Goal: Information Seeking & Learning: Learn about a topic

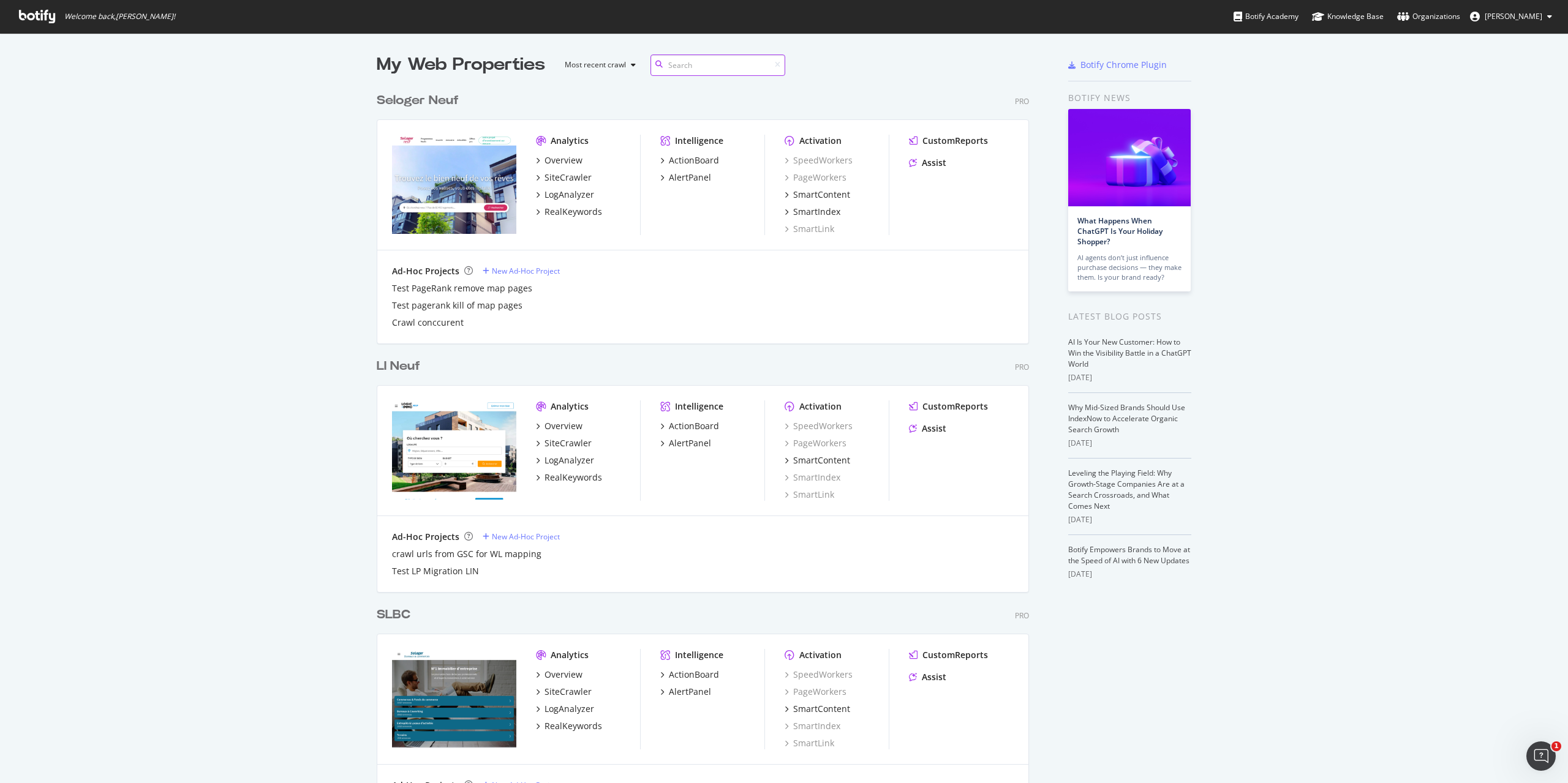
scroll to position [3673, 653]
click at [685, 70] on input at bounding box center [718, 65] width 135 height 21
type input "welt"
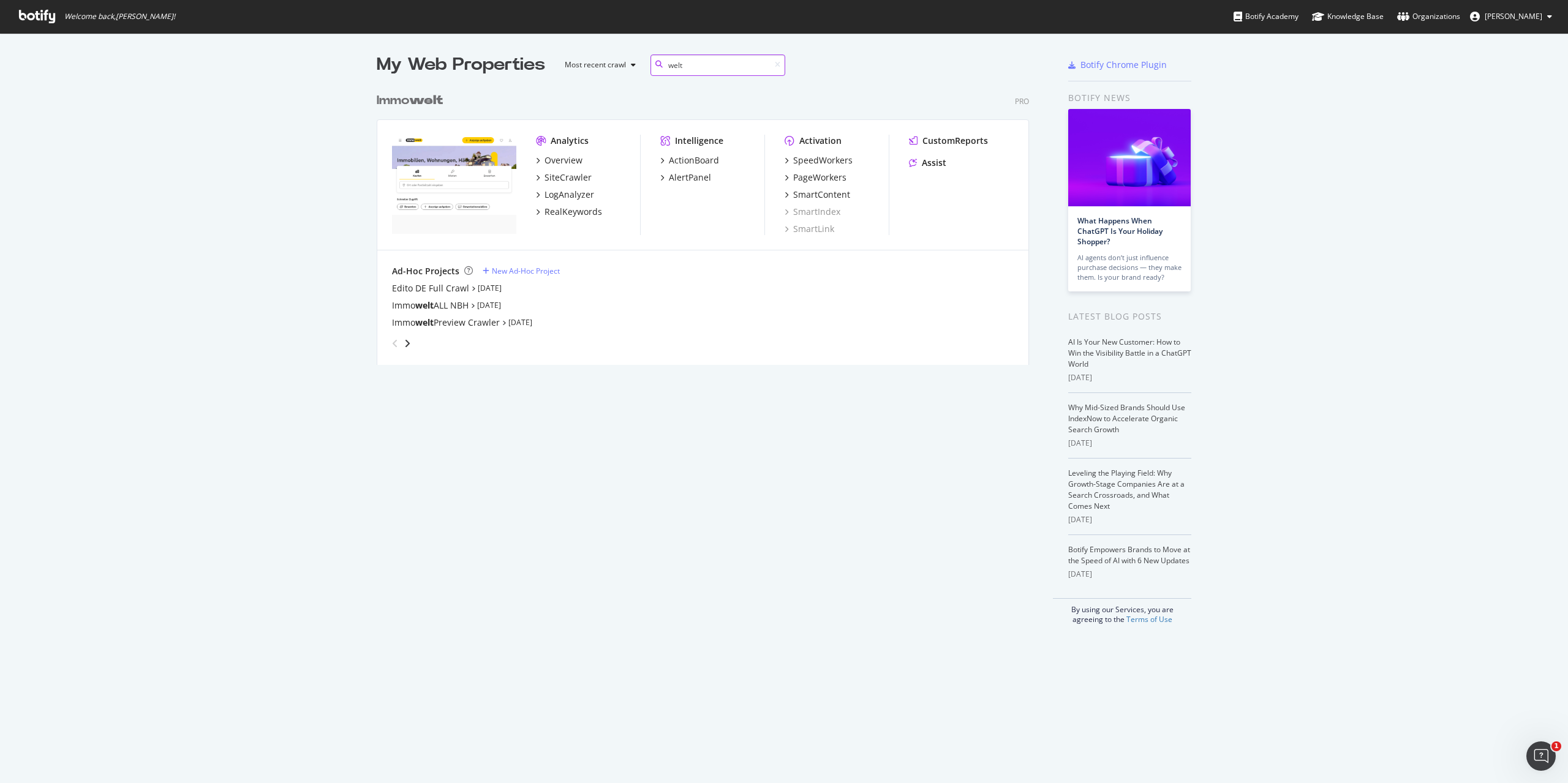
scroll to position [279, 653]
click at [830, 192] on div "SmartContent" at bounding box center [822, 194] width 57 height 12
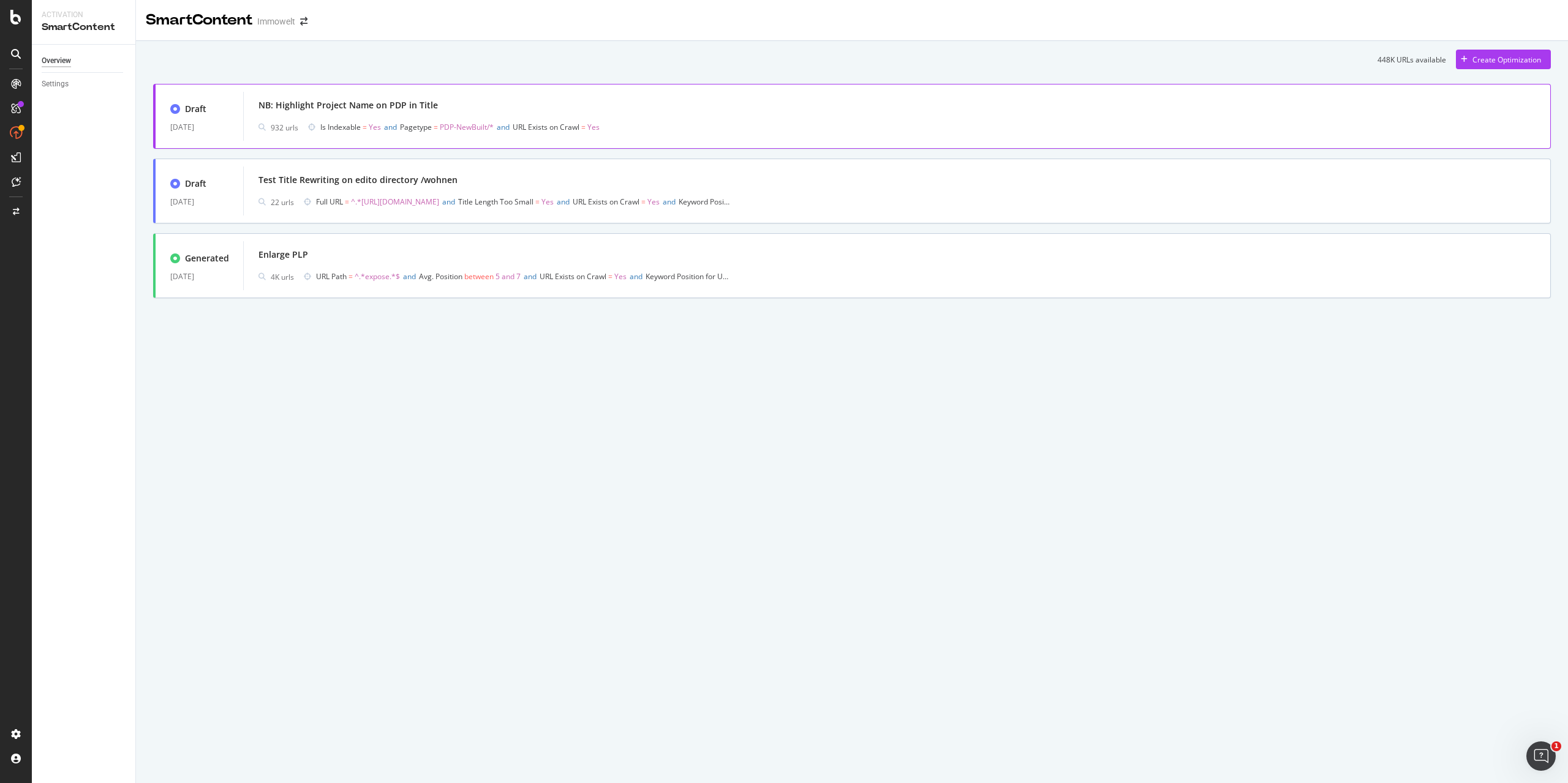
click at [785, 116] on div "NB: Highlight Project Name on PDP in Title 932 urls Is Indexable = Yes and Page…" at bounding box center [897, 116] width 1277 height 39
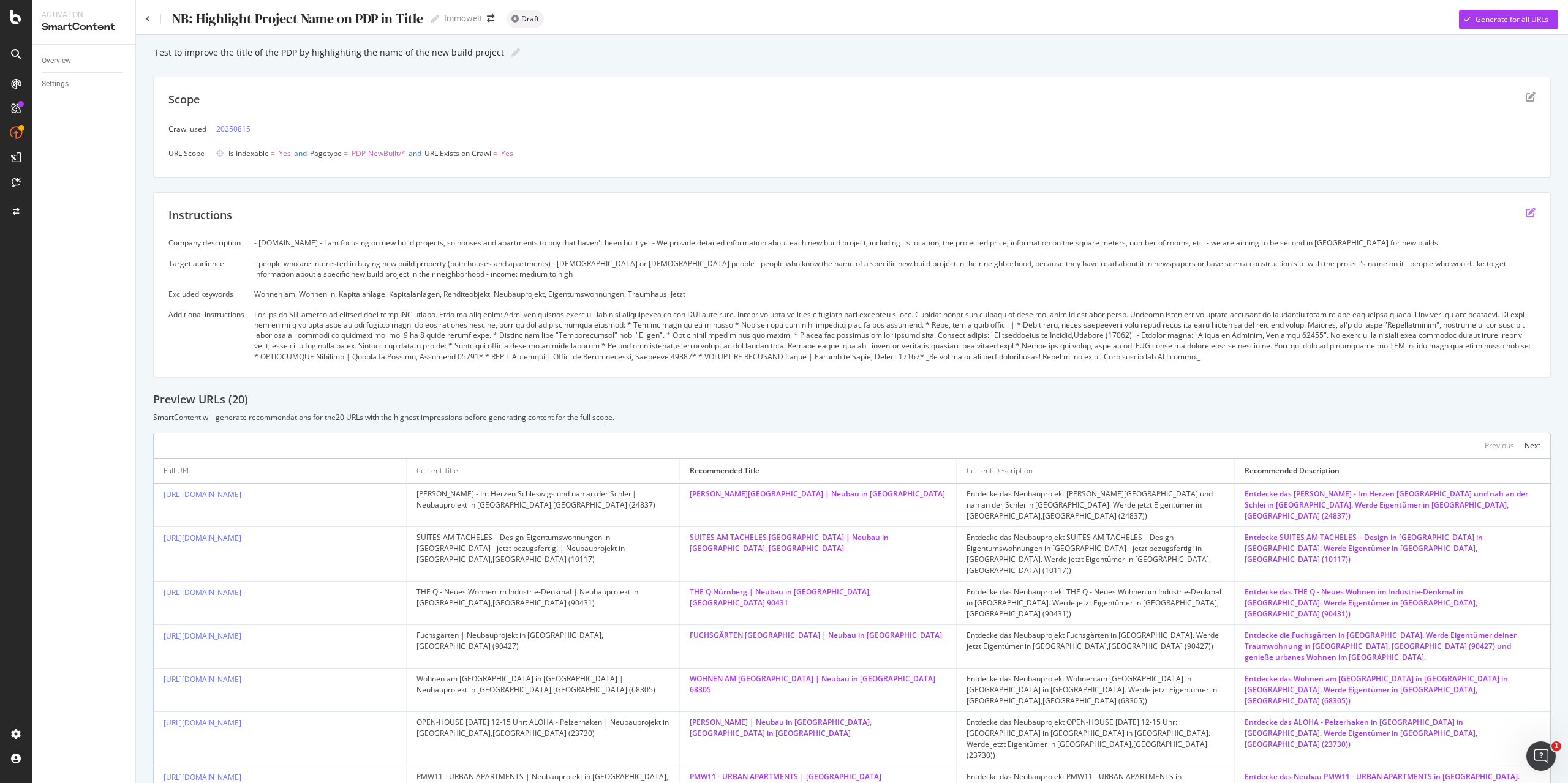
click at [1525, 214] on icon "edit" at bounding box center [1530, 212] width 10 height 10
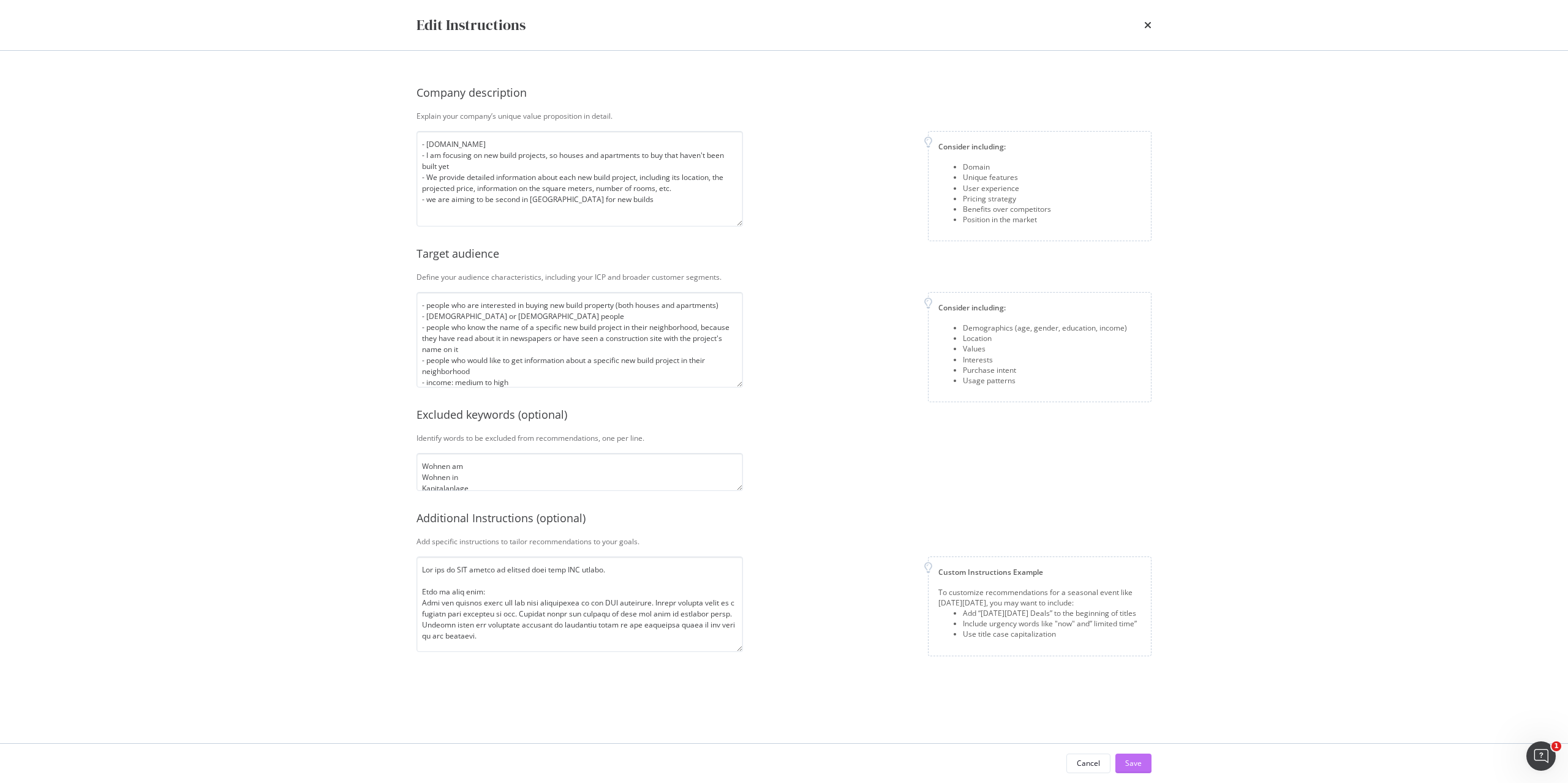
click at [1139, 765] on div "Save" at bounding box center [1133, 763] width 17 height 10
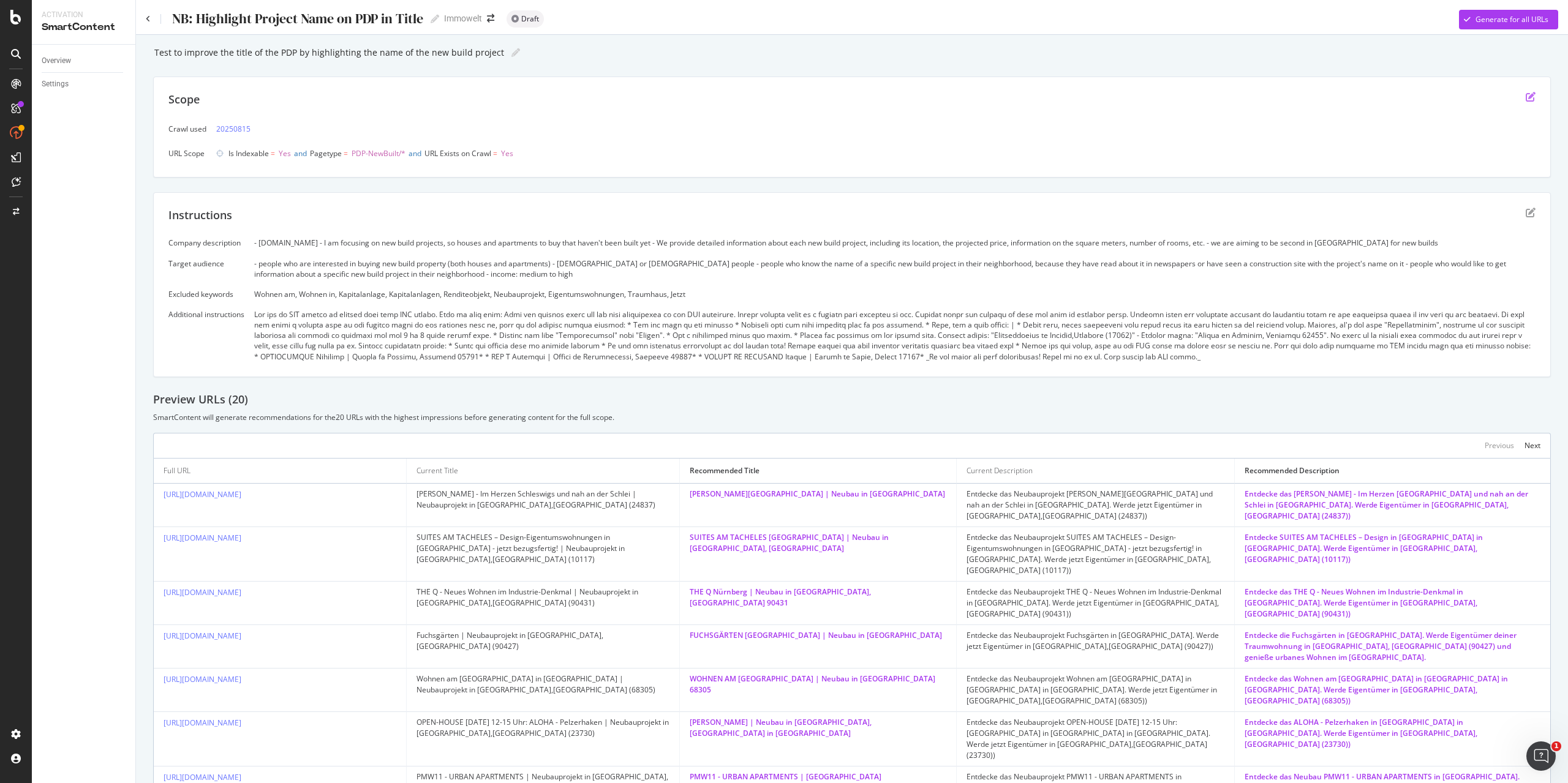
click at [1525, 100] on icon "edit" at bounding box center [1530, 96] width 10 height 10
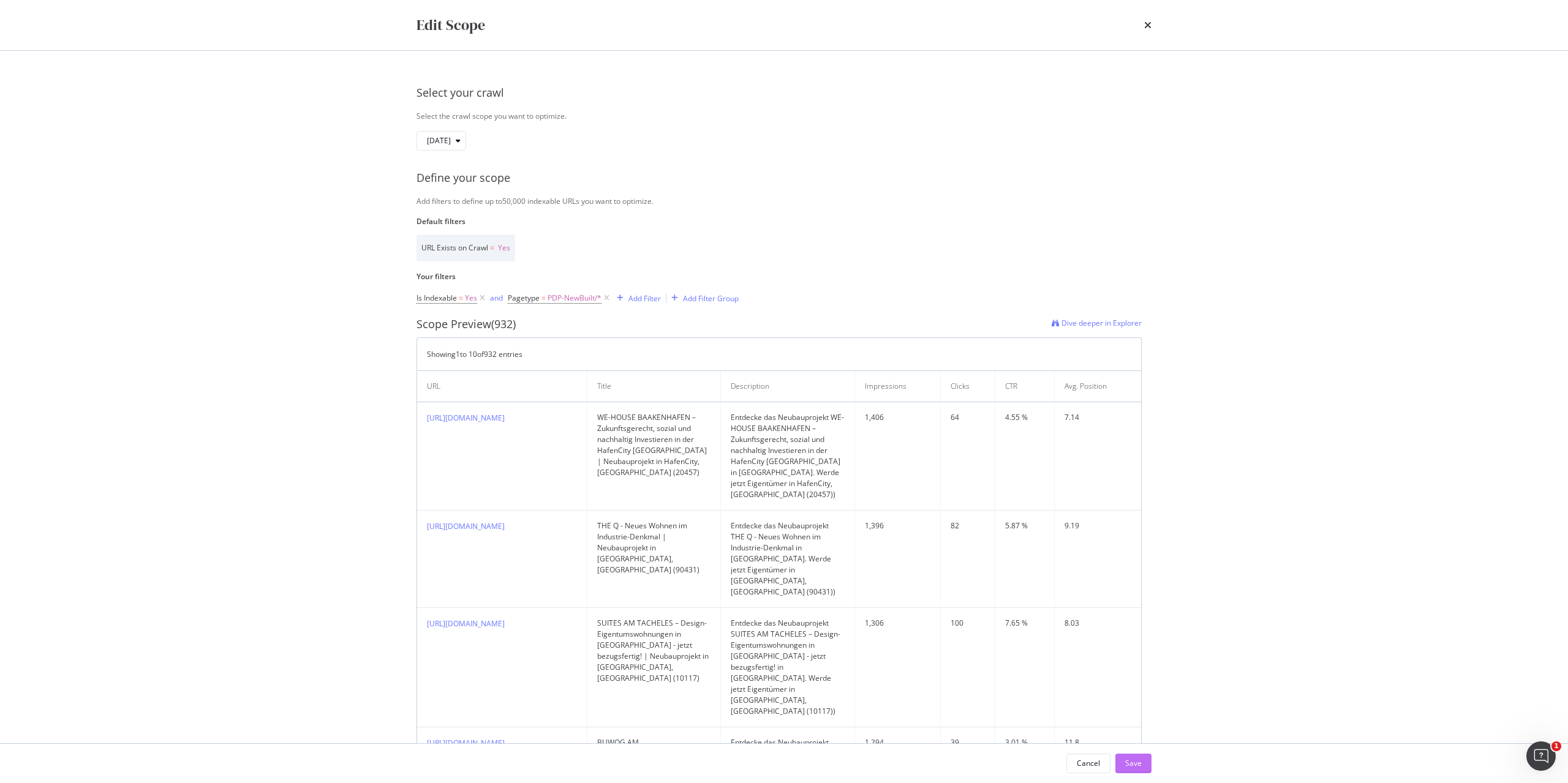
click at [1144, 767] on button "Save" at bounding box center [1133, 763] width 36 height 20
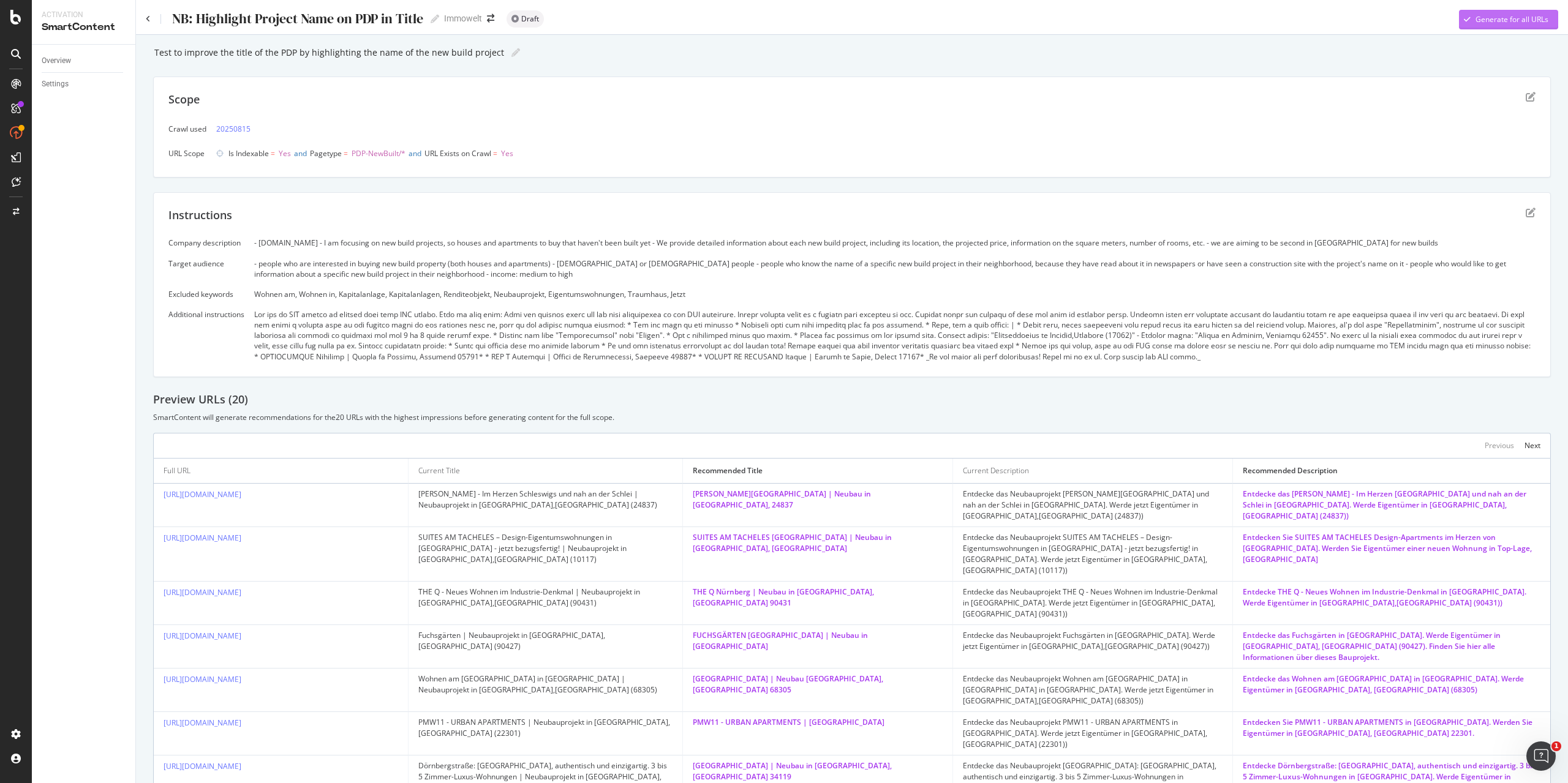
click at [1515, 16] on div "Generate for all URLs" at bounding box center [1512, 19] width 73 height 10
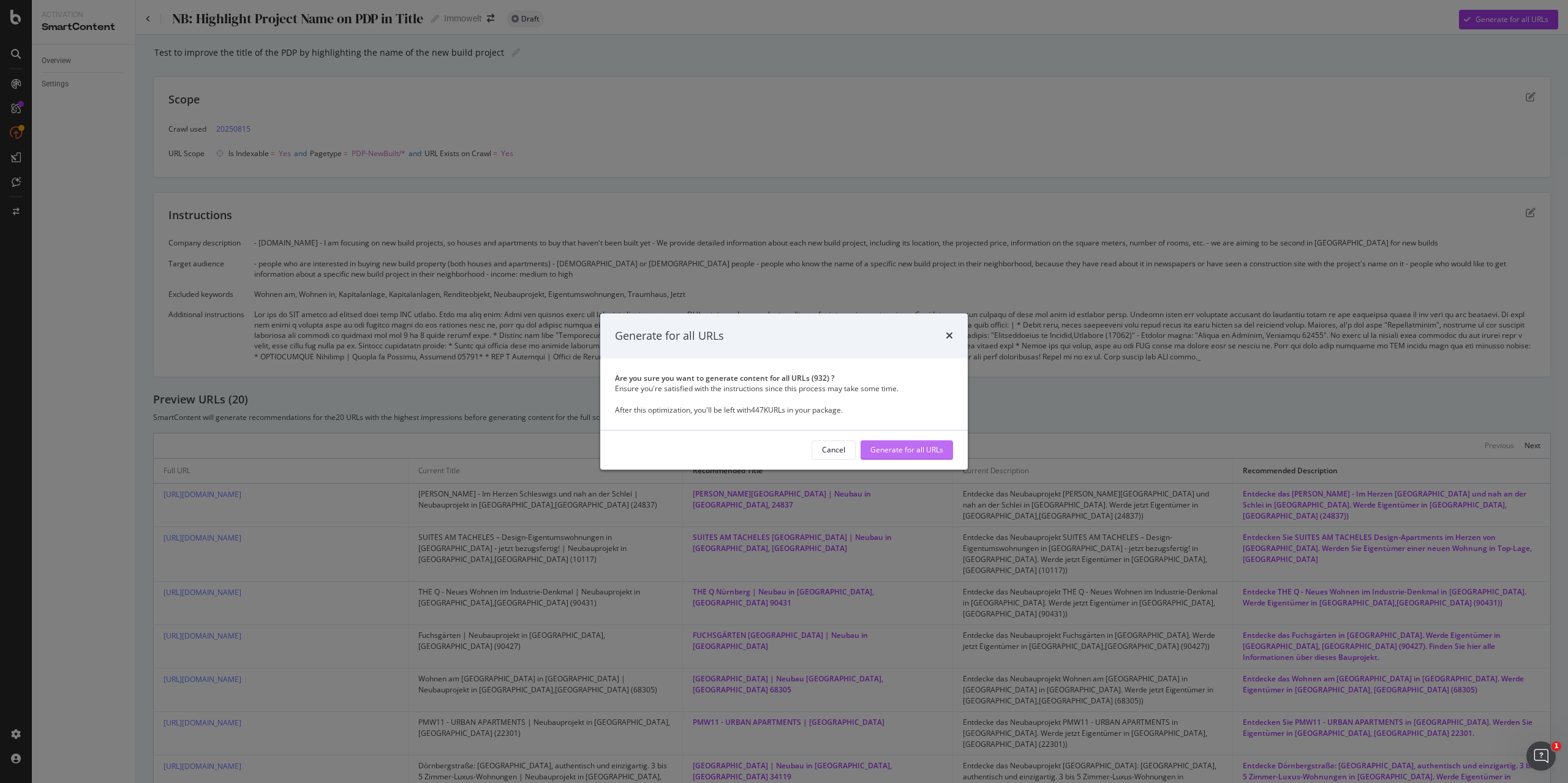
click at [916, 447] on div "Generate for all URLs" at bounding box center [906, 450] width 73 height 10
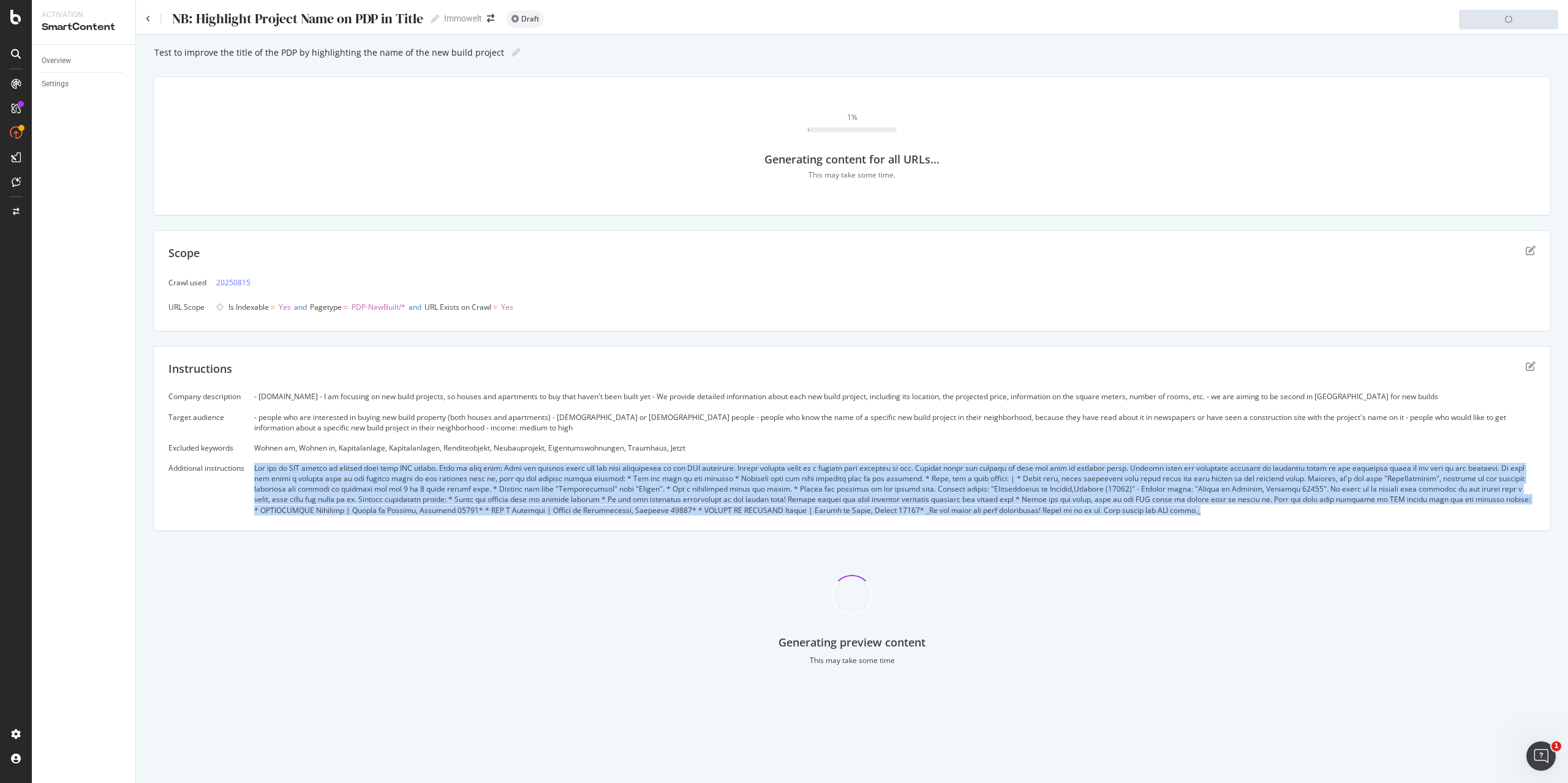
drag, startPoint x: 256, startPoint y: 471, endPoint x: 1206, endPoint y: 513, distance: 950.9
click at [1206, 513] on div at bounding box center [895, 490] width 1281 height 53
copy div "Lor ips do SIT ametco ad elitsed doei temp INC utlabo. Etdo ma aliq enim: Admi …"
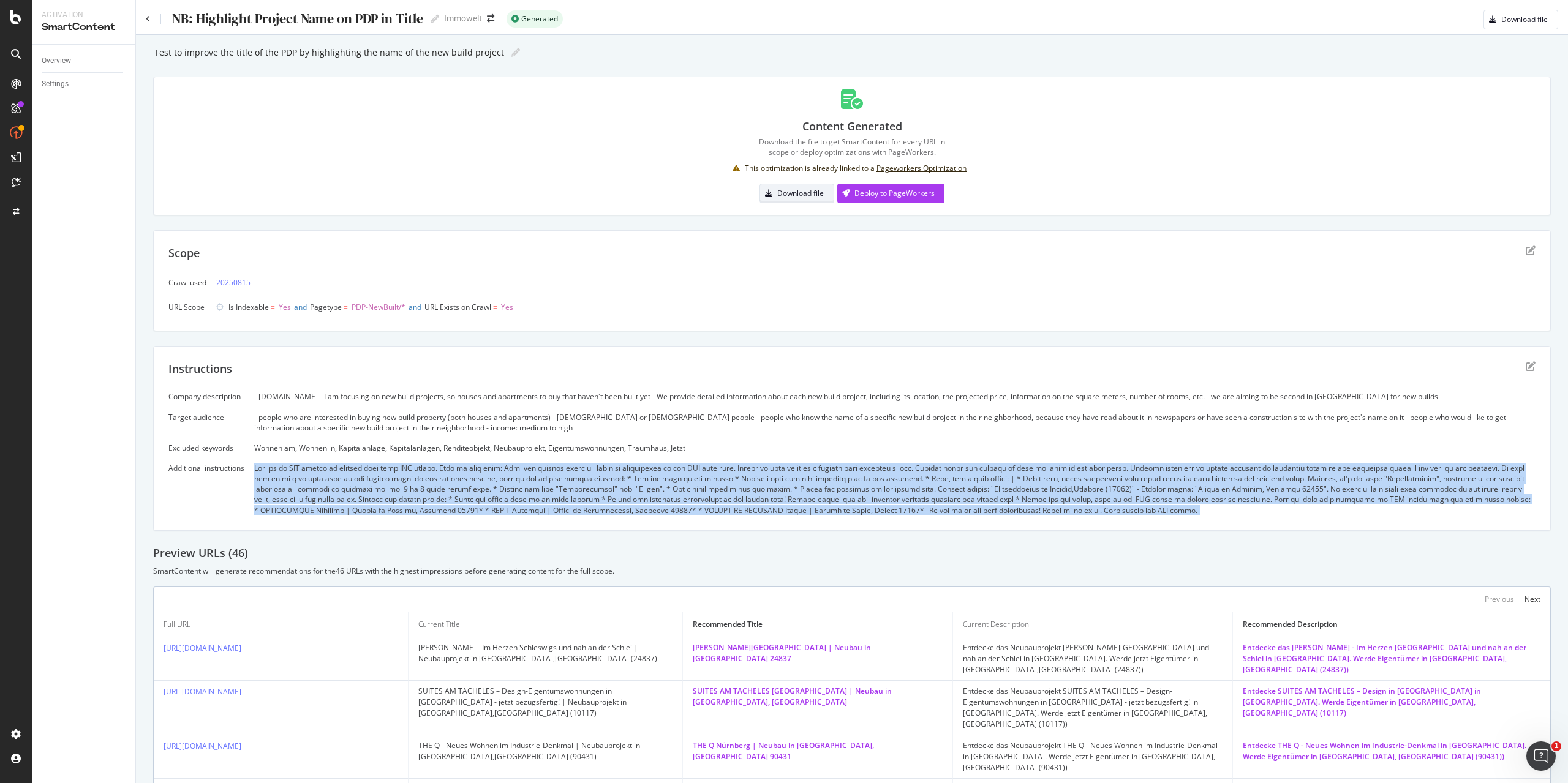
click at [791, 191] on div "Download file" at bounding box center [800, 193] width 46 height 10
click at [149, 18] on icon at bounding box center [148, 19] width 5 height 7
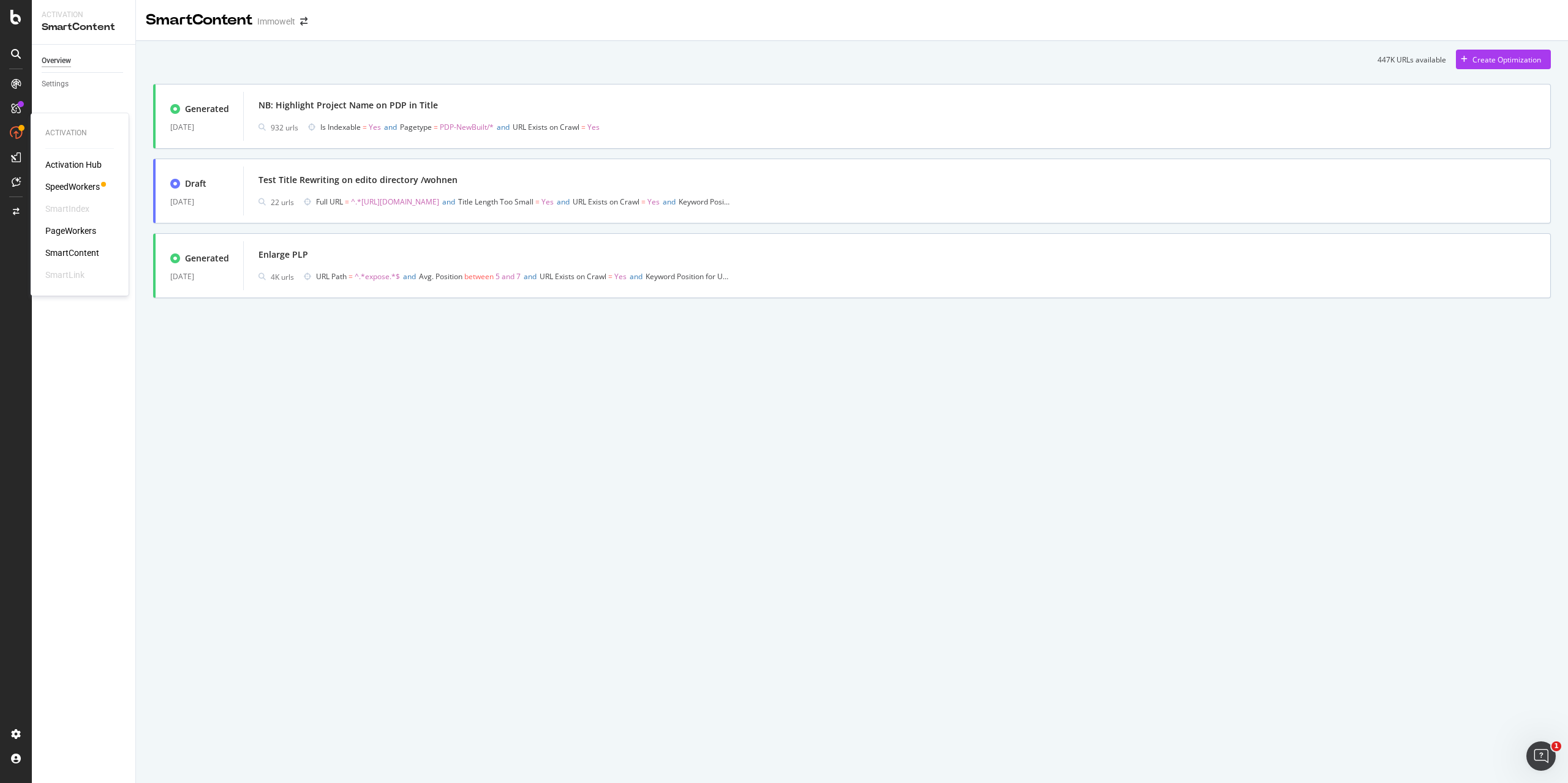
click at [92, 231] on div "PageWorkers" at bounding box center [70, 231] width 51 height 12
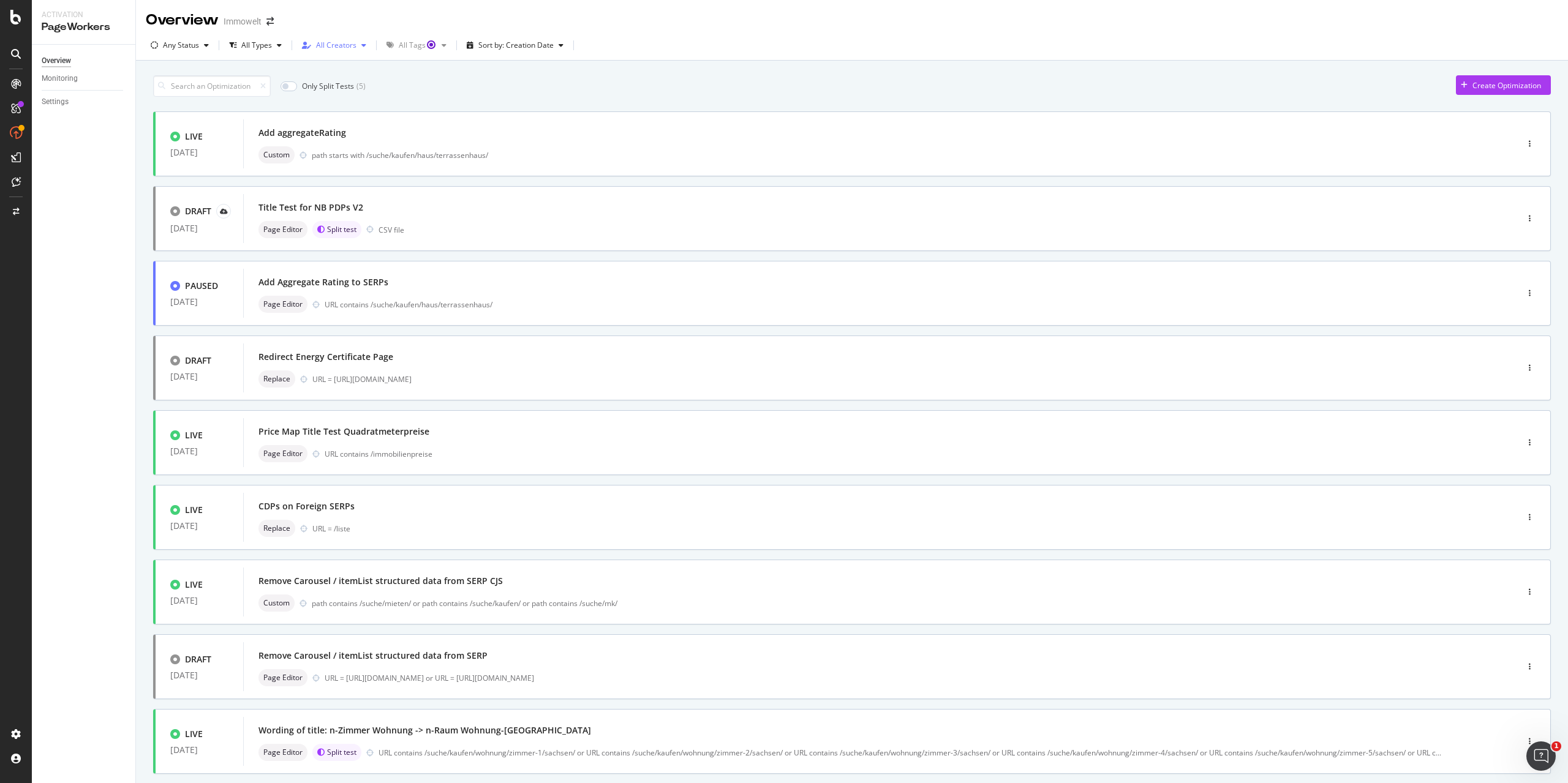
click at [348, 43] on div "All Creators" at bounding box center [336, 45] width 40 height 7
click at [381, 132] on div "( 9 )" at bounding box center [386, 131] width 10 height 10
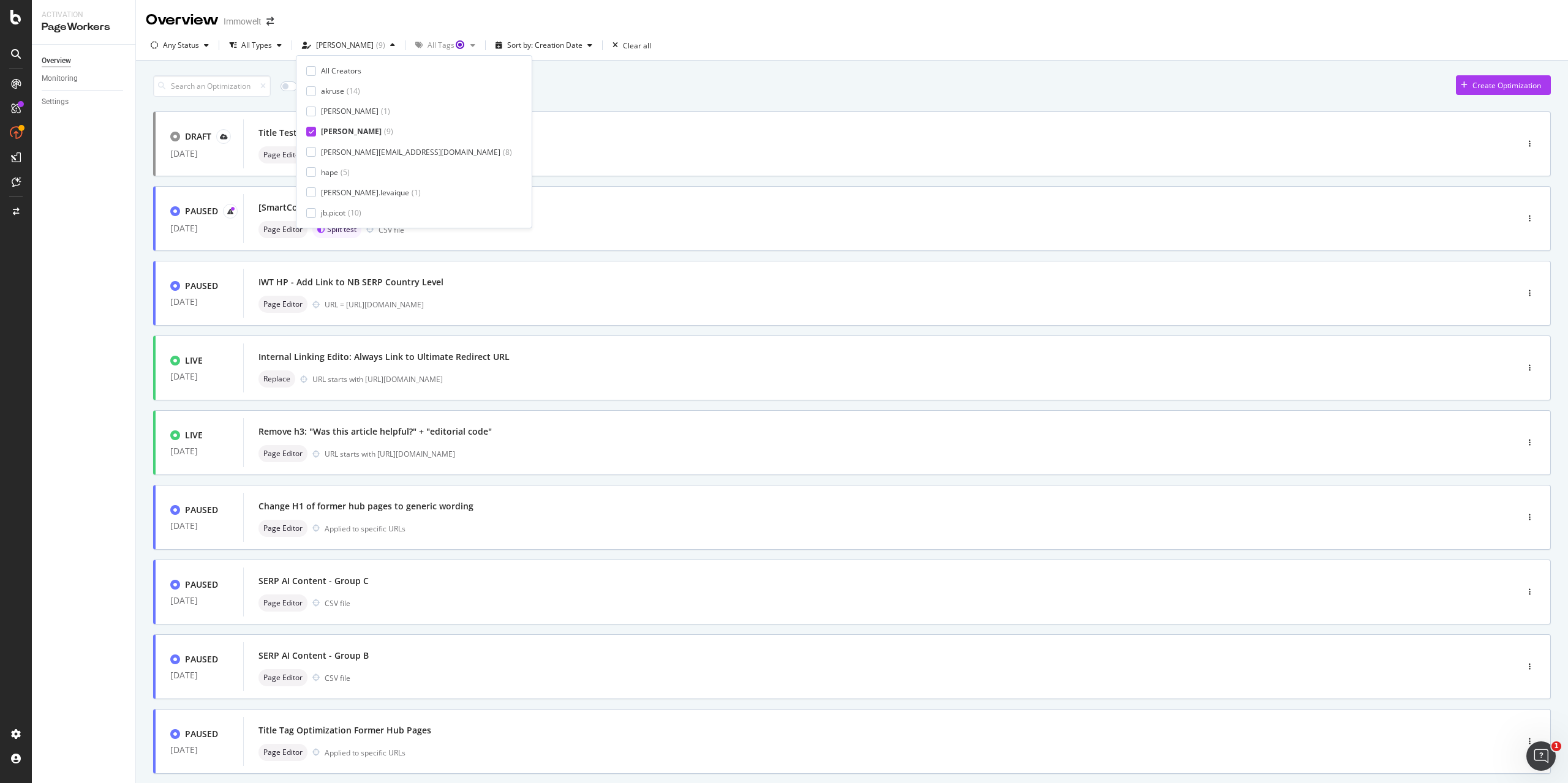
click at [664, 99] on div "Only Split Tests ( 2 ) Create Optimization DRAFT [DATE] Title Test for NB PDPs …" at bounding box center [852, 439] width 1397 height 741
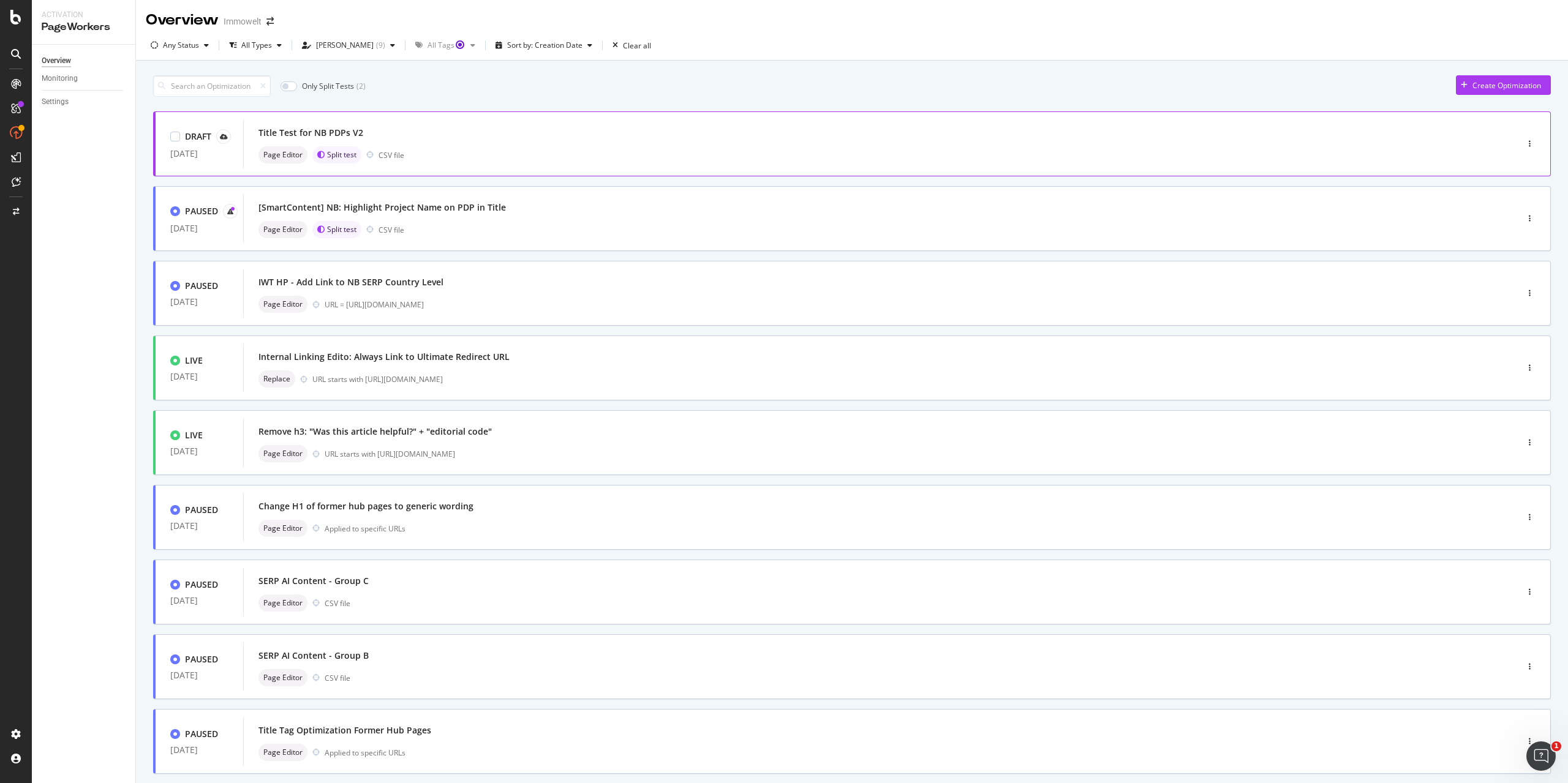
click at [657, 136] on div "Title Test for NB PDPs V2" at bounding box center [862, 133] width 1207 height 17
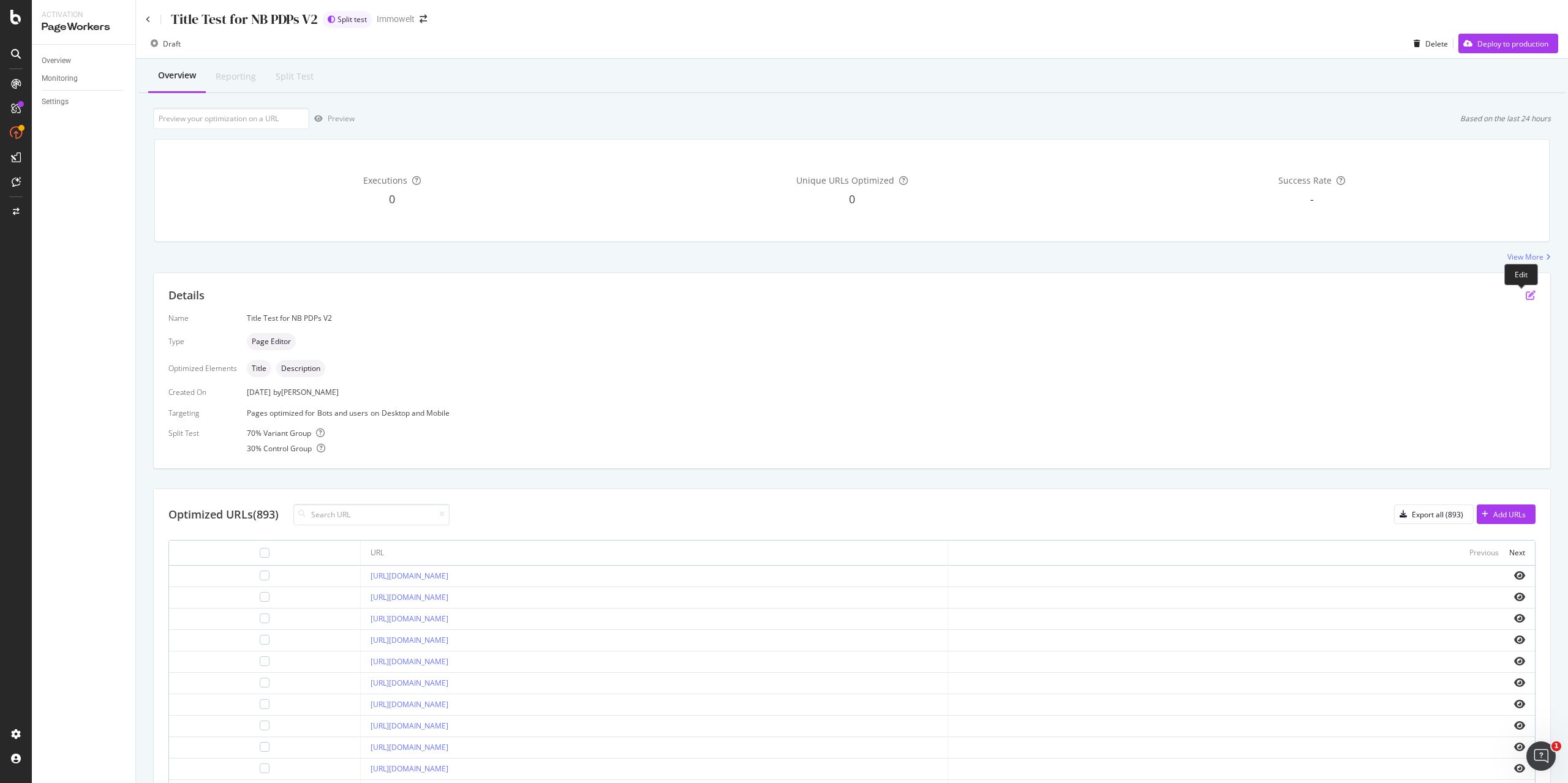
click at [1525, 295] on icon "pen-to-square" at bounding box center [1530, 295] width 10 height 10
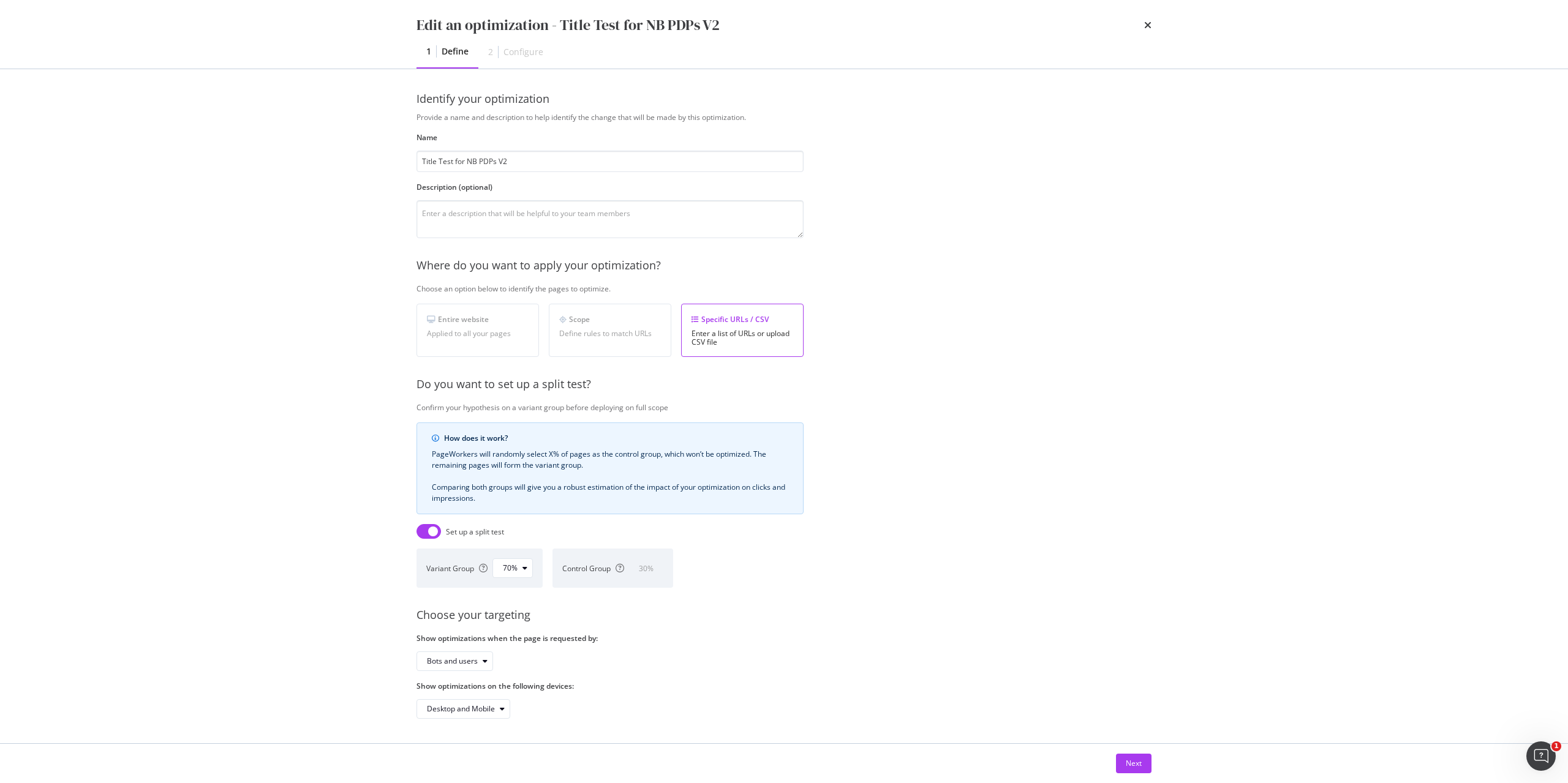
scroll to position [12, 0]
click at [1141, 766] on button "Next" at bounding box center [1133, 763] width 35 height 20
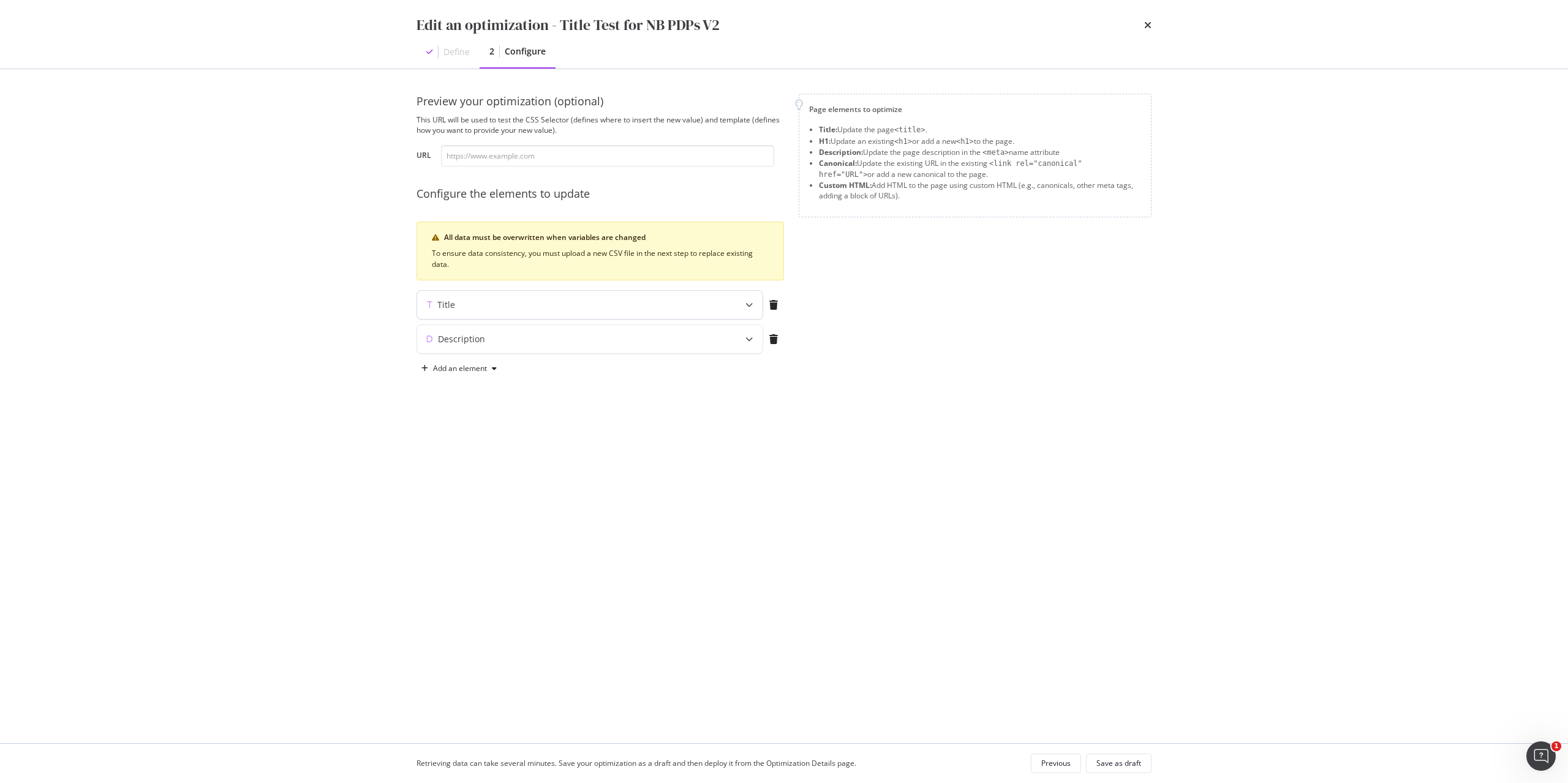
click at [747, 305] on icon "modal" at bounding box center [749, 305] width 7 height 7
click at [750, 342] on icon "modal" at bounding box center [749, 339] width 7 height 7
click at [634, 148] on input "modal" at bounding box center [607, 155] width 333 height 21
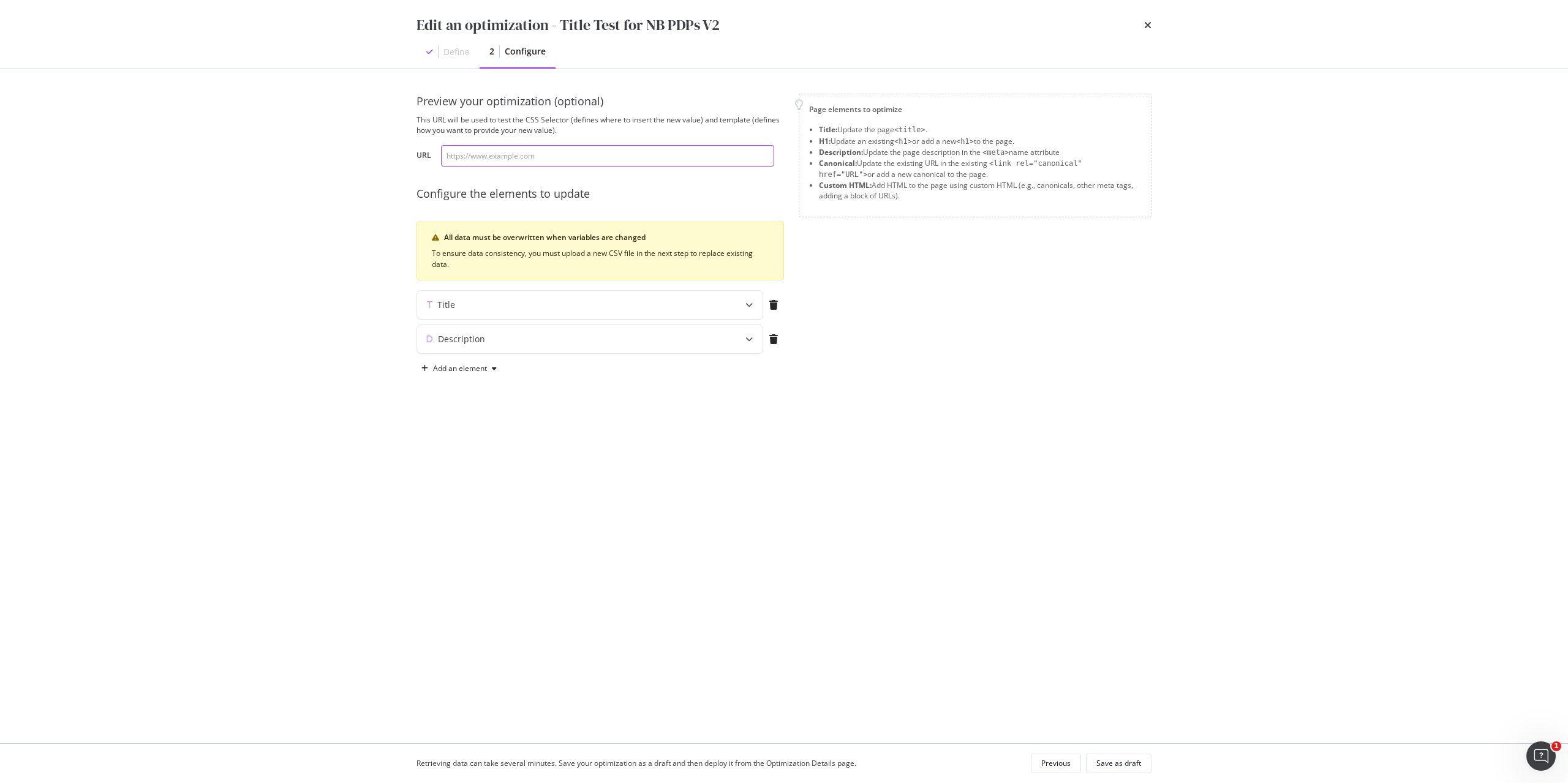
paste input "[URL][DOMAIN_NAME]"
type input "[URL][DOMAIN_NAME]"
click at [930, 317] on div "Page elements to optimize Title: Update the page <title> . H1: Update an existi…" at bounding box center [974, 236] width 353 height 284
click at [1123, 763] on div "Save as draft" at bounding box center [1118, 763] width 45 height 10
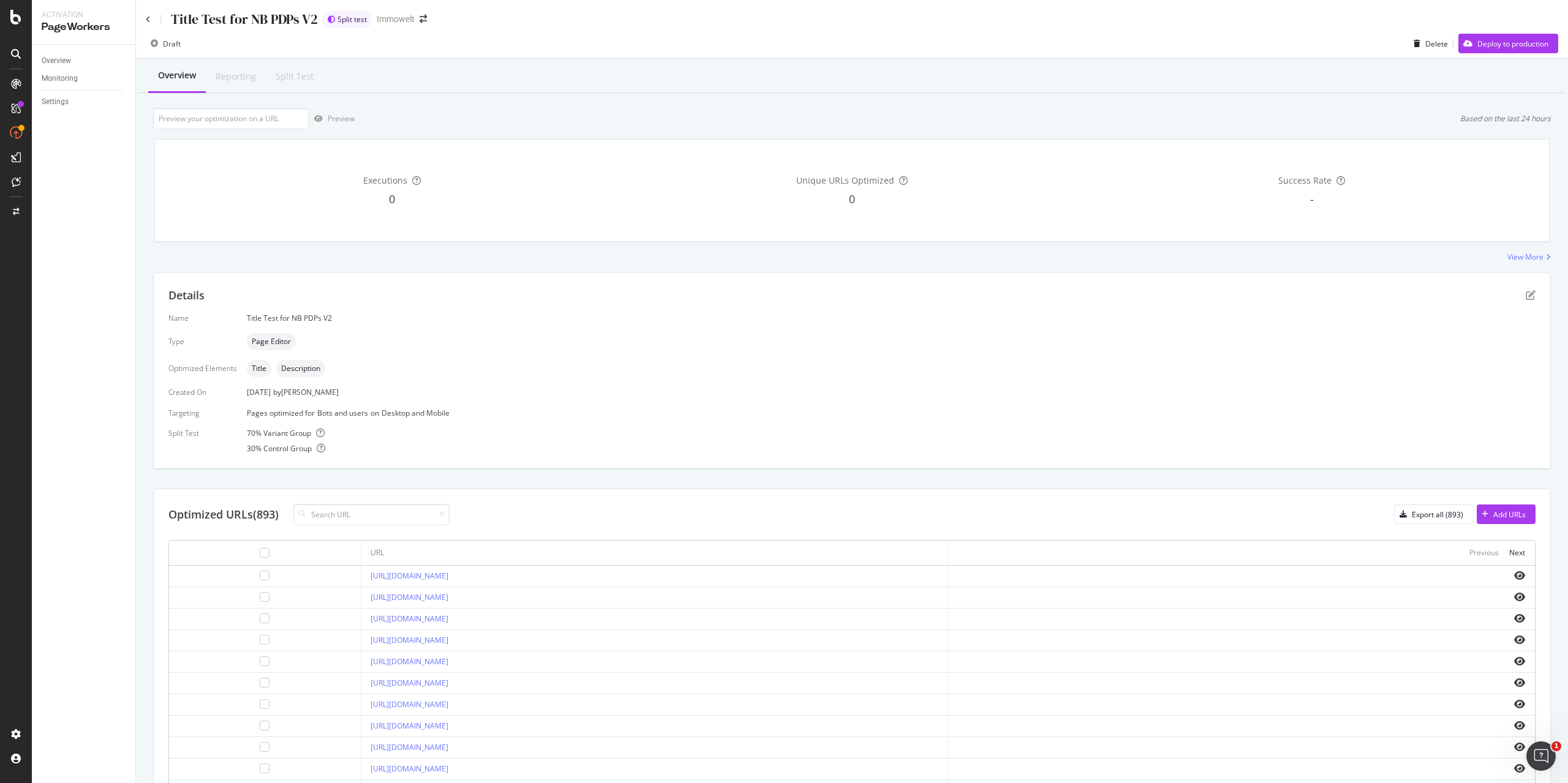
click at [1523, 251] on div "Executions 0 Unique URLs Optimized 0 Success Rate -" at bounding box center [851, 190] width 1410 height 122
click at [1525, 295] on icon "pen-to-square" at bounding box center [1530, 295] width 10 height 10
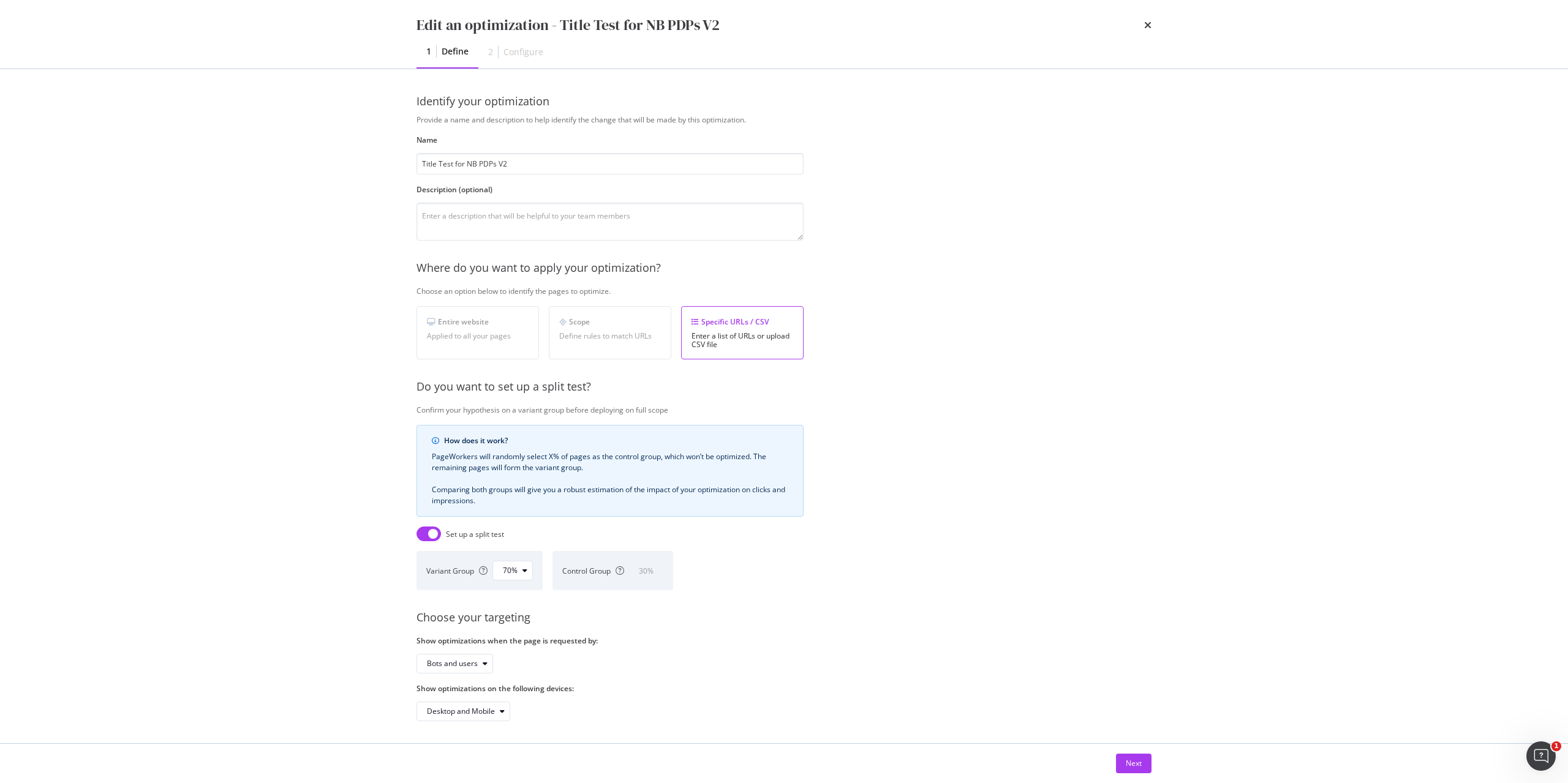
scroll to position [12, 0]
click at [1144, 760] on button "Next" at bounding box center [1133, 763] width 35 height 20
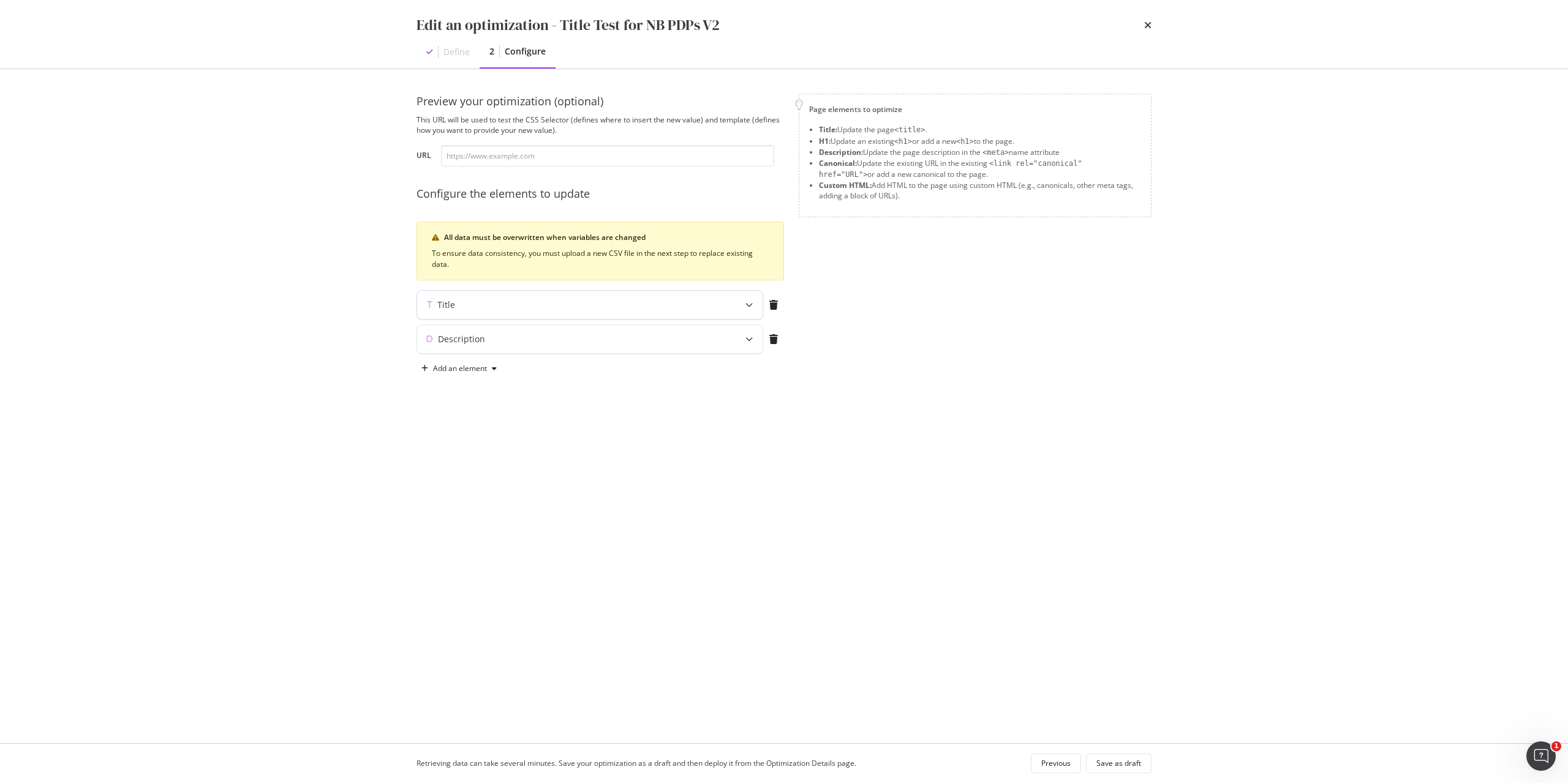
click at [743, 307] on div "modal" at bounding box center [748, 305] width 27 height 28
click at [744, 447] on div "modal" at bounding box center [748, 441] width 27 height 28
click at [749, 339] on icon "modal" at bounding box center [749, 339] width 7 height 7
click at [1128, 763] on div "Save as draft" at bounding box center [1118, 763] width 45 height 10
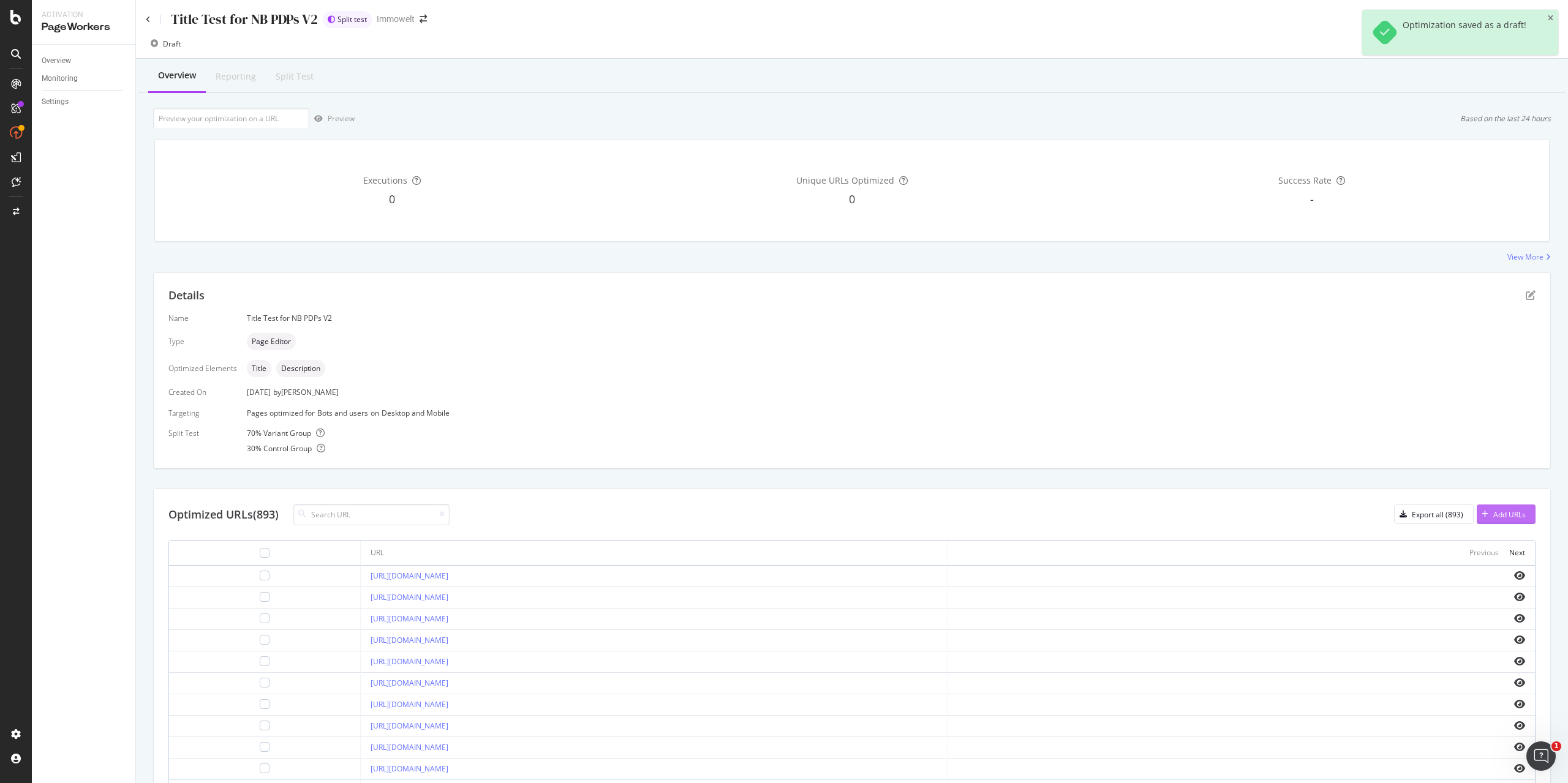
click at [1501, 517] on div "Add URLs" at bounding box center [1509, 515] width 32 height 10
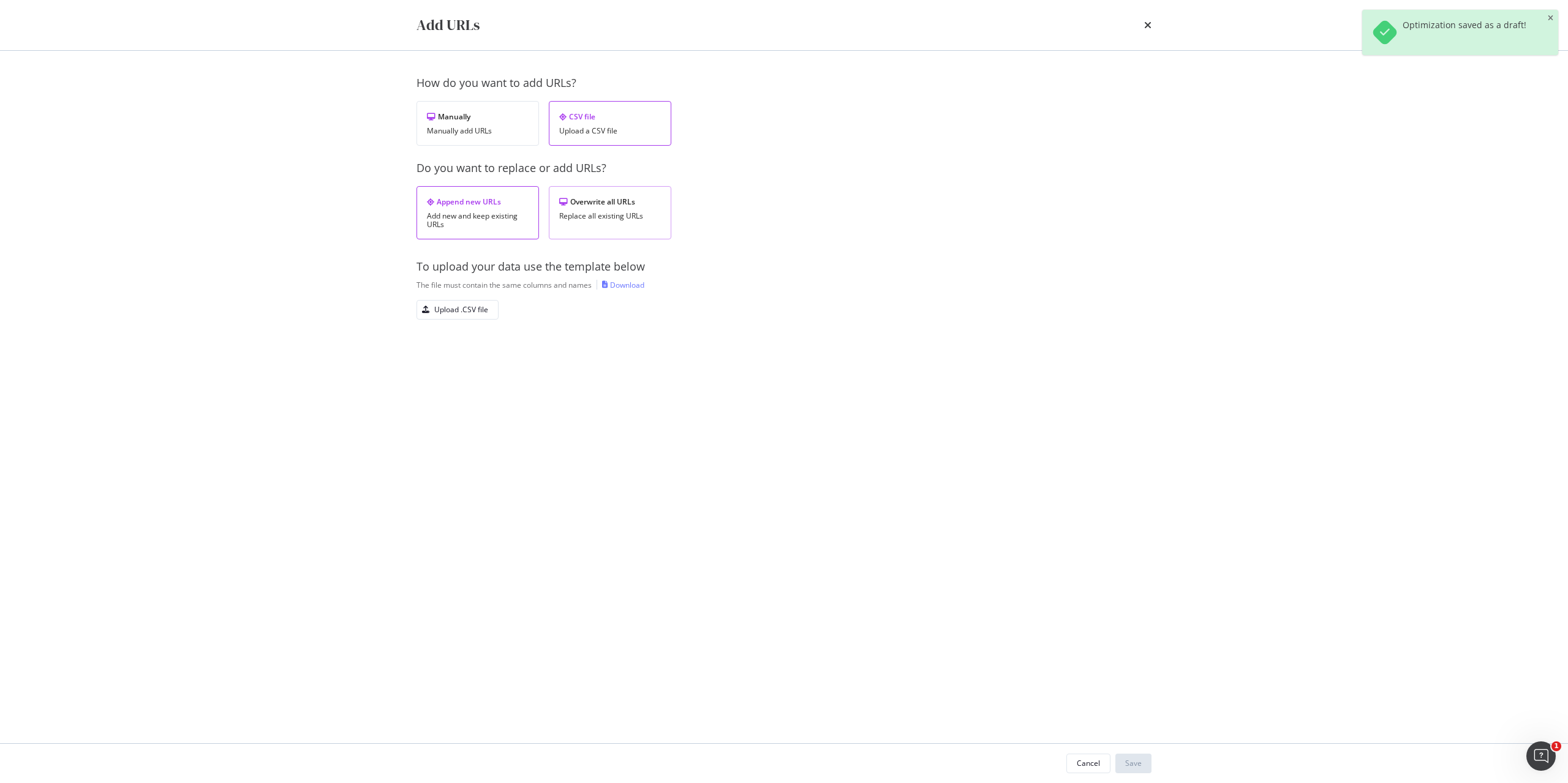
click at [626, 221] on div "Replace all existing URLs" at bounding box center [610, 216] width 102 height 9
click at [482, 311] on div "Upload .CSV file" at bounding box center [461, 309] width 54 height 10
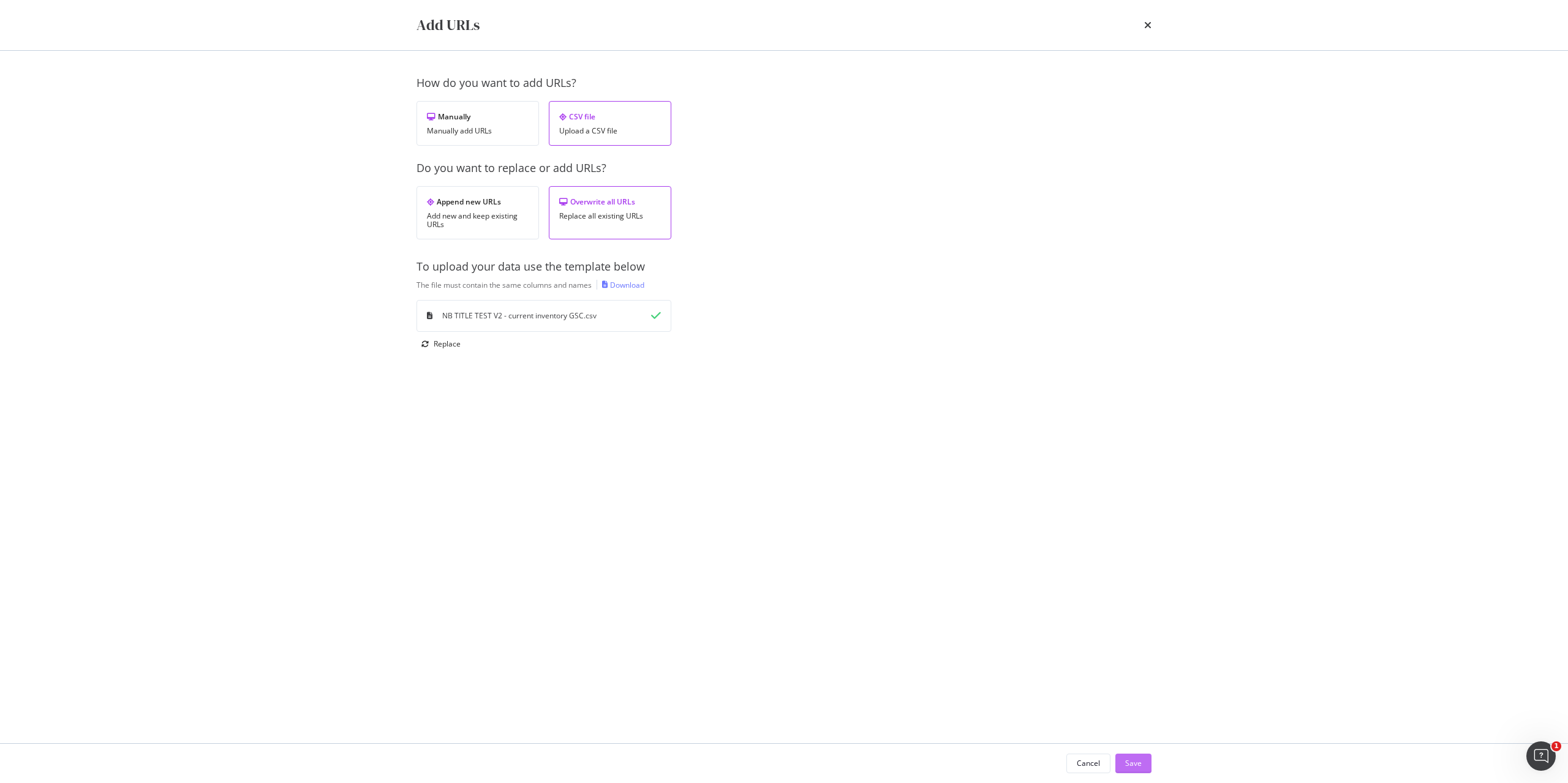
click at [1129, 762] on div "Save" at bounding box center [1133, 763] width 17 height 10
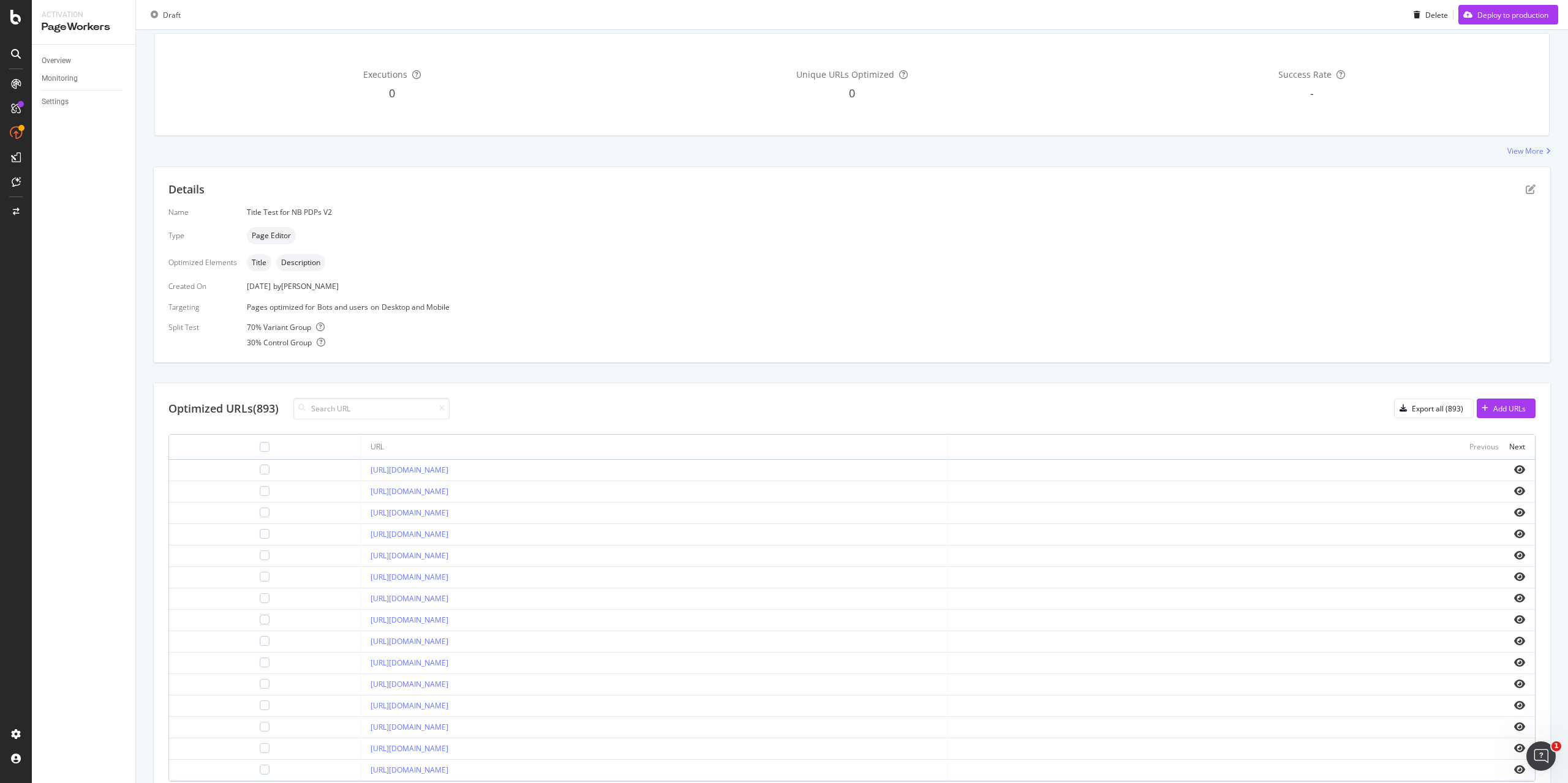
scroll to position [122, 0]
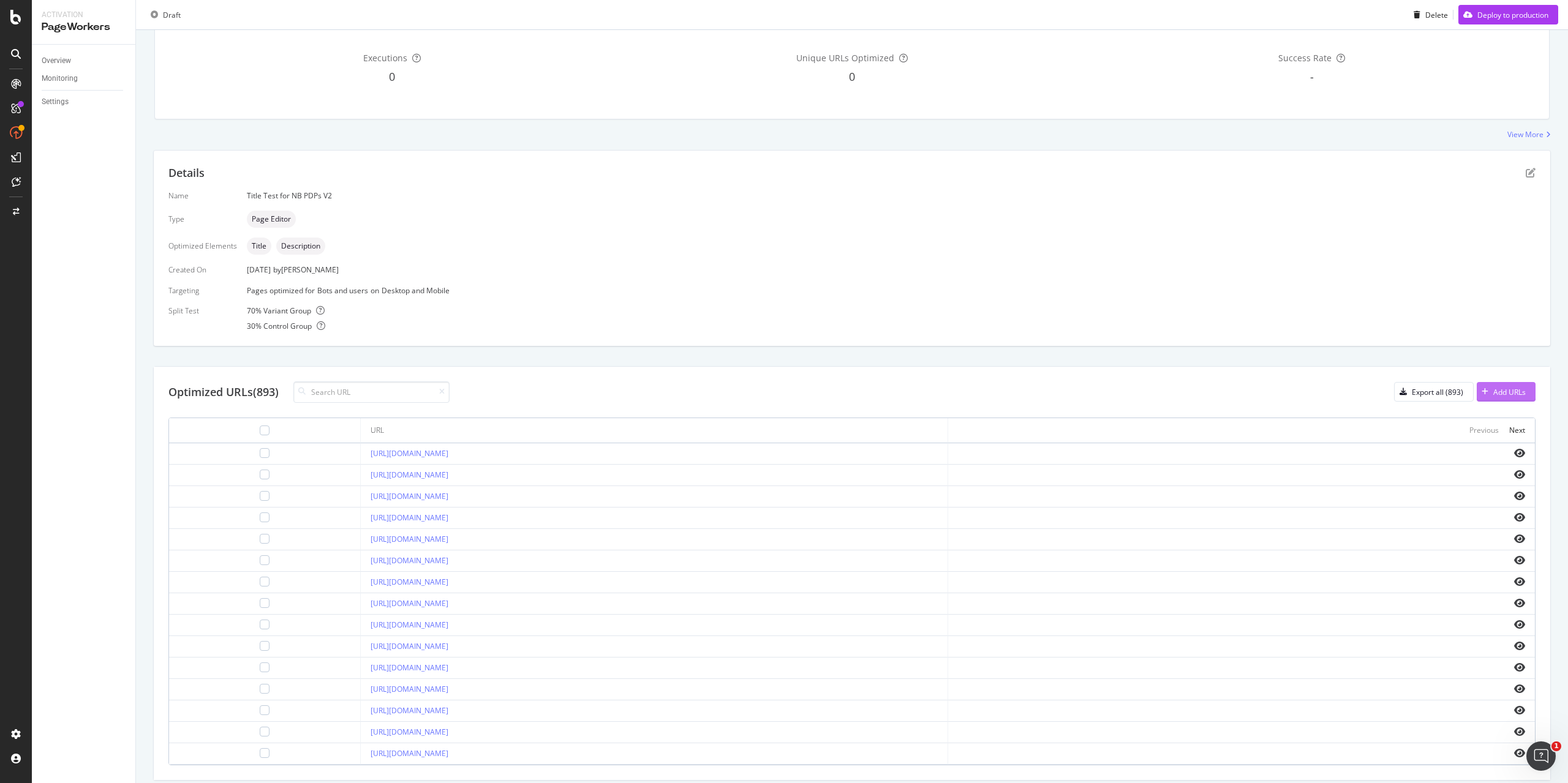
click at [1509, 399] on div "Add URLs" at bounding box center [1501, 392] width 49 height 18
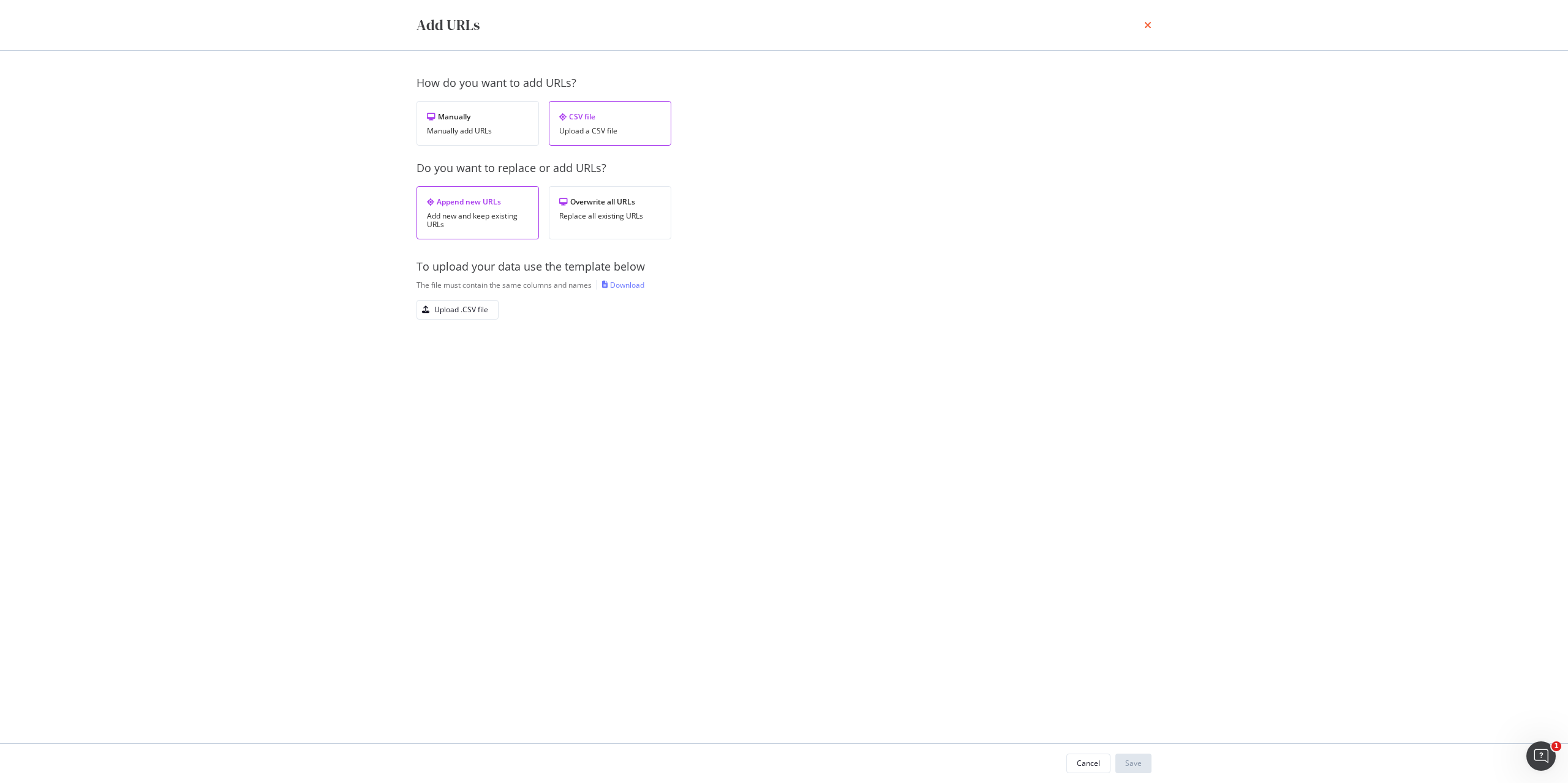
click at [1151, 23] on icon "times" at bounding box center [1148, 25] width 7 height 10
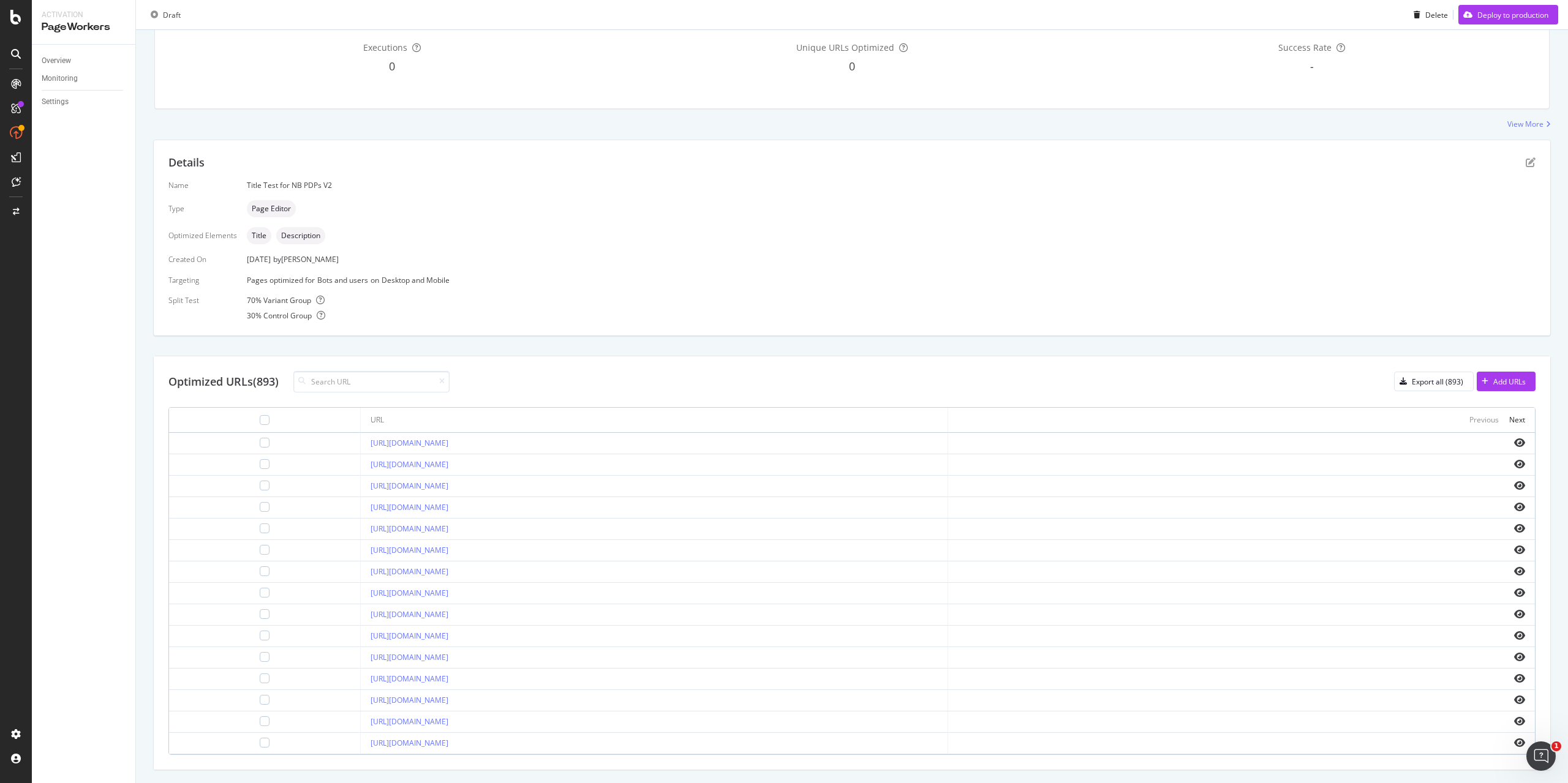
scroll to position [163, 0]
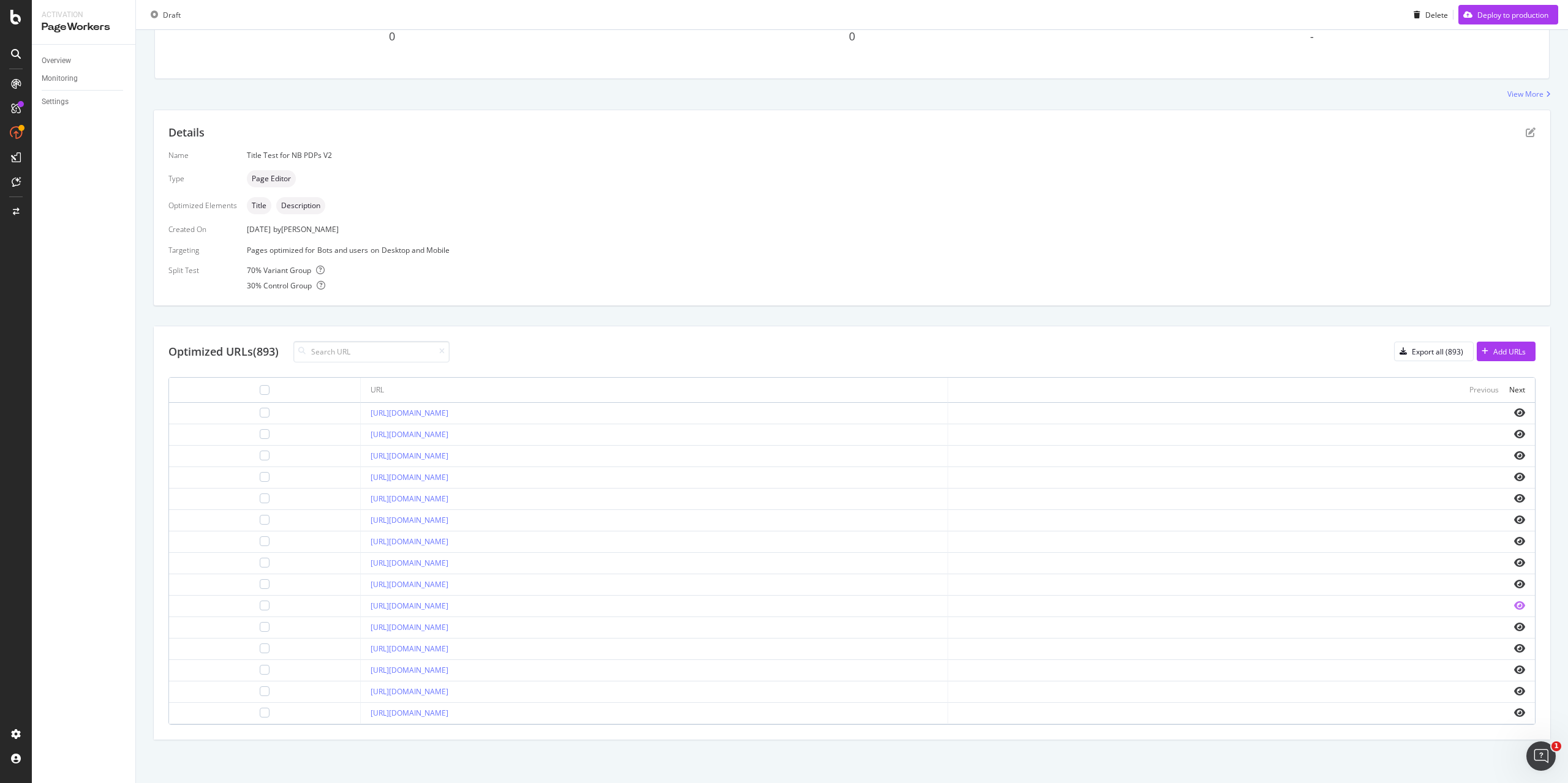
click at [1514, 605] on icon "eye" at bounding box center [1519, 606] width 11 height 10
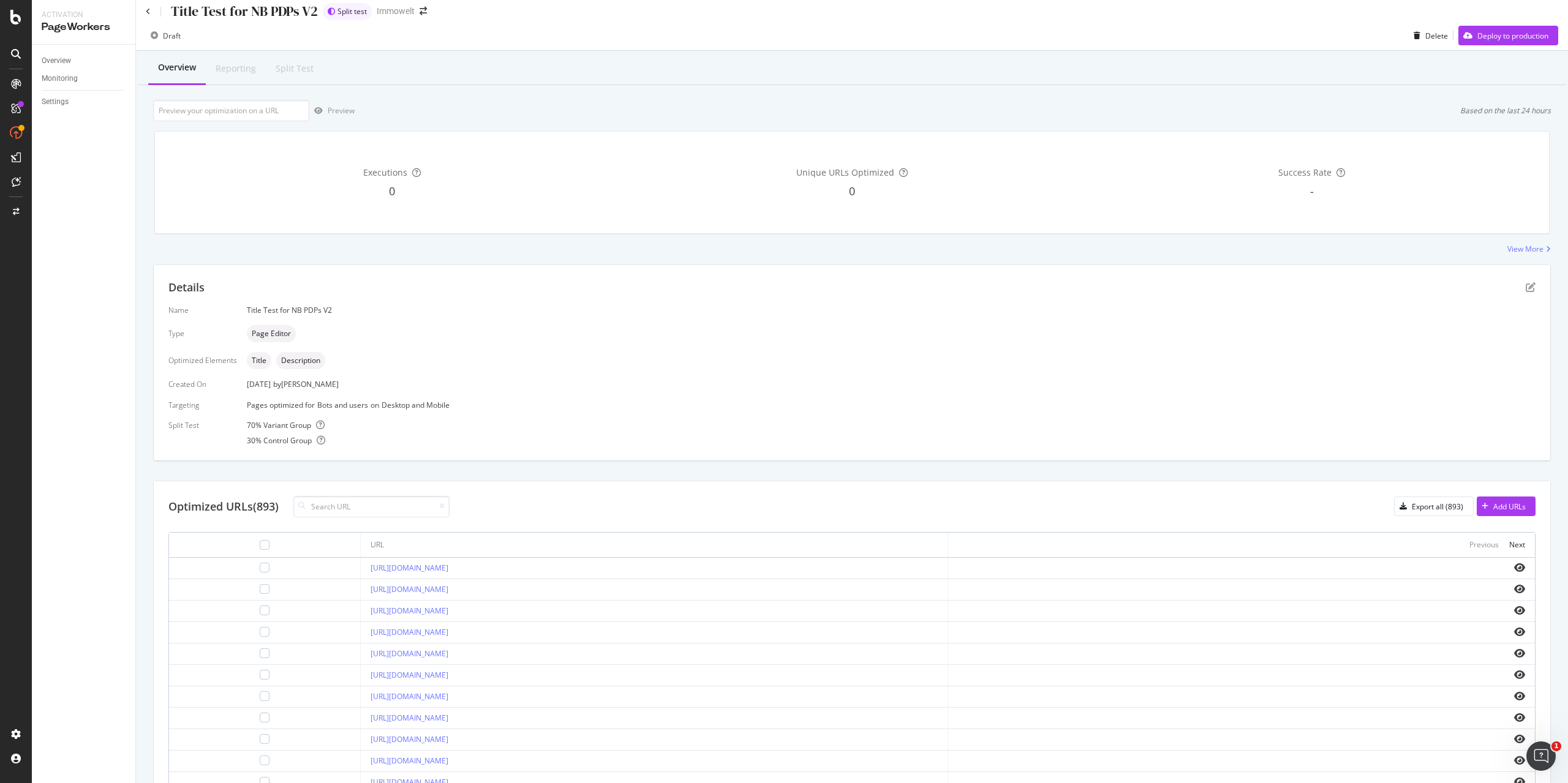
scroll to position [0, 0]
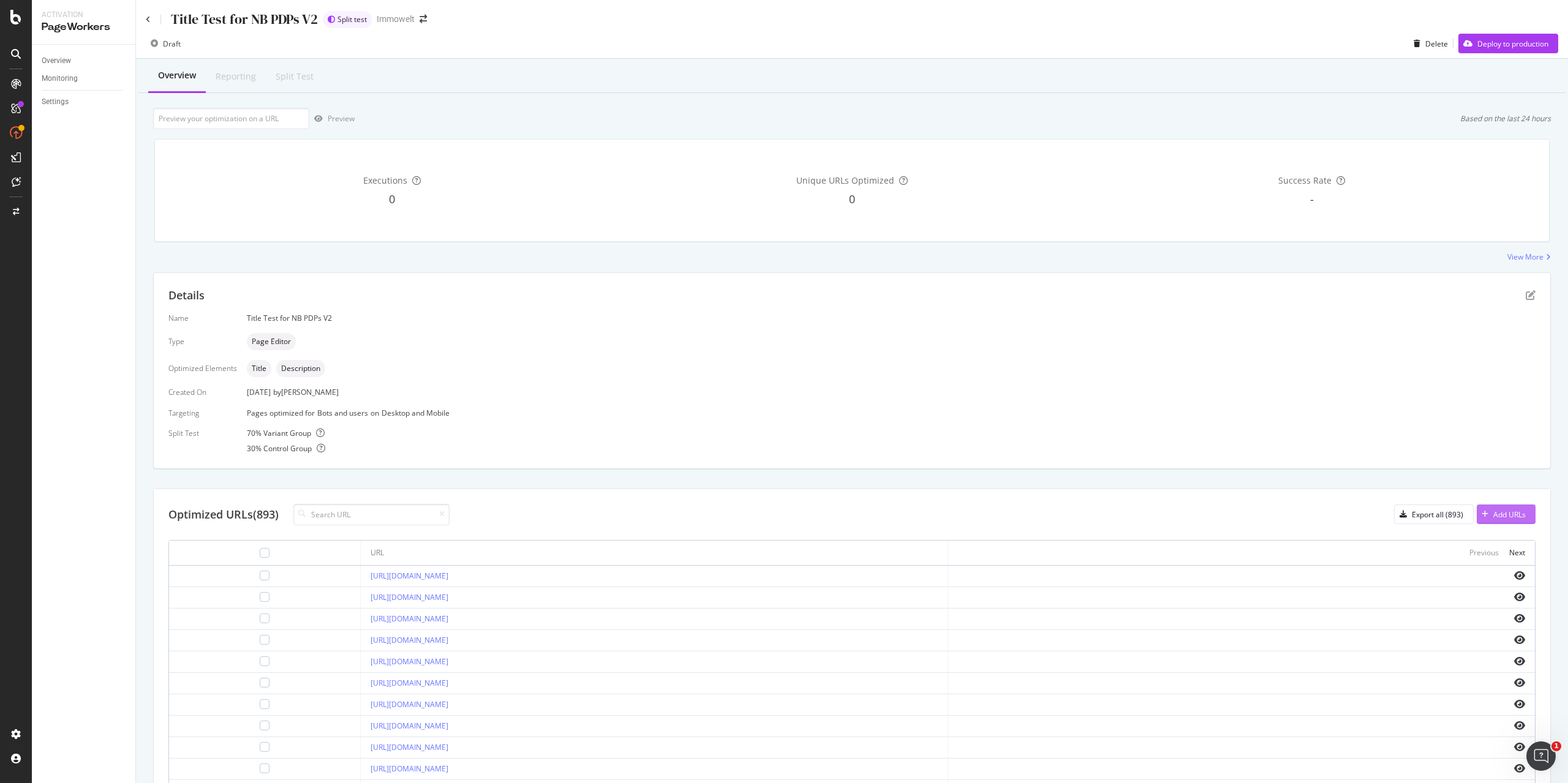
click at [1498, 512] on div "Add URLs" at bounding box center [1509, 515] width 32 height 10
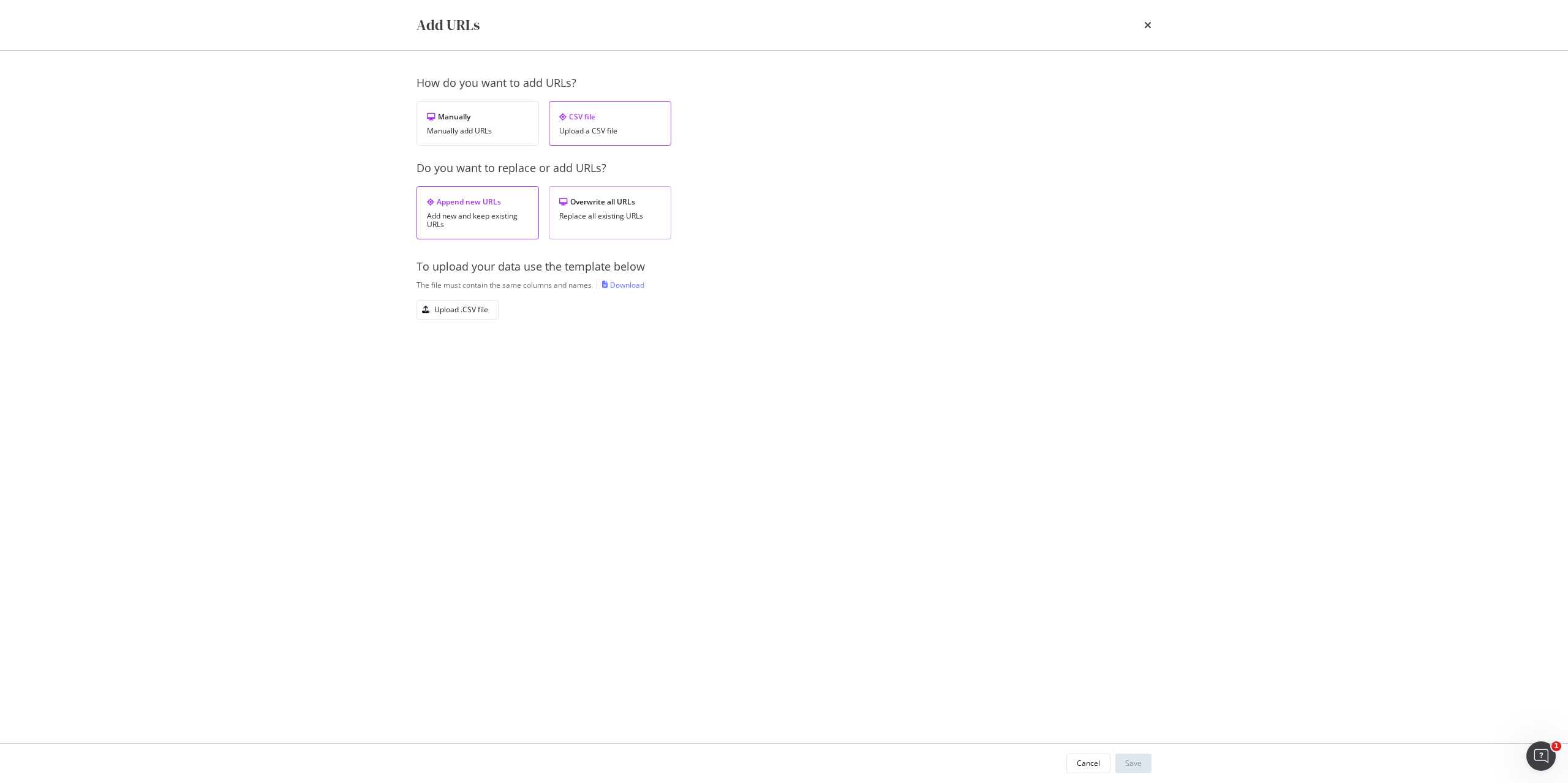
click at [608, 228] on div "Overwrite all URLs Replace all existing URLs" at bounding box center [610, 213] width 122 height 54
click at [629, 285] on div "Download" at bounding box center [627, 285] width 34 height 10
click at [467, 308] on div "Upload .CSV file" at bounding box center [461, 309] width 54 height 10
click at [1138, 765] on div "Save" at bounding box center [1133, 763] width 17 height 10
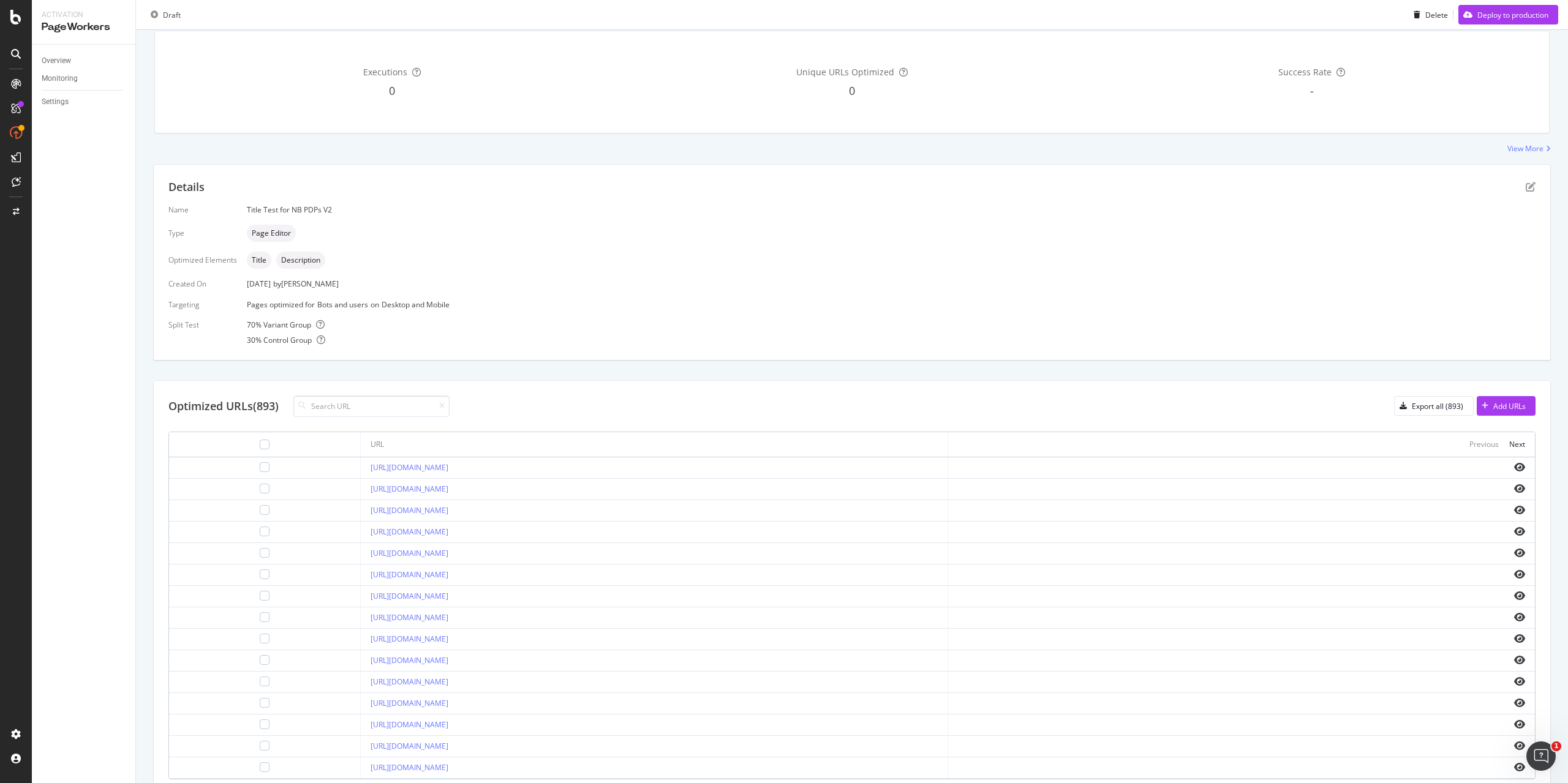
scroll to position [163, 0]
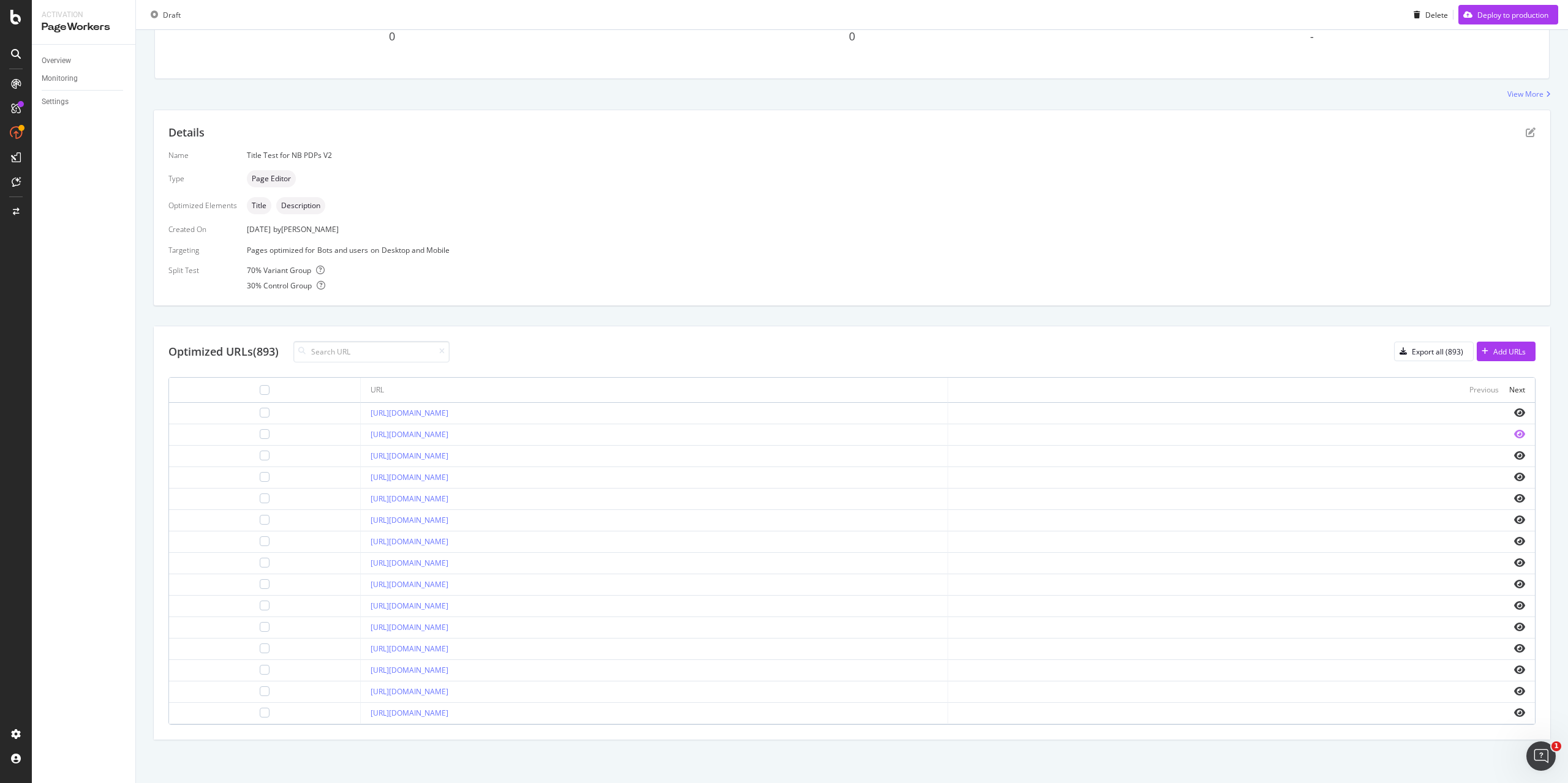
click at [1514, 435] on icon "eye" at bounding box center [1519, 434] width 11 height 10
click at [1514, 606] on icon "eye" at bounding box center [1519, 606] width 11 height 10
click at [1514, 711] on icon "eye" at bounding box center [1519, 713] width 11 height 10
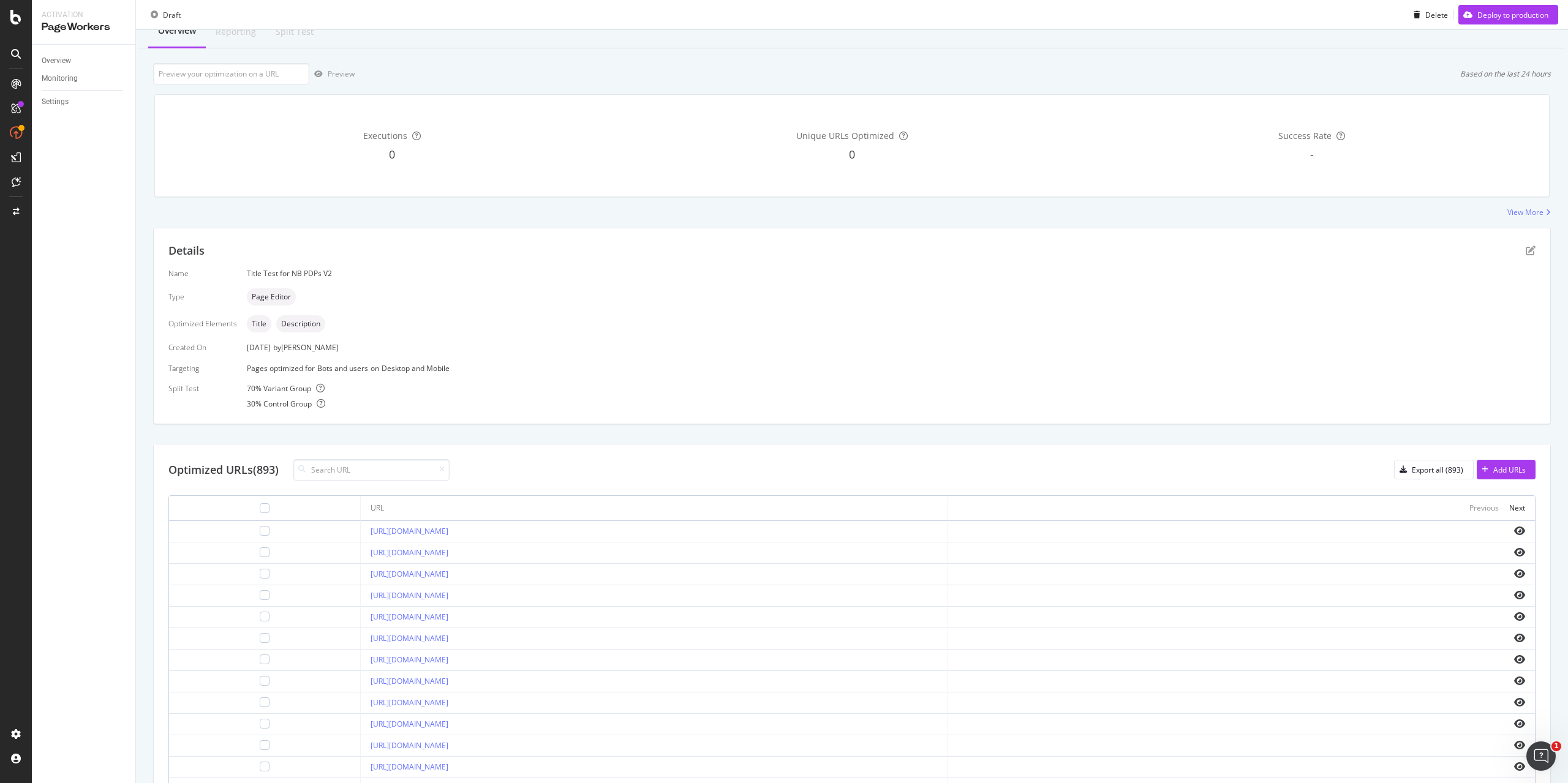
scroll to position [0, 0]
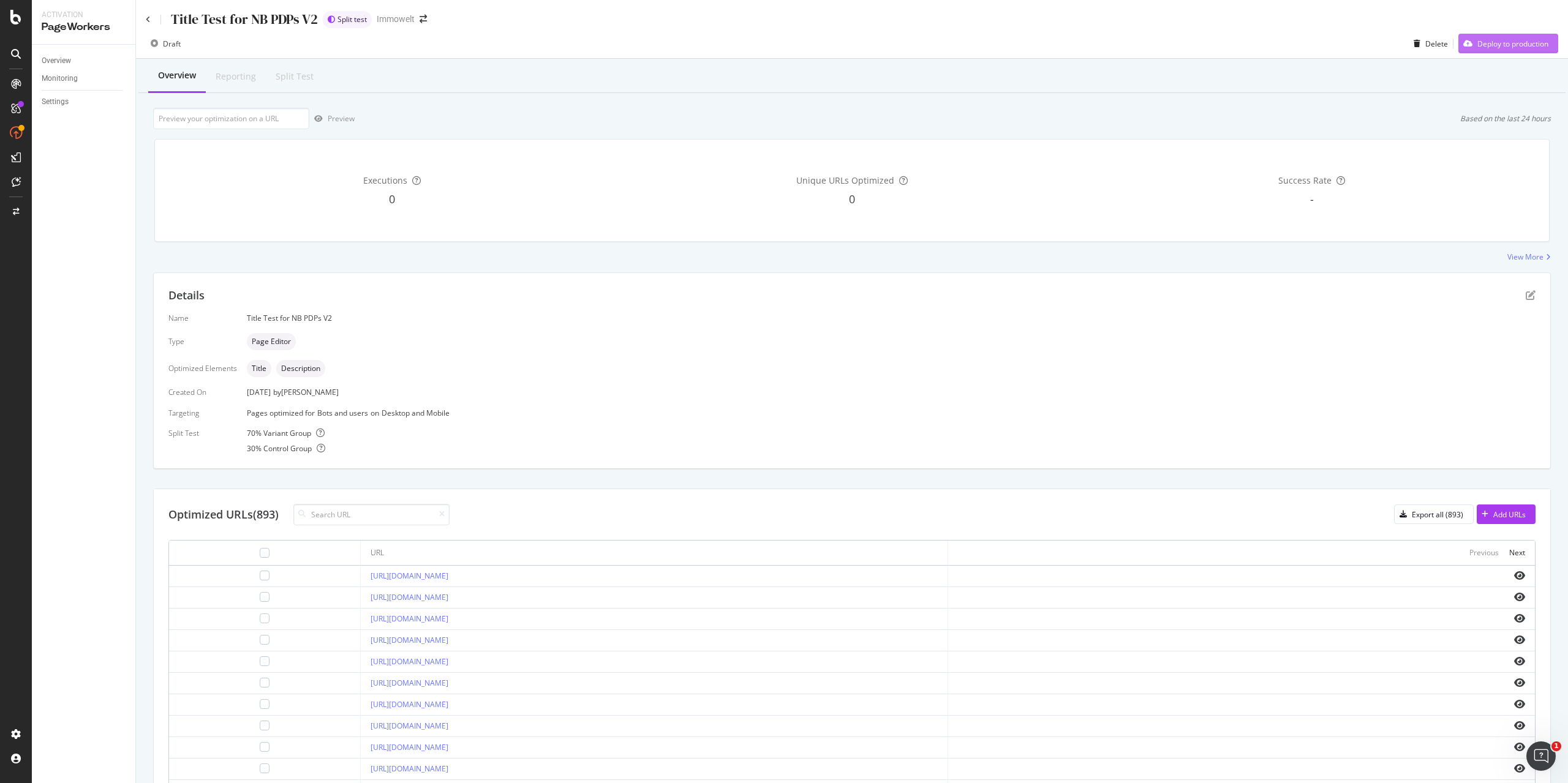
click at [1487, 46] on div "Deploy to production" at bounding box center [1512, 44] width 71 height 10
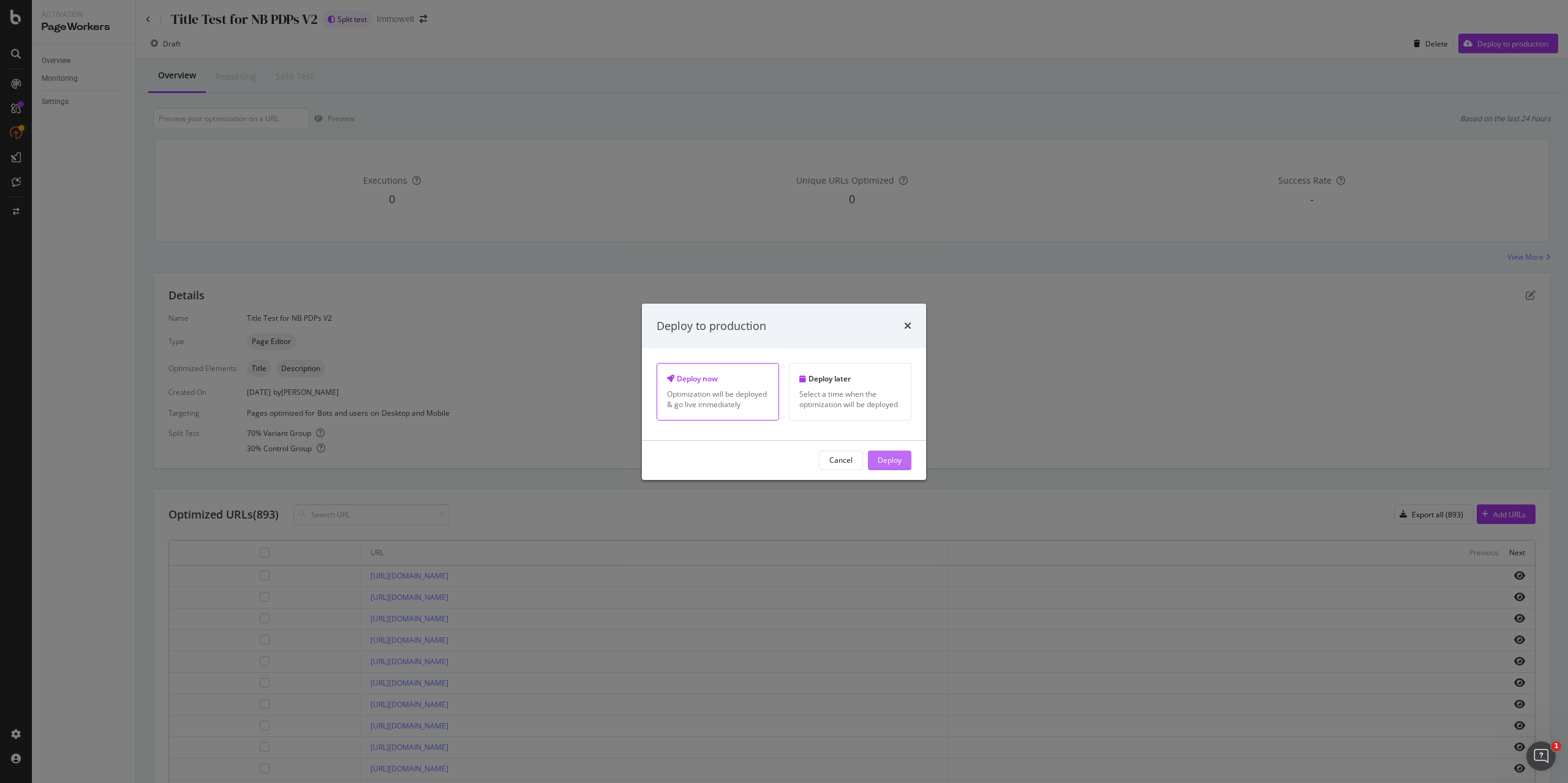
click at [898, 458] on div "Deploy" at bounding box center [889, 460] width 24 height 10
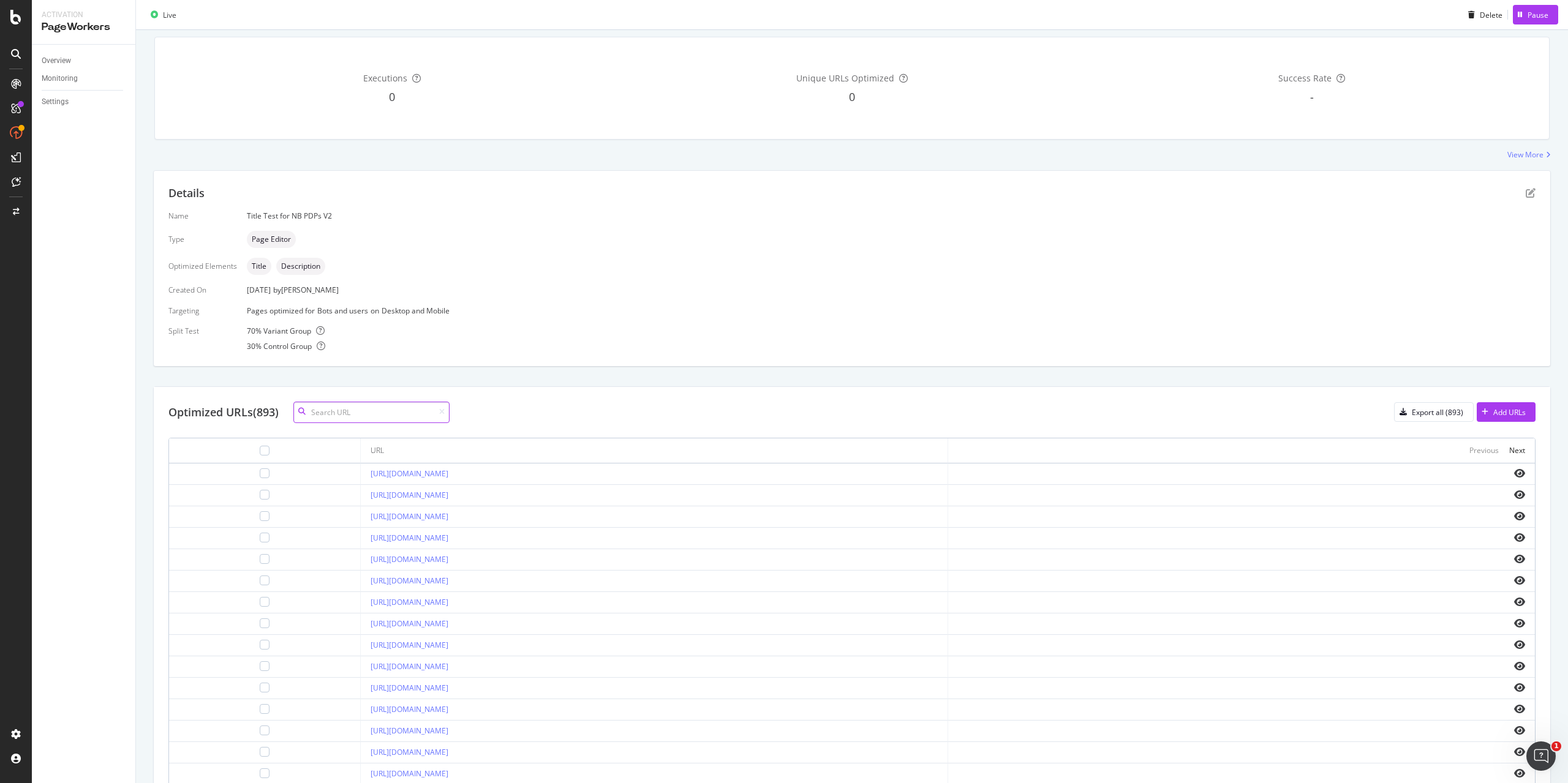
scroll to position [163, 0]
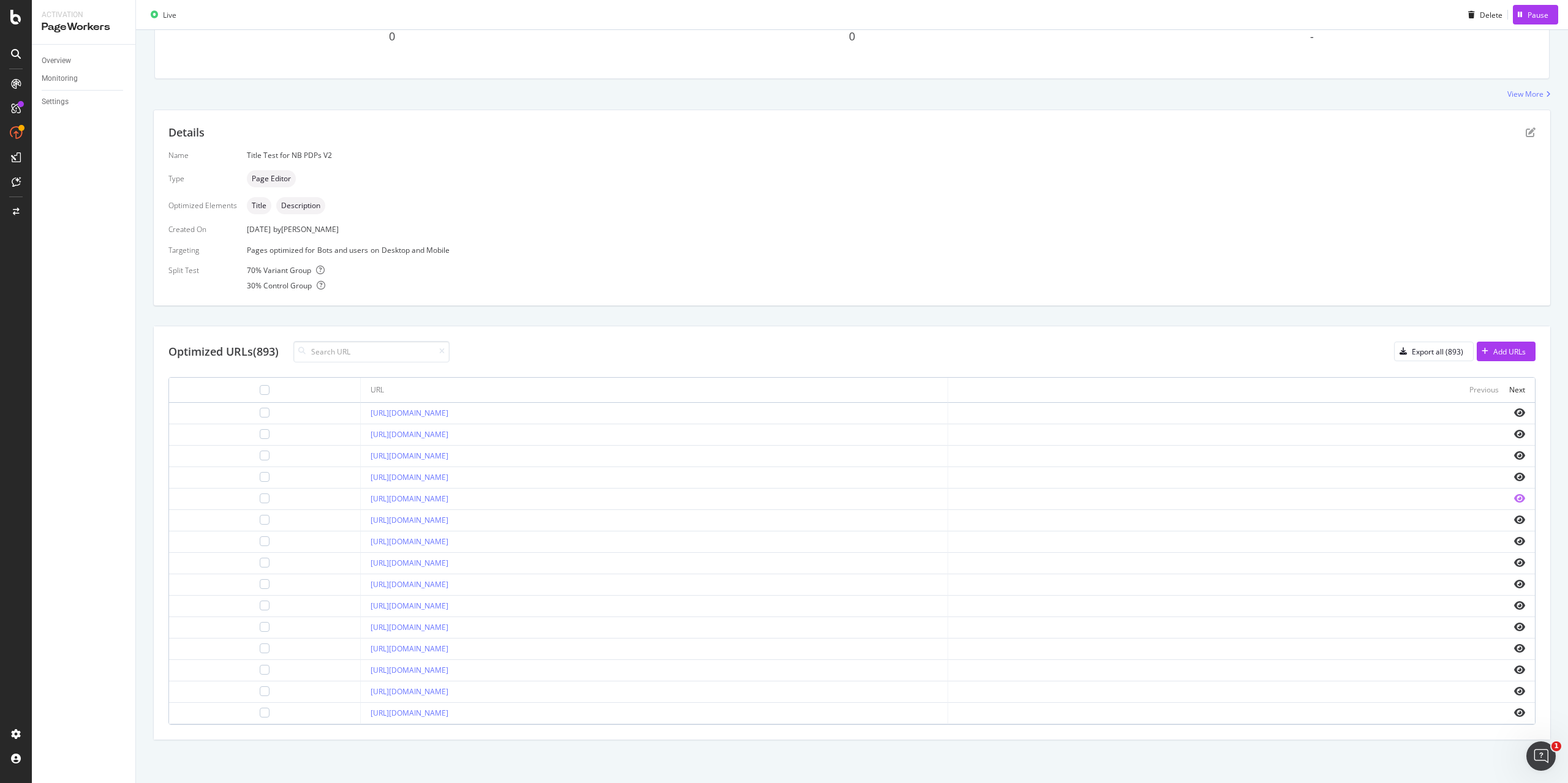
click at [1514, 501] on icon "eye" at bounding box center [1519, 498] width 11 height 10
click at [1514, 435] on icon "eye" at bounding box center [1519, 434] width 11 height 10
click at [1514, 415] on icon "eye" at bounding box center [1519, 412] width 11 height 10
click at [1514, 524] on icon "eye" at bounding box center [1519, 520] width 11 height 10
click at [1509, 419] on td at bounding box center [1241, 413] width 586 height 21
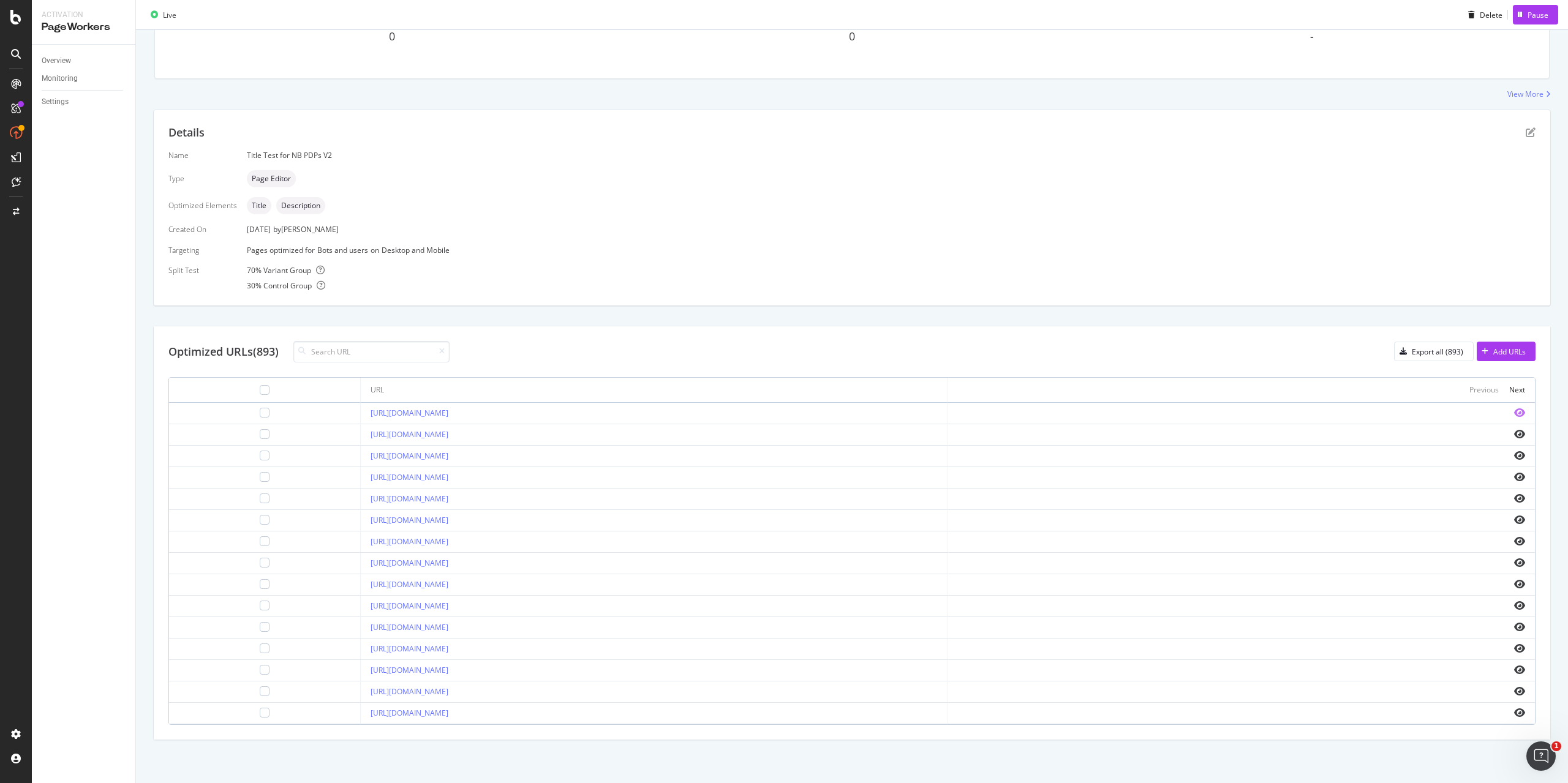
click at [1514, 412] on icon "eye" at bounding box center [1519, 412] width 11 height 10
drag, startPoint x: 335, startPoint y: 285, endPoint x: 243, endPoint y: 266, distance: 93.9
click at [243, 266] on div "Name Title Test for NB PDPs V2 Type Page Editor Optimized Elements Title Descri…" at bounding box center [852, 221] width 1367 height 141
click at [260, 271] on div "70 % Variant Group" at bounding box center [891, 271] width 1289 height 10
click at [1514, 389] on div "Next" at bounding box center [1517, 390] width 16 height 10
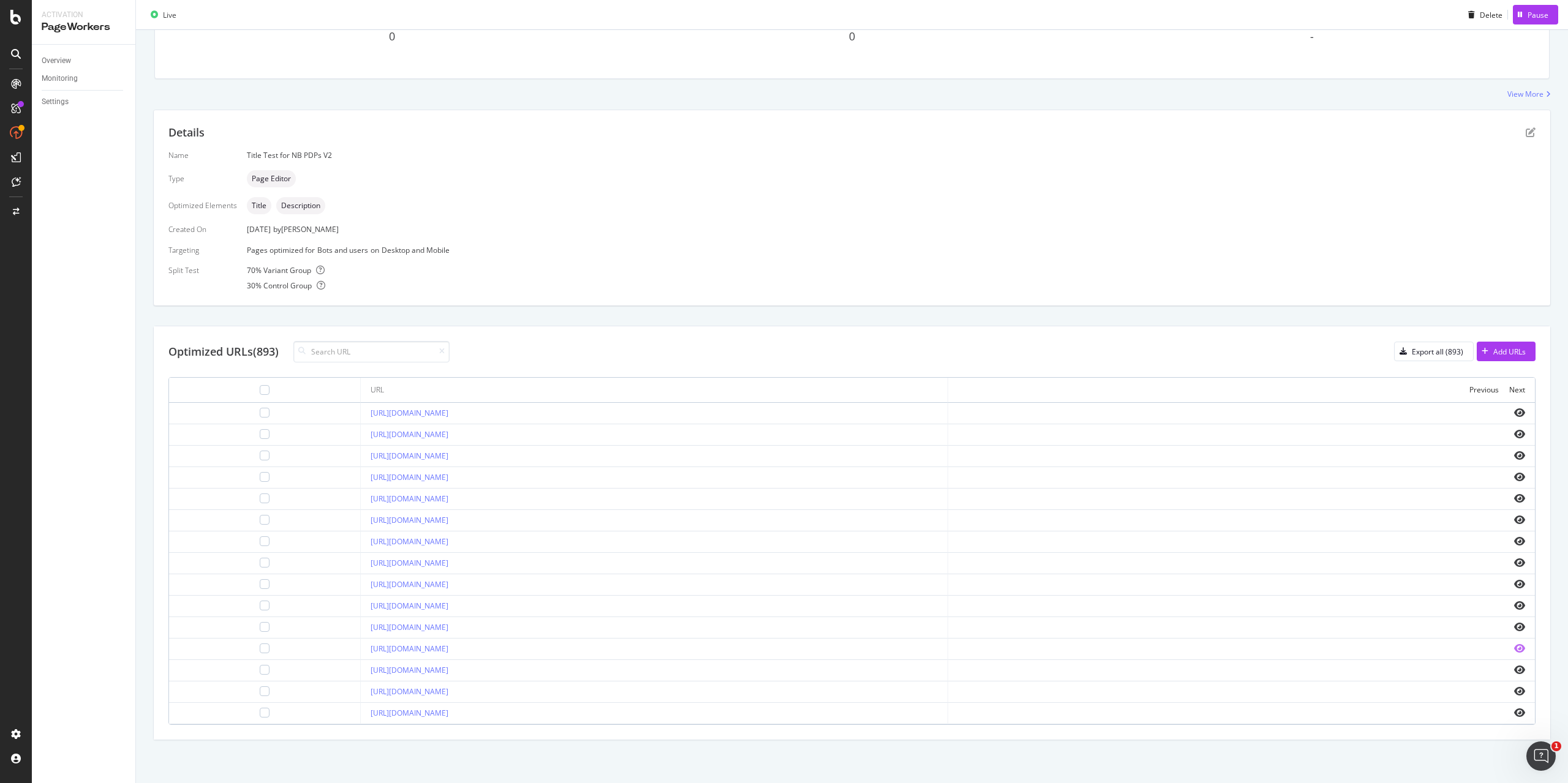
click at [1514, 652] on icon "eye" at bounding box center [1519, 648] width 11 height 10
click at [1514, 433] on icon "eye" at bounding box center [1519, 434] width 11 height 10
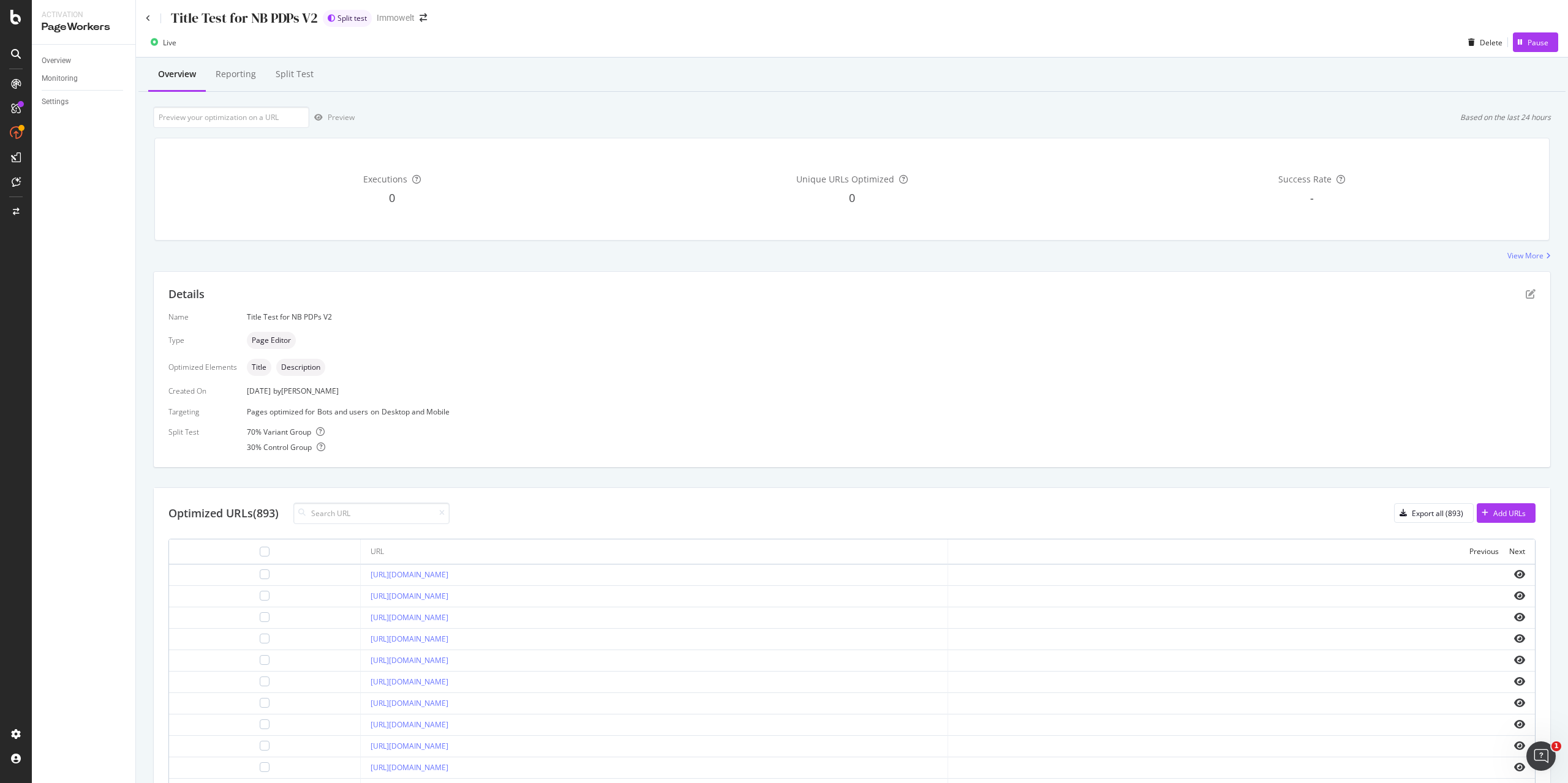
scroll to position [0, 0]
click at [283, 76] on div "Split Test" at bounding box center [295, 75] width 38 height 12
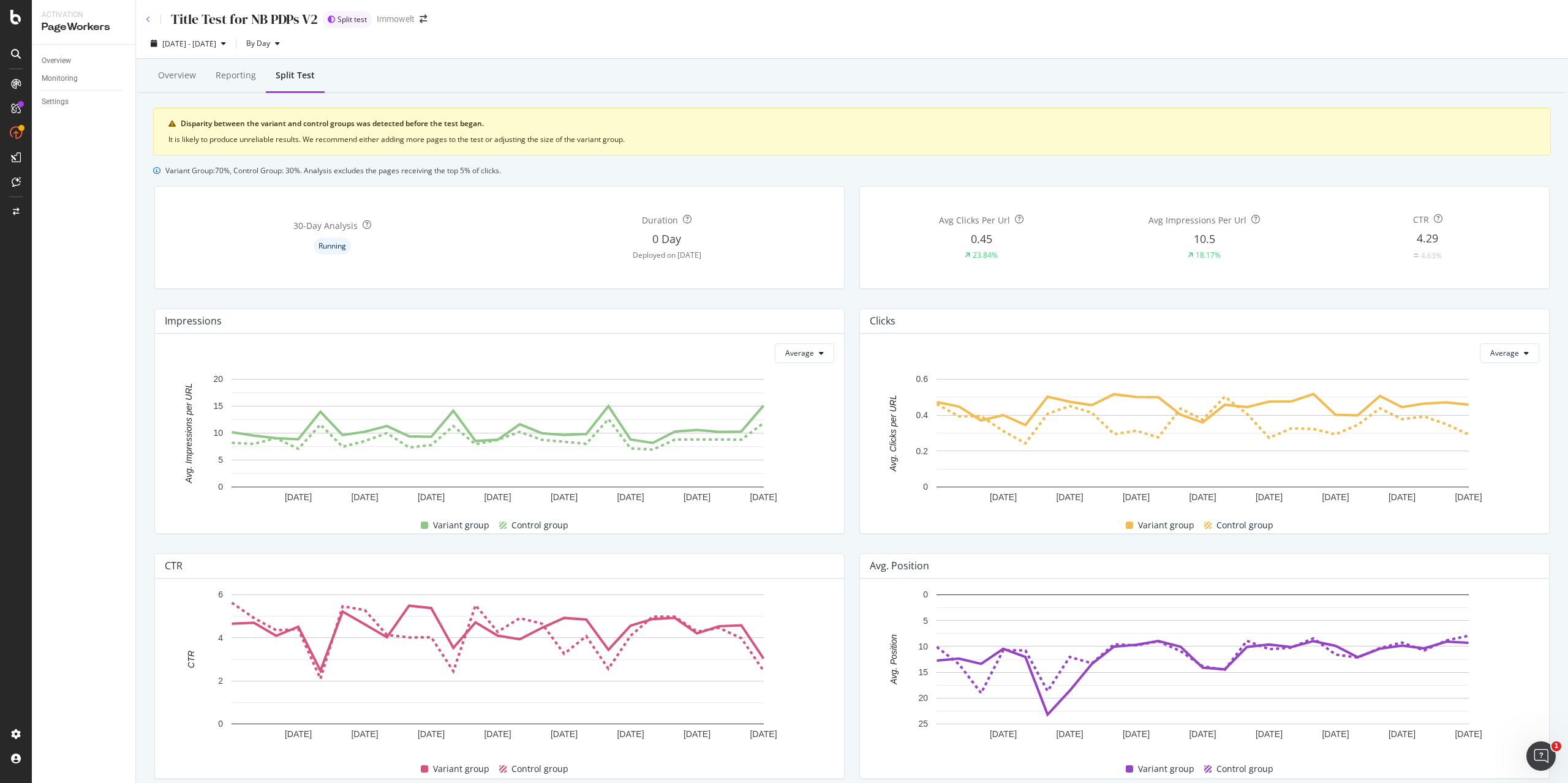
click at [148, 20] on icon at bounding box center [148, 20] width 5 height 7
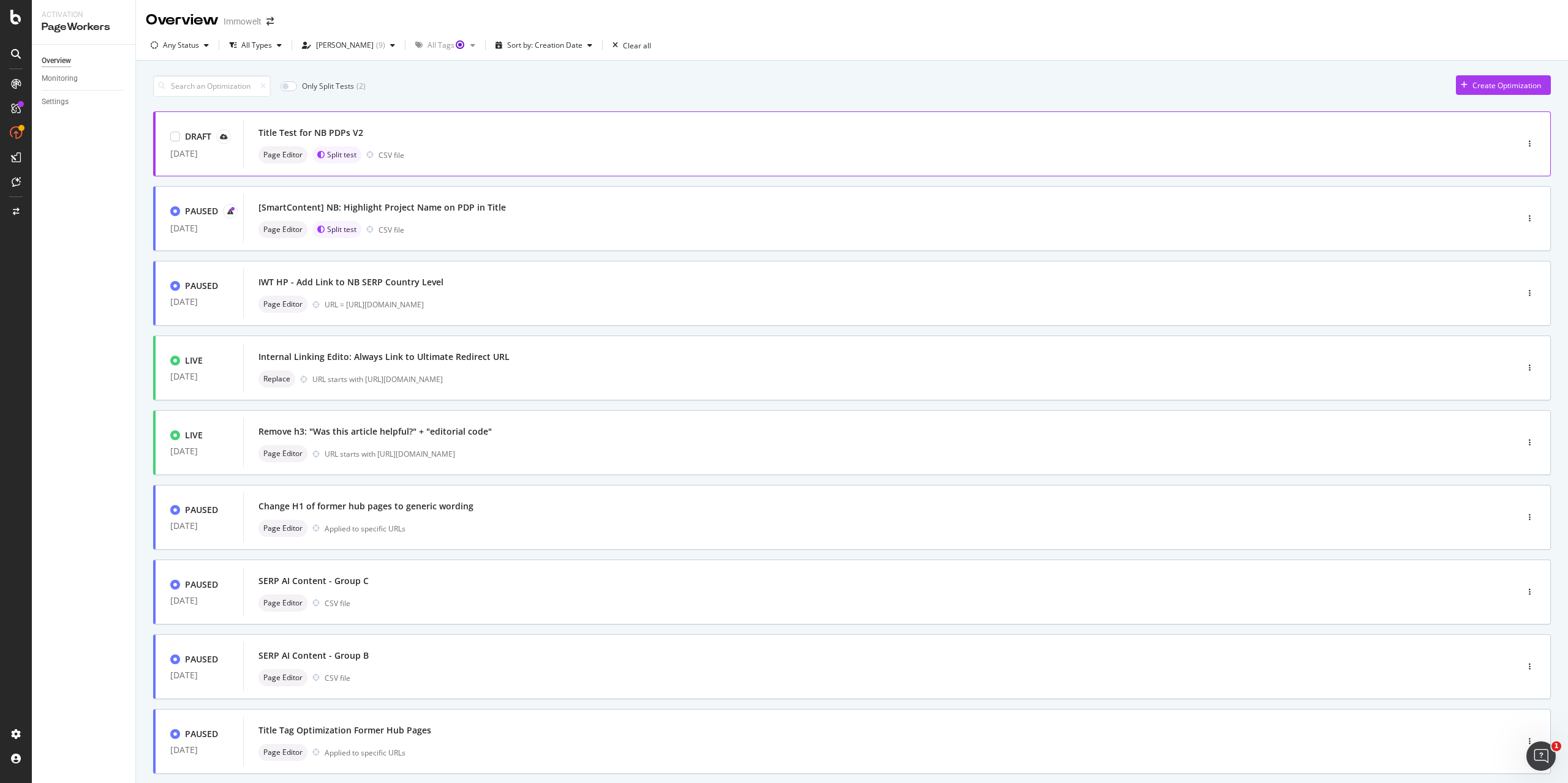
click at [553, 152] on div "Page Editor Split test CSV file" at bounding box center [862, 155] width 1207 height 17
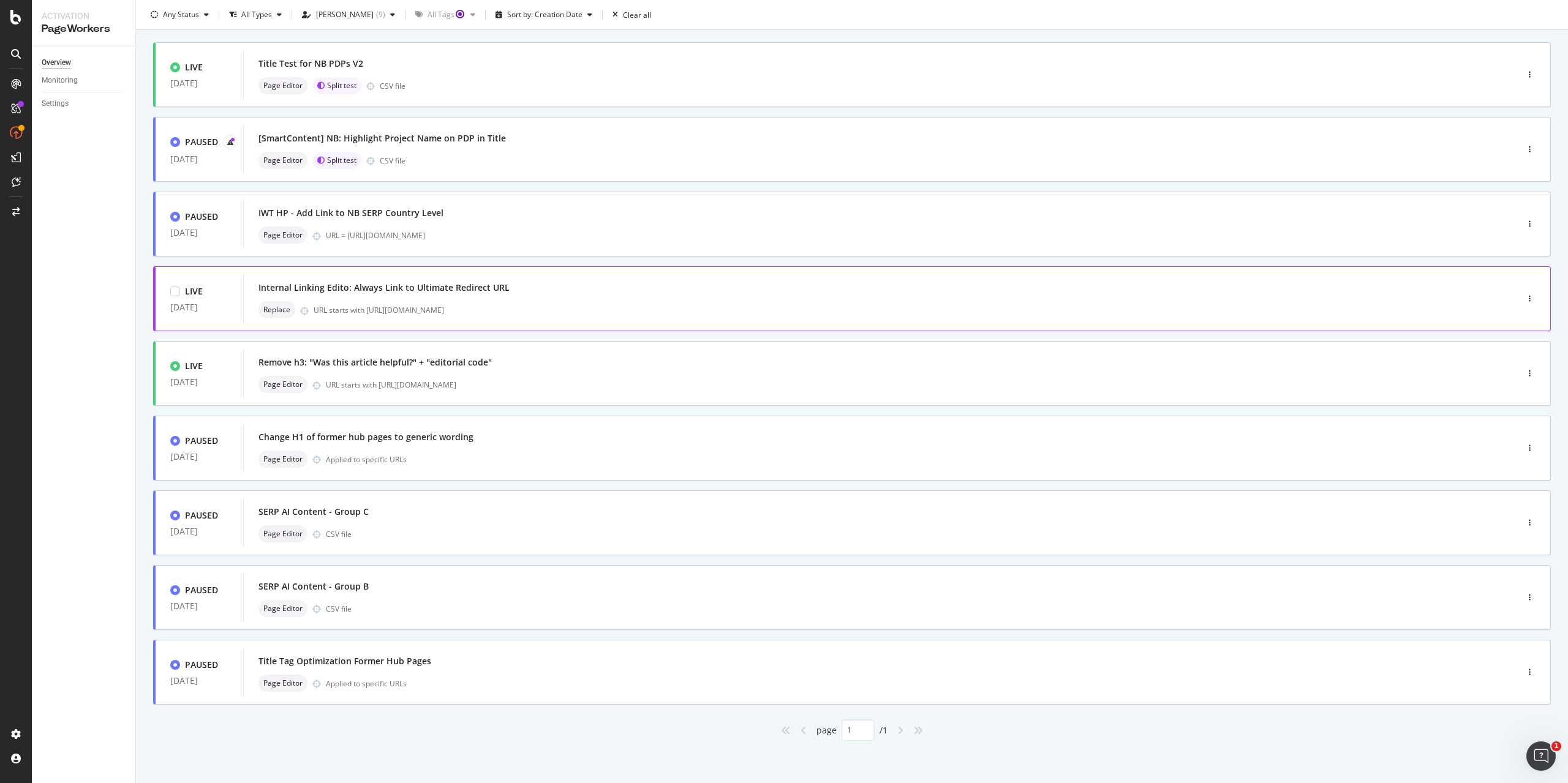
scroll to position [70, 0]
click at [570, 383] on div "URL starts with [URL][DOMAIN_NAME]" at bounding box center [895, 384] width 1139 height 10
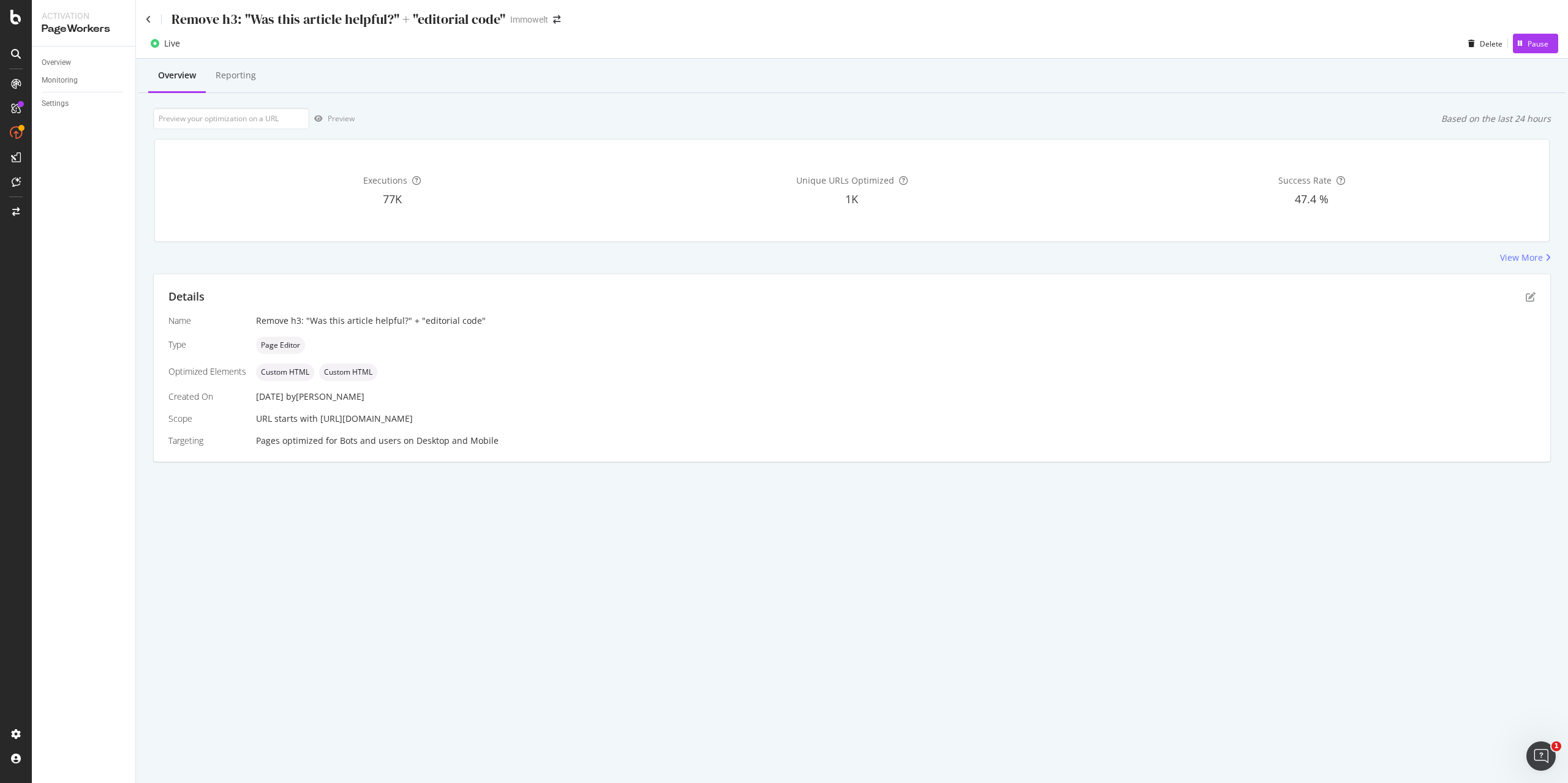
click at [153, 17] on div "Remove h3: "Was this article helpful?" + "editorial code"" at bounding box center [325, 19] width 359 height 19
click at [152, 17] on div "Remove h3: "Was this article helpful?" + "editorial code"" at bounding box center [325, 19] width 359 height 19
click at [75, 139] on div "SiteCrawler" at bounding box center [67, 138] width 43 height 12
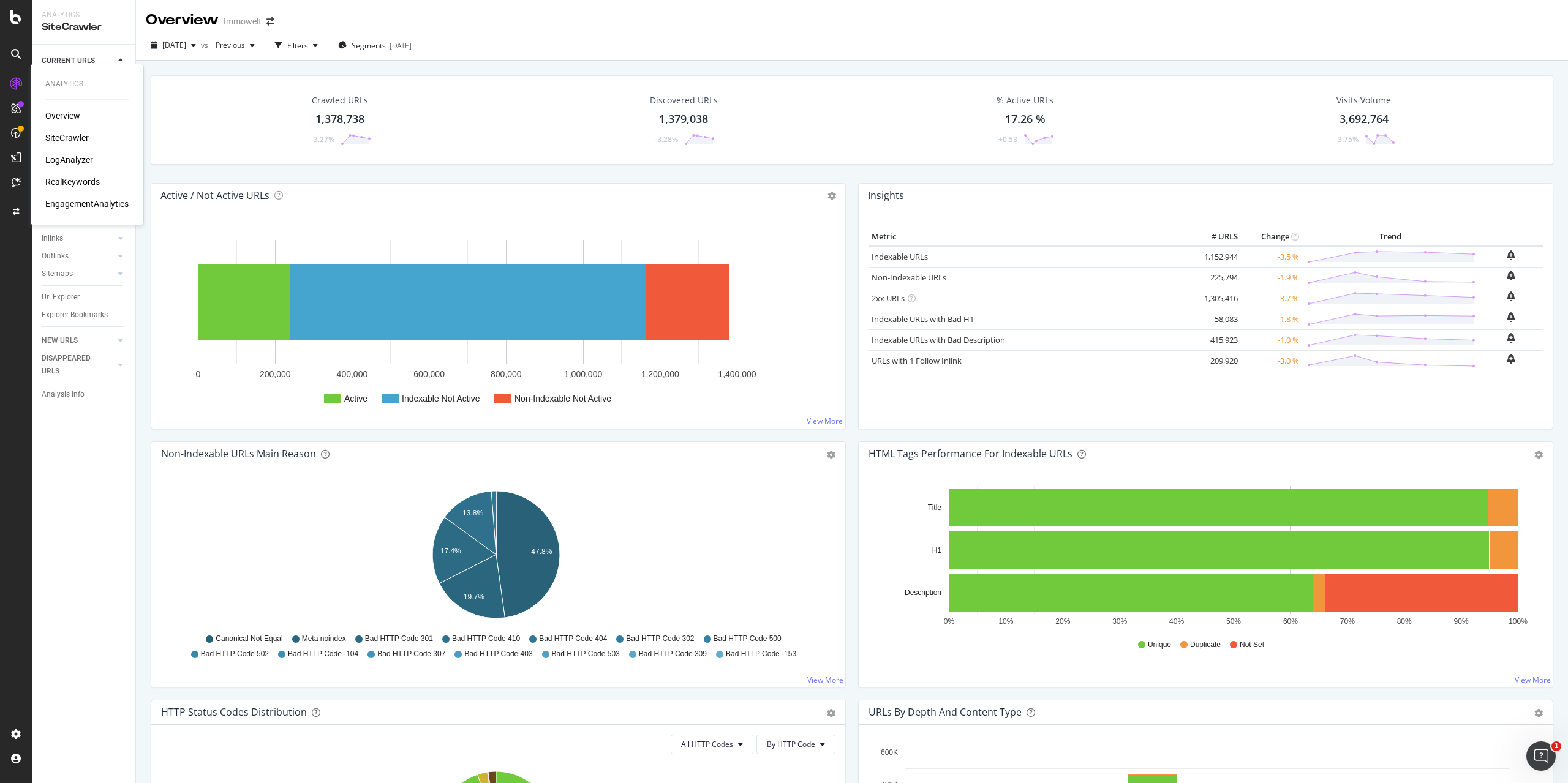
click at [78, 158] on div "LogAnalyzer" at bounding box center [69, 160] width 48 height 12
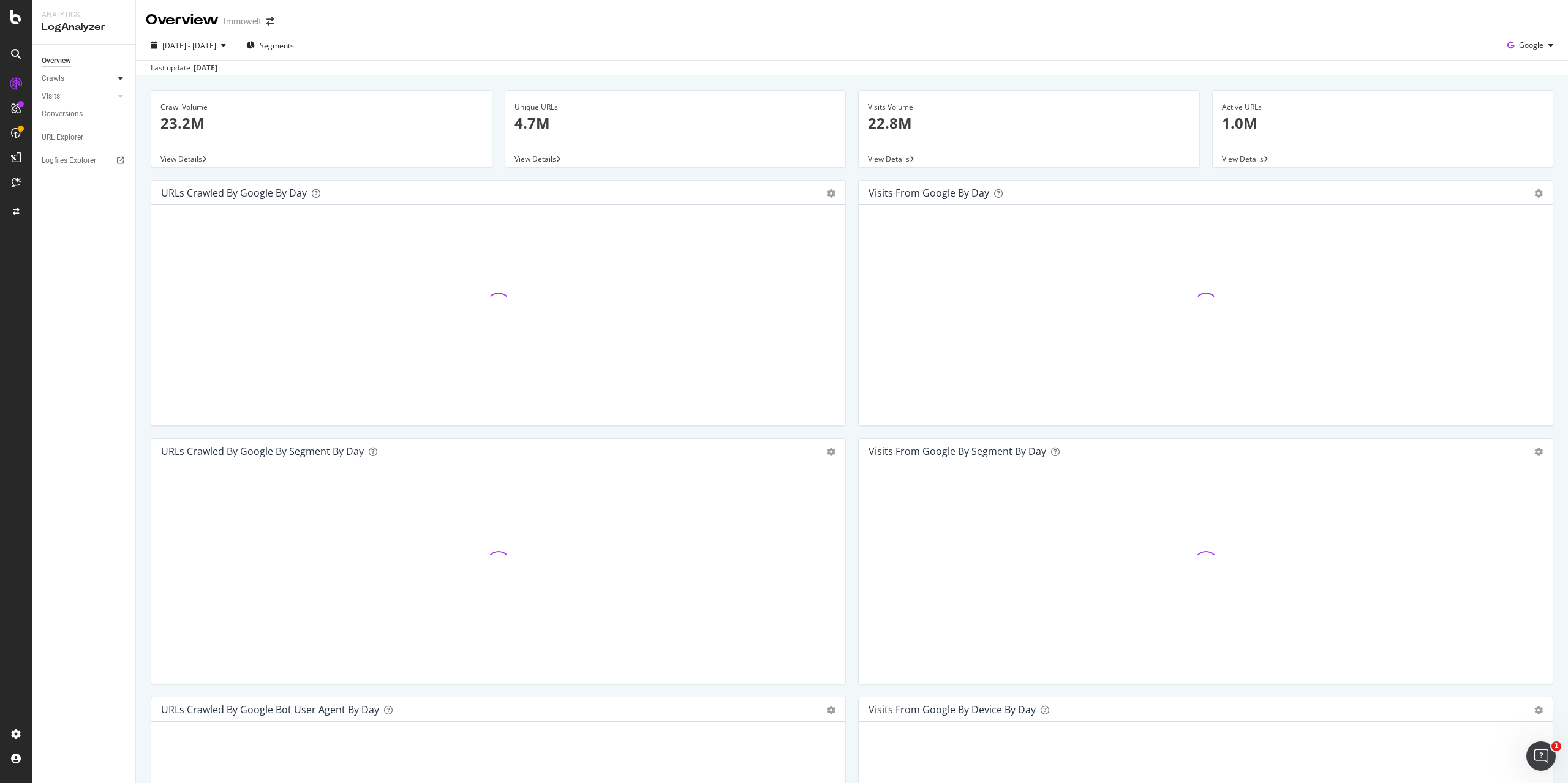
click at [117, 78] on div at bounding box center [120, 78] width 12 height 12
click at [85, 95] on div "Daily Distribution" at bounding box center [76, 97] width 57 height 13
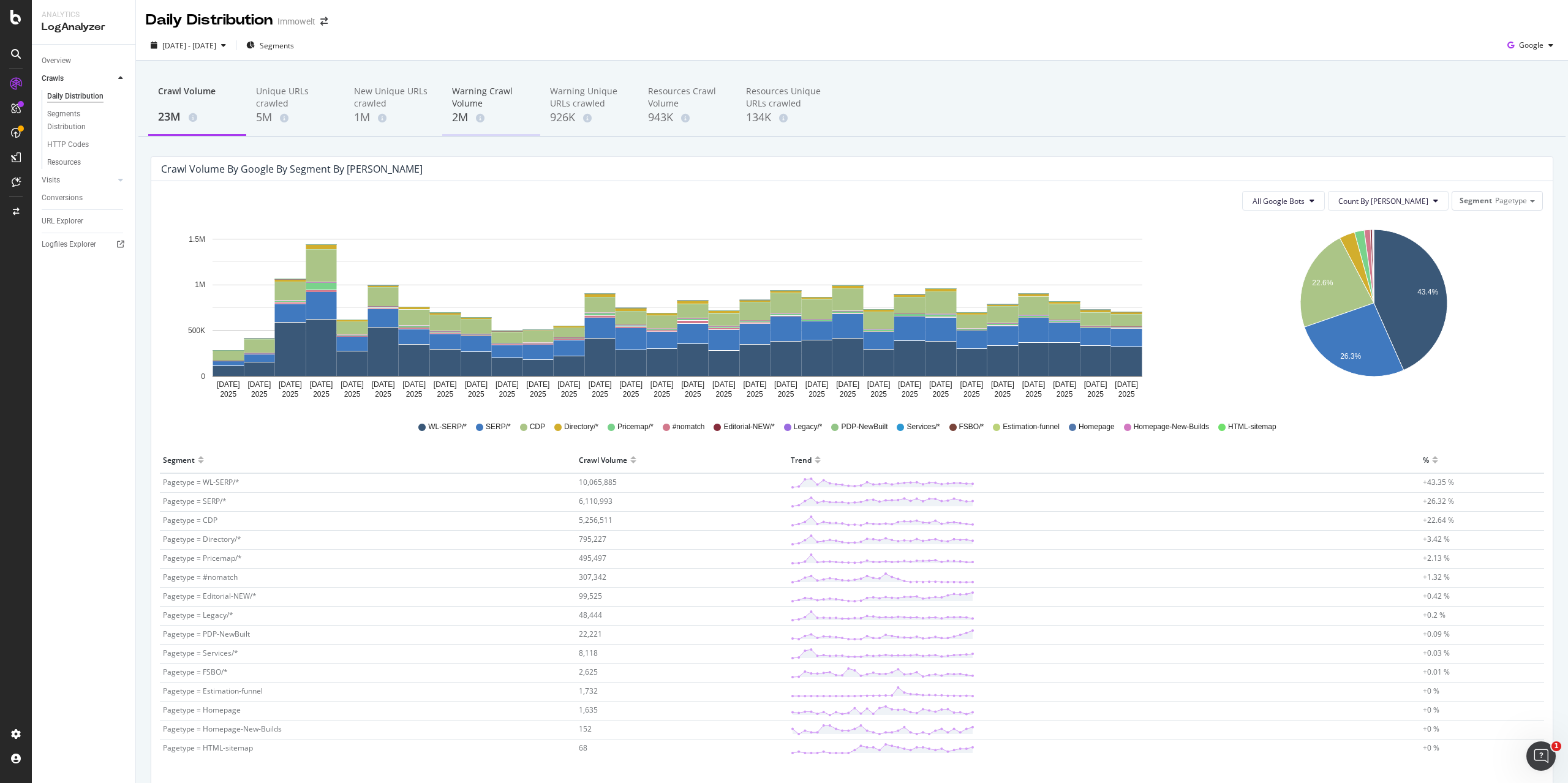
click at [465, 109] on div "Warning Crawl Volume" at bounding box center [491, 97] width 78 height 24
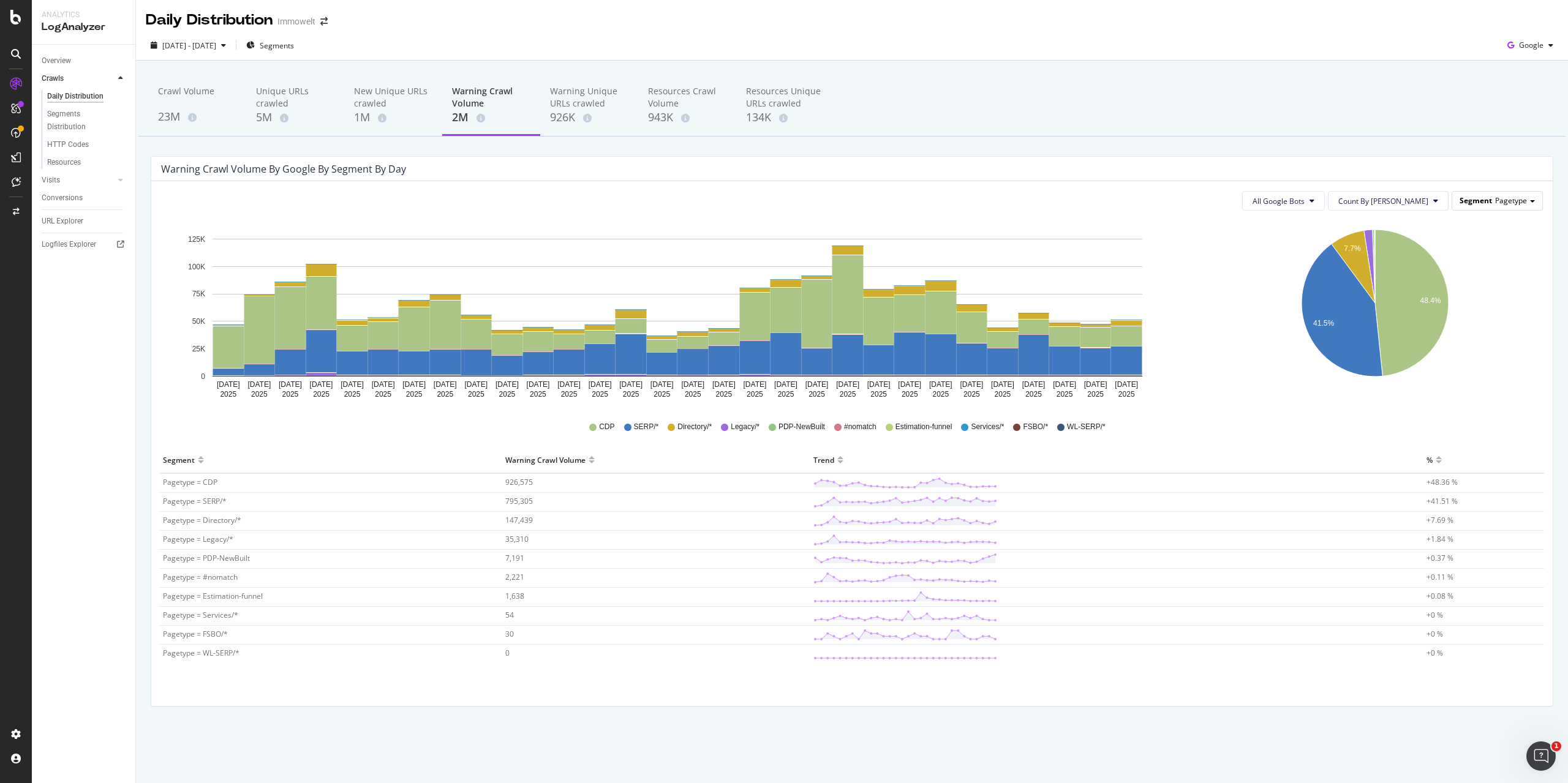
click at [1496, 202] on span "Pagetype" at bounding box center [1510, 200] width 32 height 10
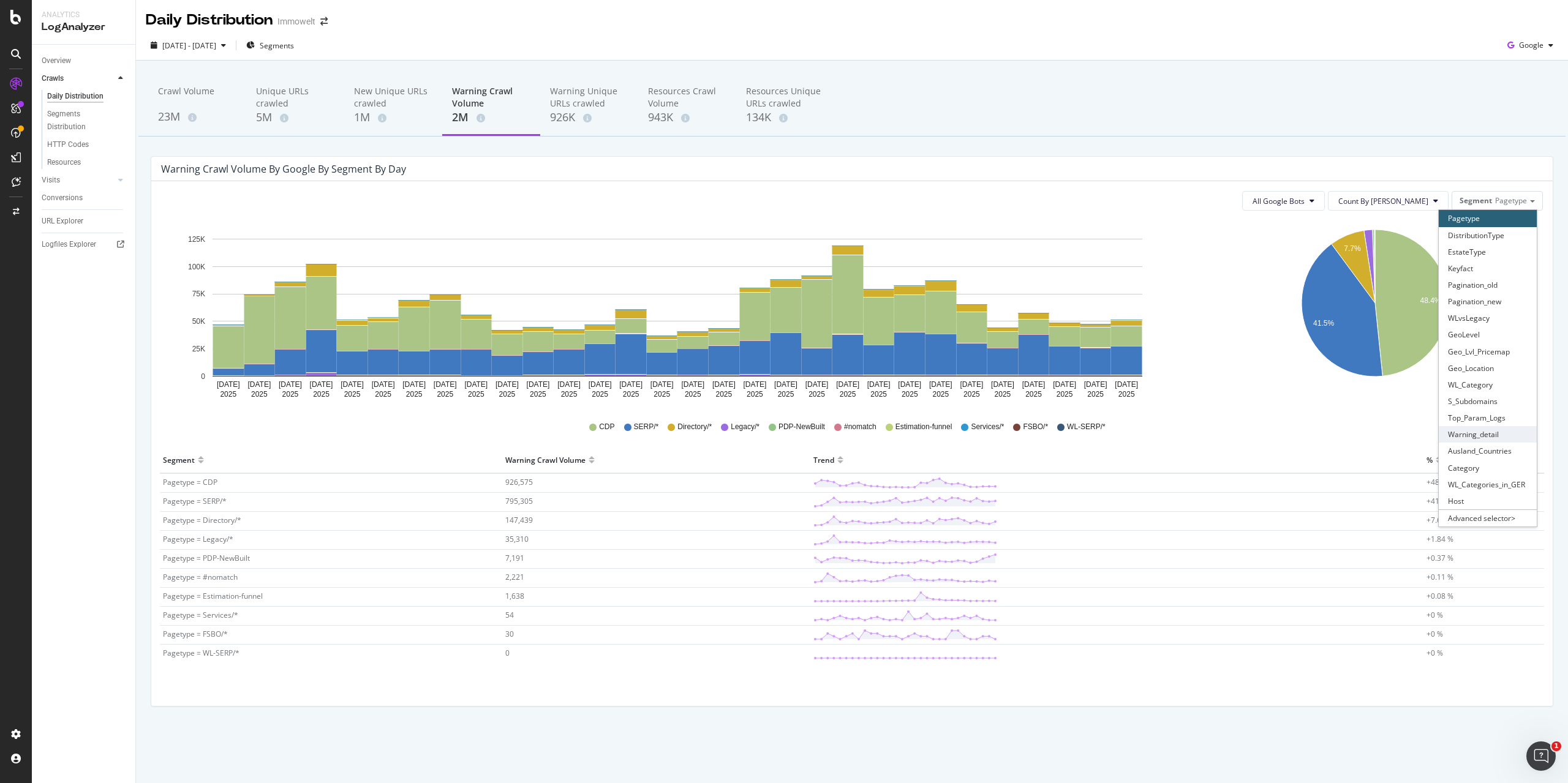
click at [1506, 433] on div "Warning_detail" at bounding box center [1487, 434] width 98 height 17
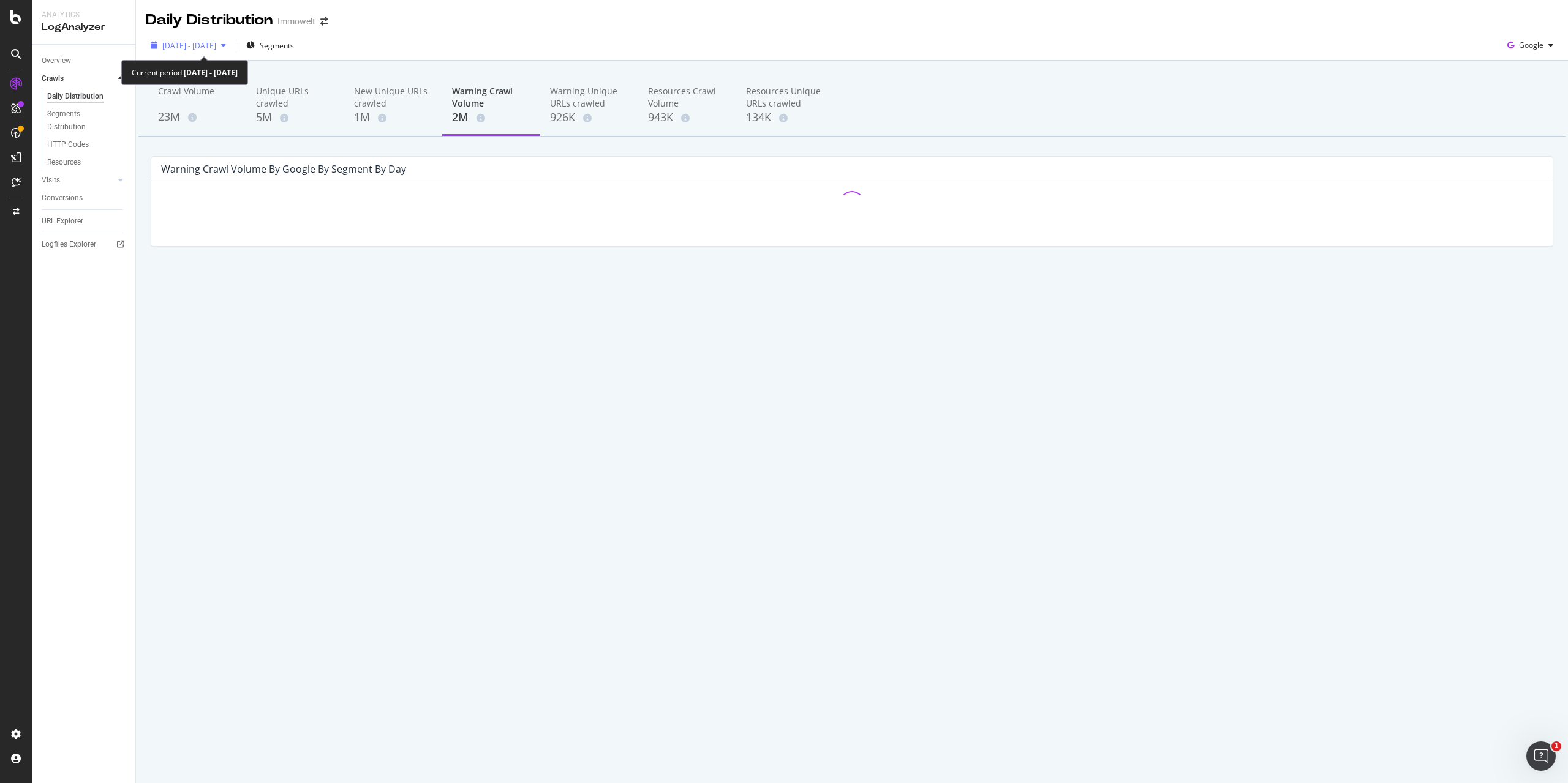
click at [231, 43] on div "button" at bounding box center [224, 45] width 15 height 7
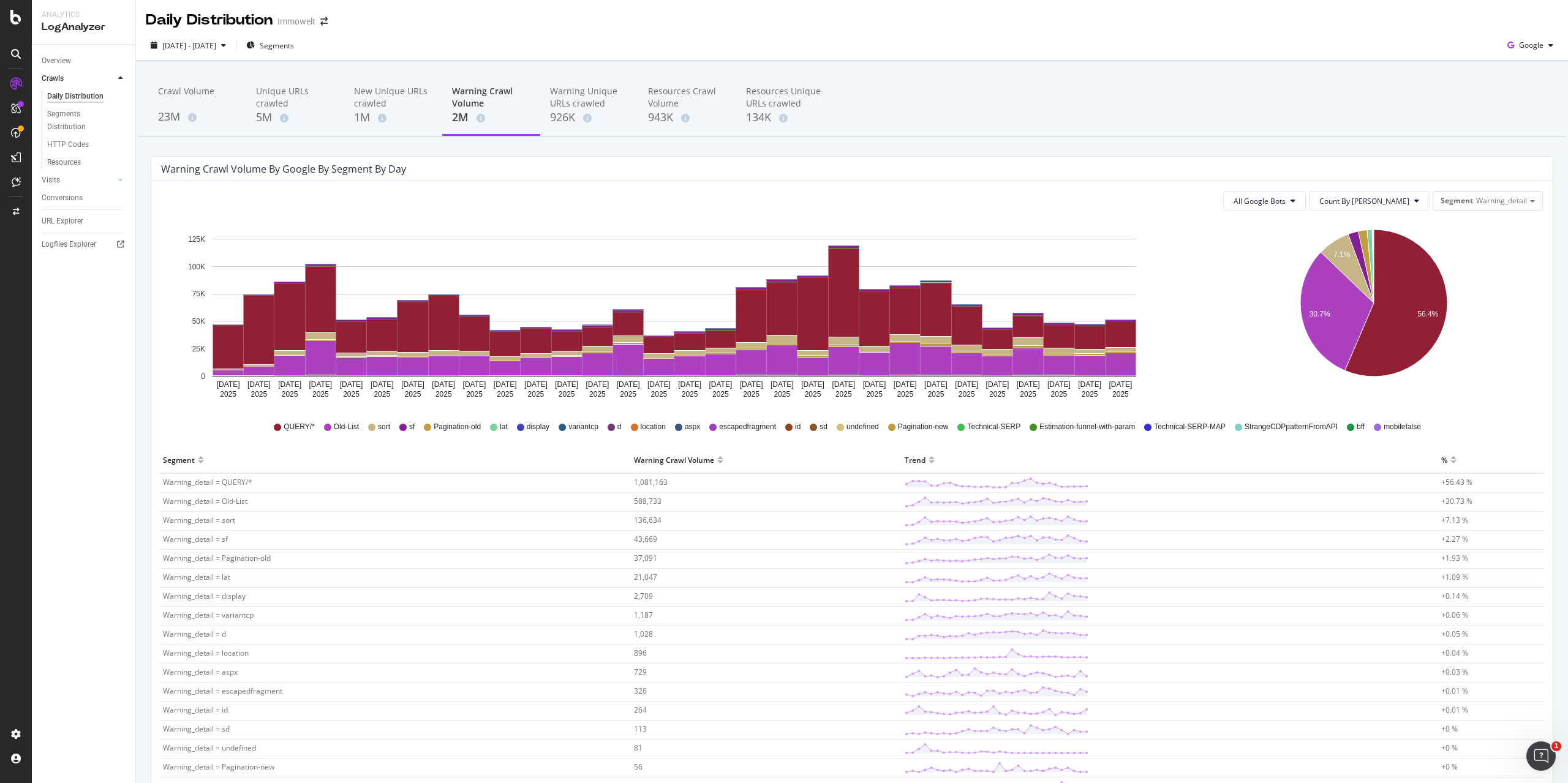
click at [435, 42] on div "2025 Jul. 27th - Aug. 25th Segments Google" at bounding box center [851, 47] width 1432 height 24
click at [1409, 337] on icon "A chart." at bounding box center [1396, 303] width 103 height 147
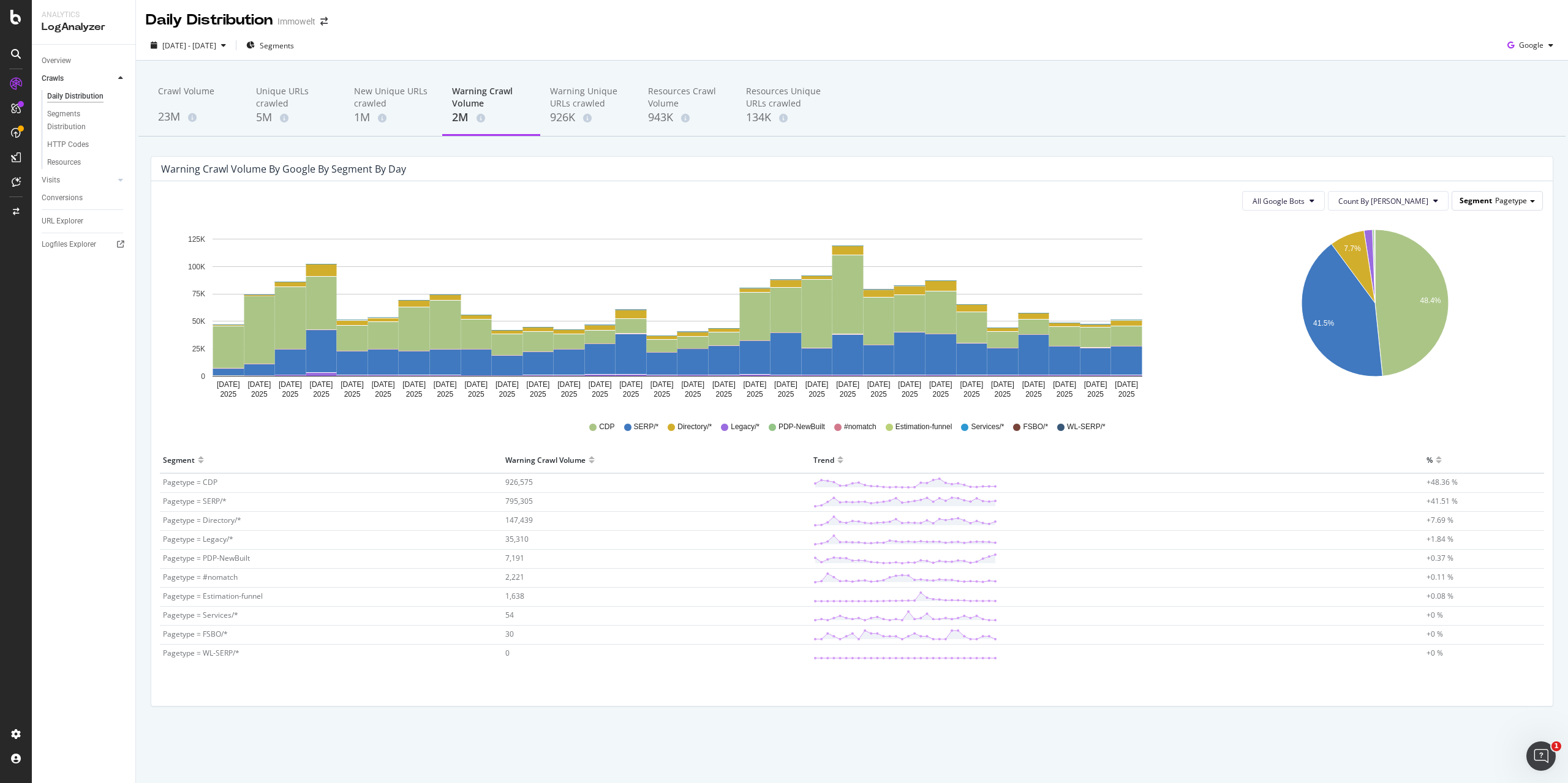
click at [1513, 199] on span "Pagetype" at bounding box center [1510, 200] width 32 height 10
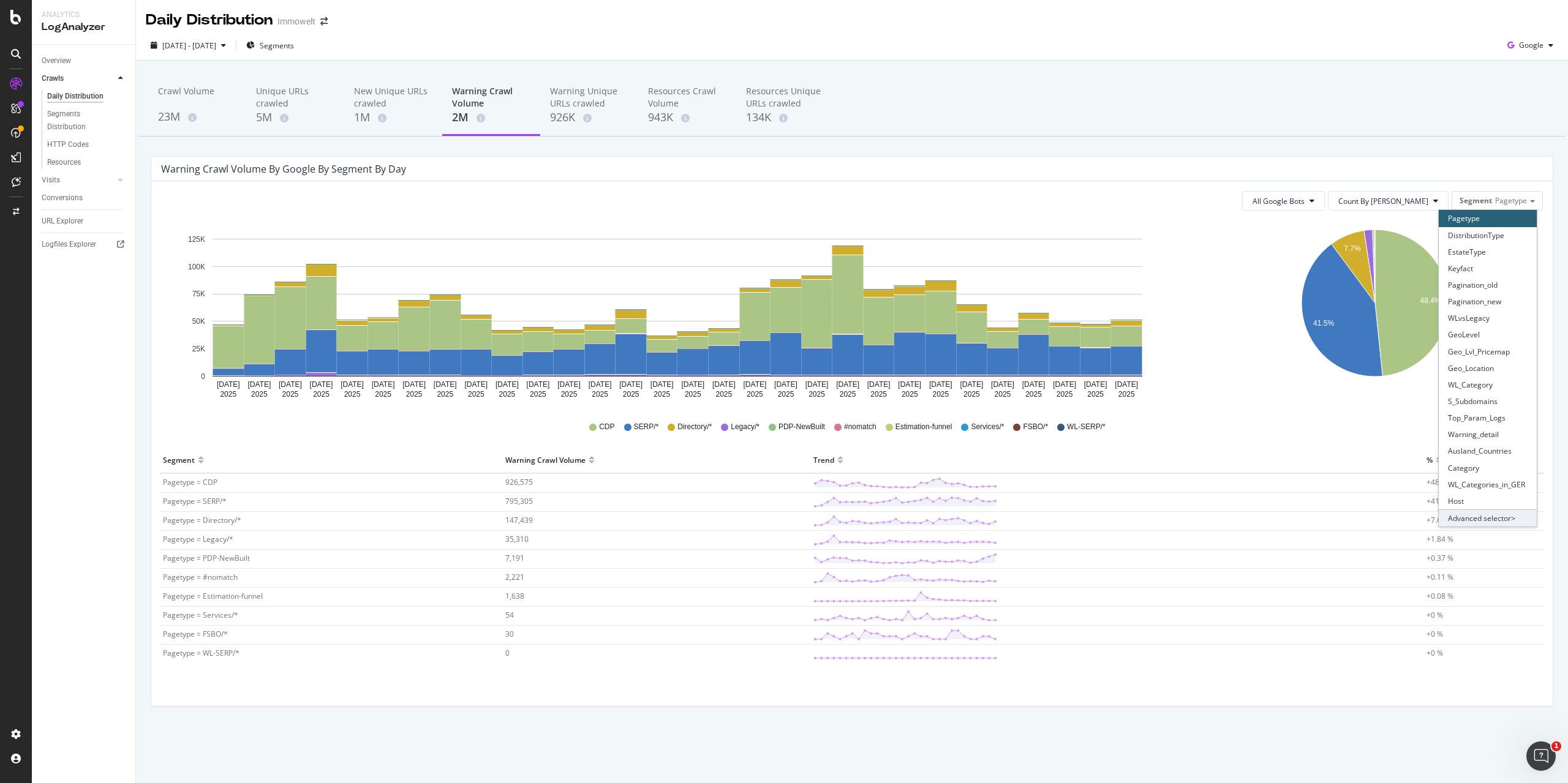
click at [1492, 518] on div "Advanced selector >" at bounding box center [1487, 518] width 98 height 17
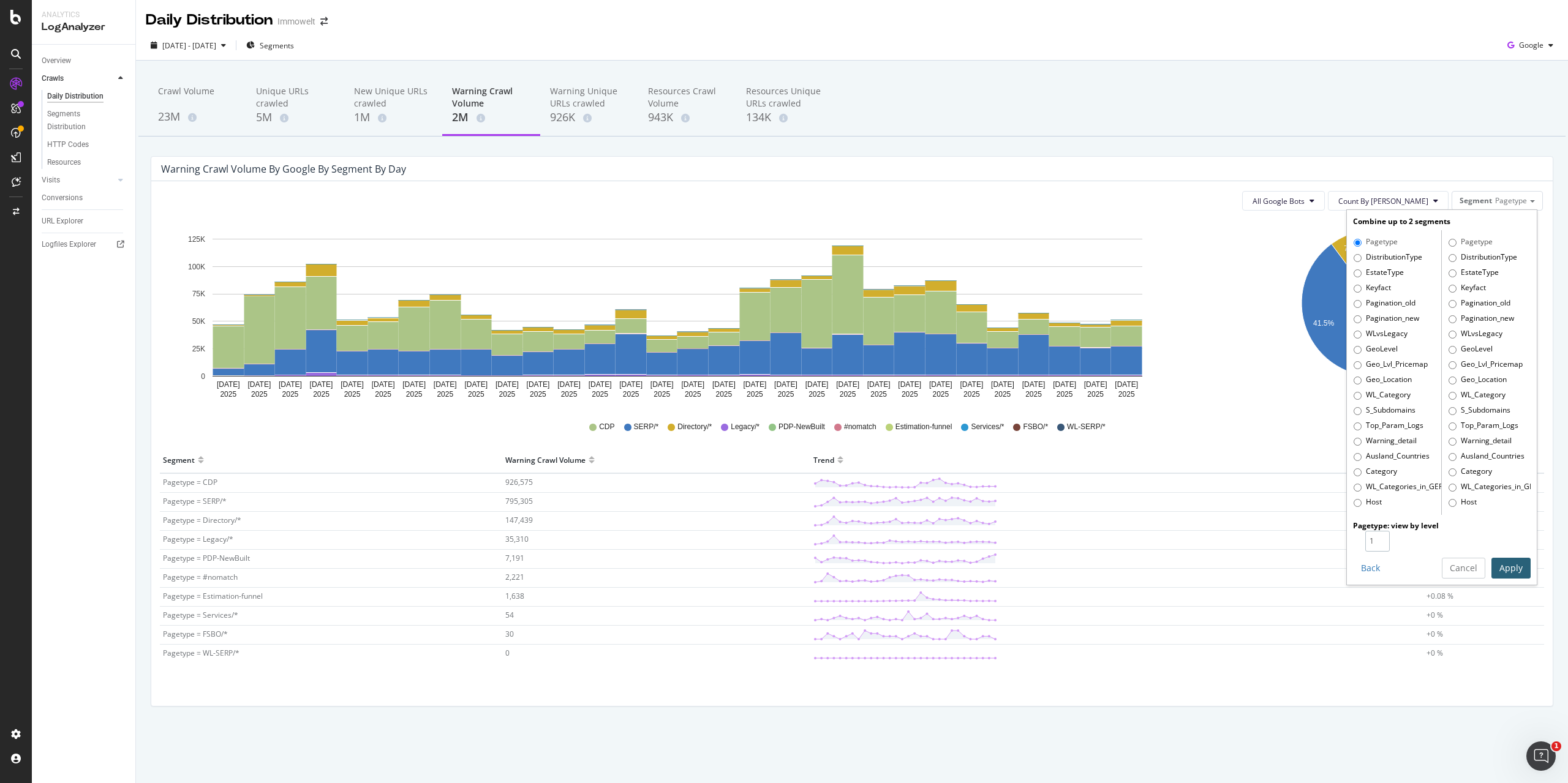
click at [1383, 544] on input "1" at bounding box center [1377, 541] width 24 height 21
type input "2"
click at [1381, 537] on input "2" at bounding box center [1377, 541] width 24 height 21
click at [1395, 441] on label "Warning_detail" at bounding box center [1385, 441] width 63 height 12
click at [1361, 441] on input "Warning_detail" at bounding box center [1357, 441] width 8 height 8
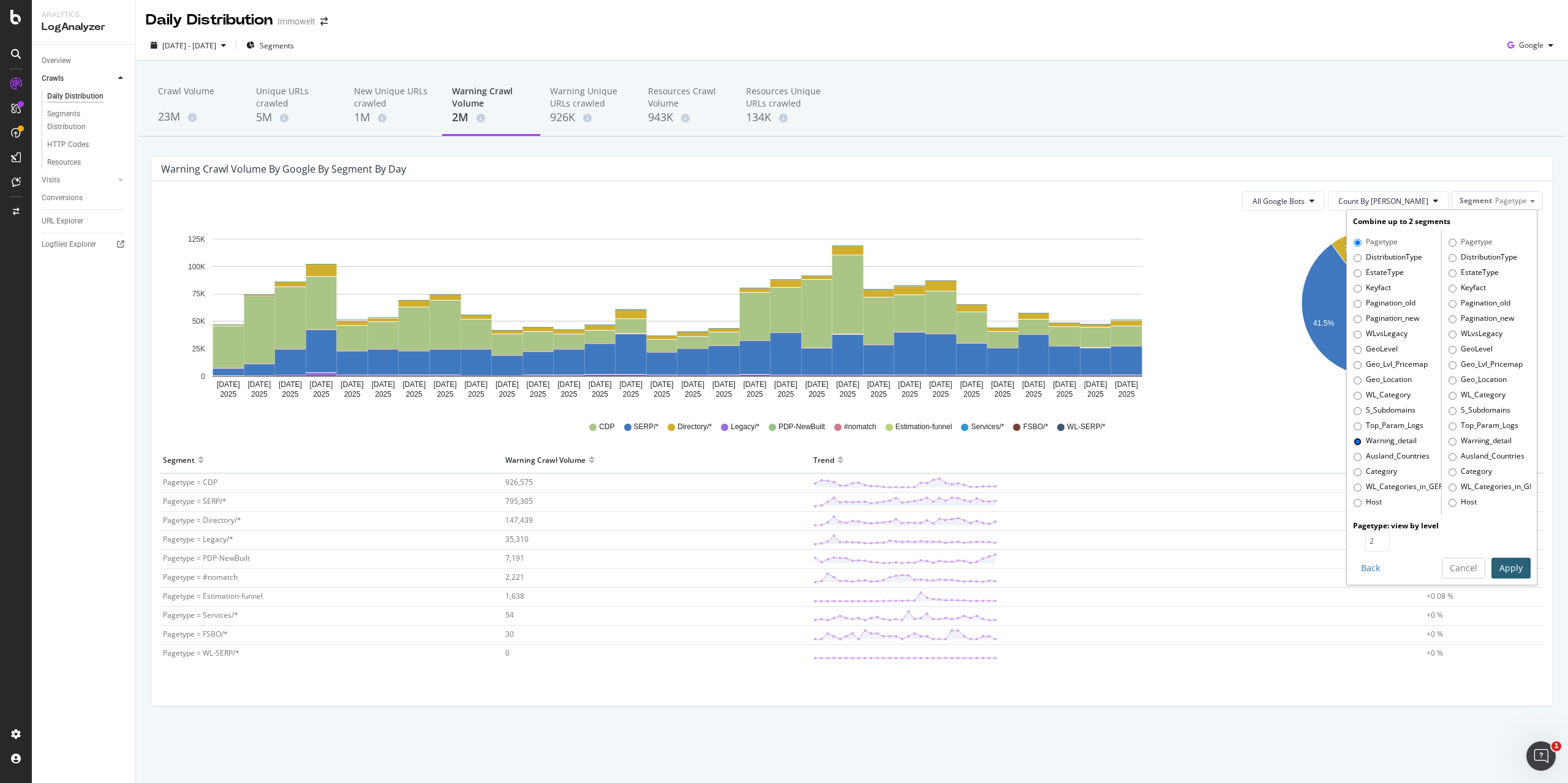
radio input "true"
radio input "false"
click at [1514, 566] on button "Apply" at bounding box center [1510, 568] width 39 height 21
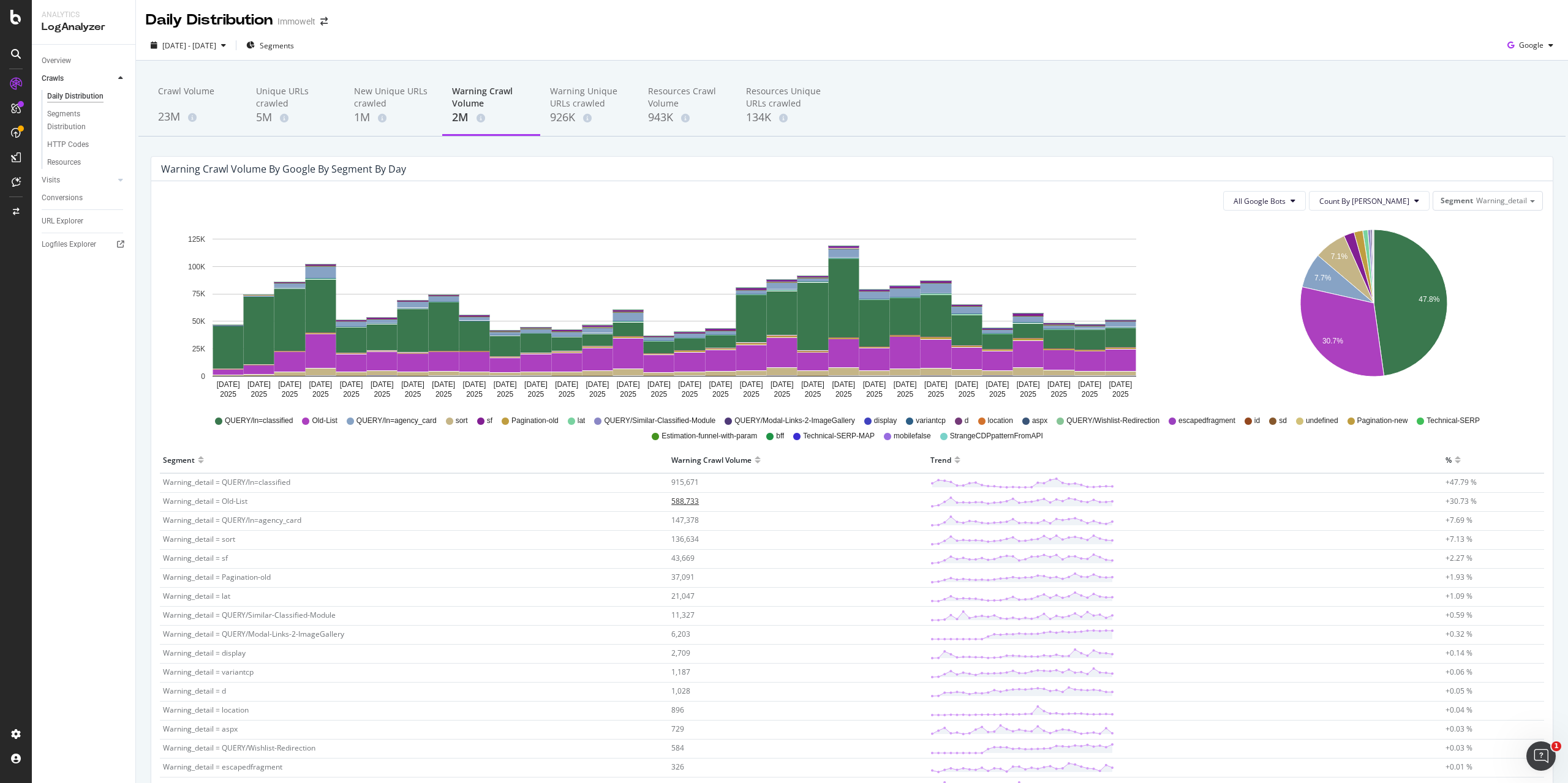
click at [686, 504] on span "588,733" at bounding box center [685, 501] width 28 height 10
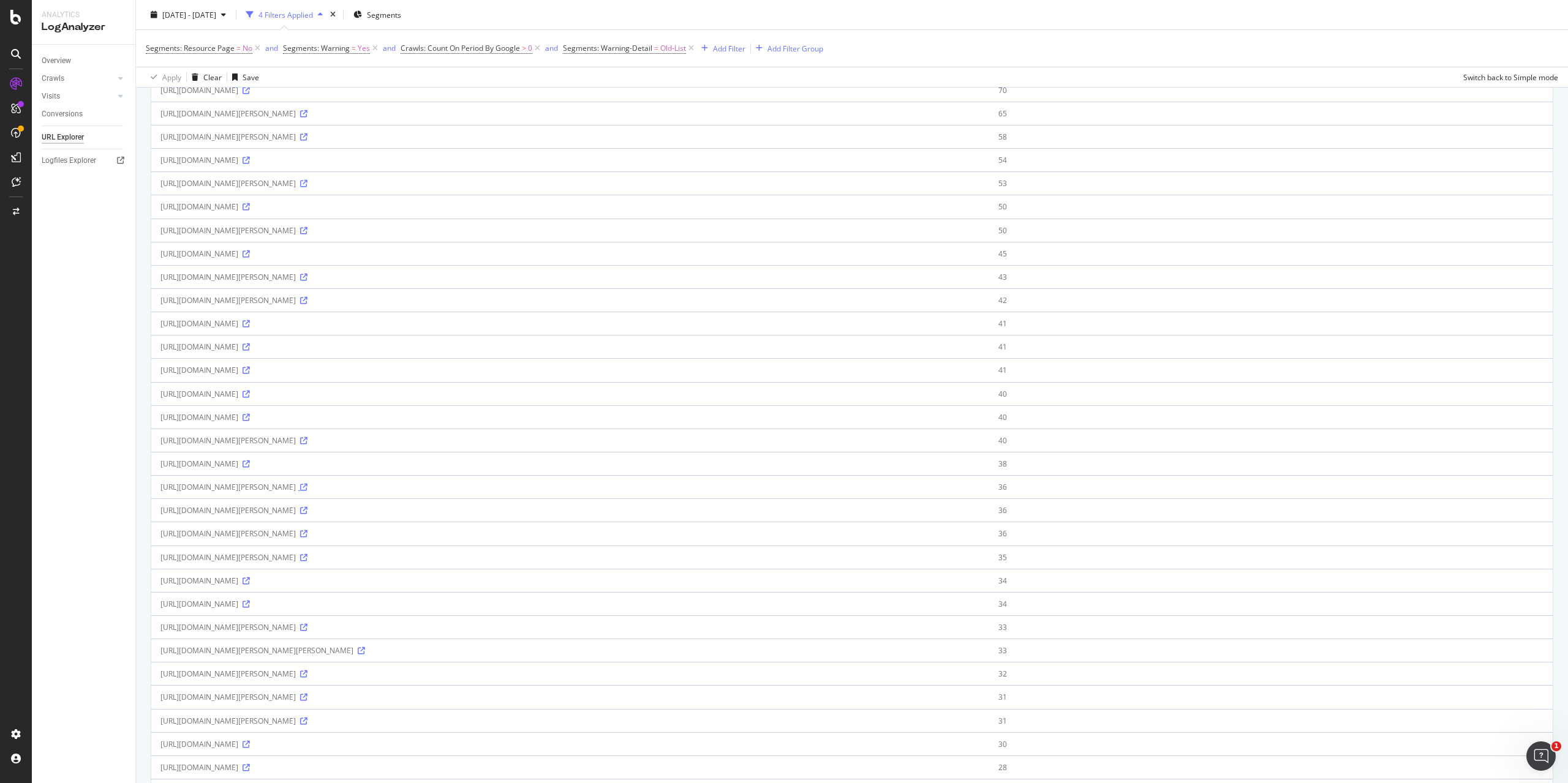
scroll to position [184, 0]
drag, startPoint x: 408, startPoint y: 541, endPoint x: 447, endPoint y: 545, distance: 39.2
click at [447, 545] on td "https://www.immowelt.de/liste/landkreis-kitzingen/wohnungen/mieten?prima=700" at bounding box center [570, 539] width 838 height 23
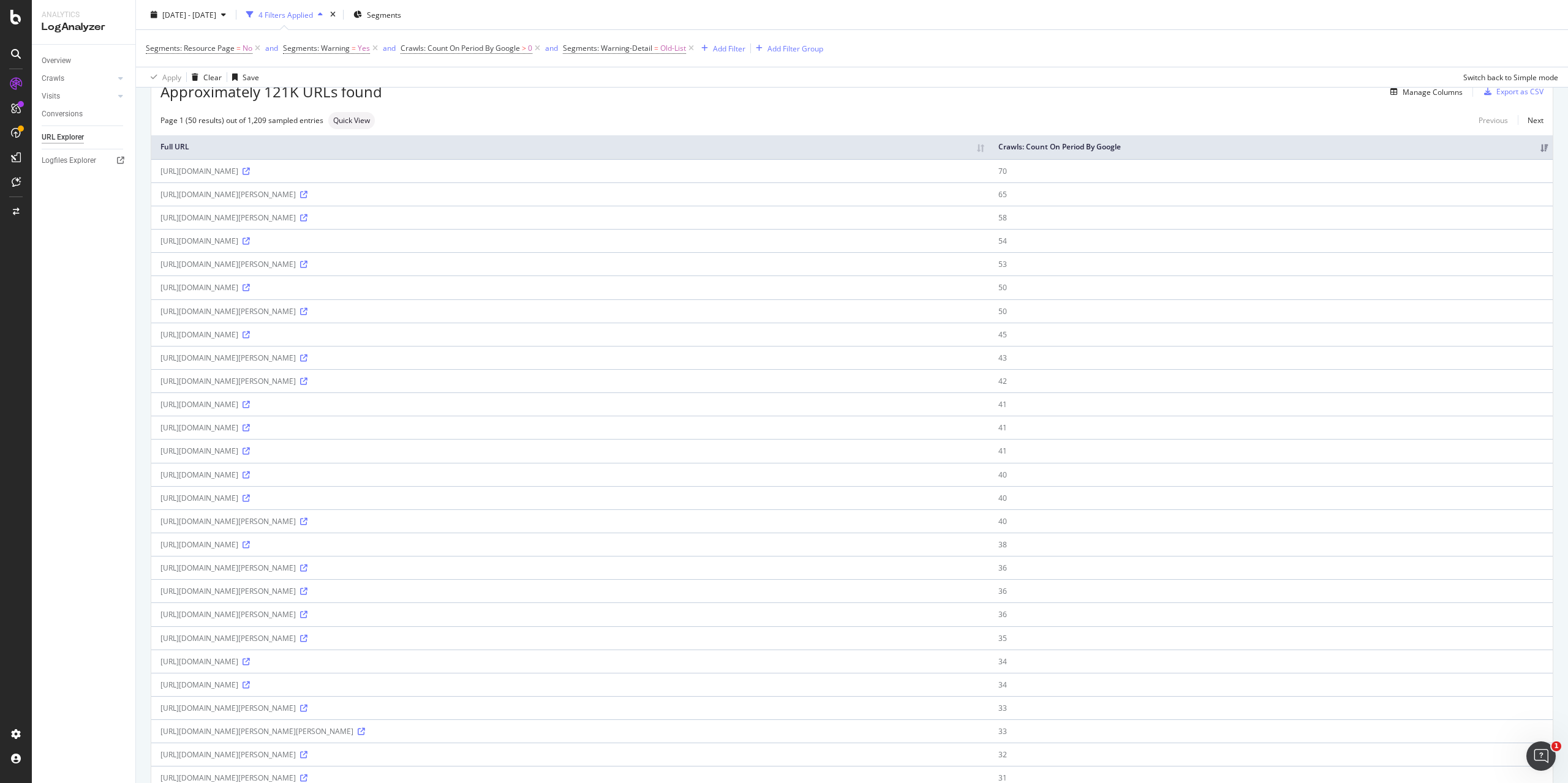
scroll to position [0, 0]
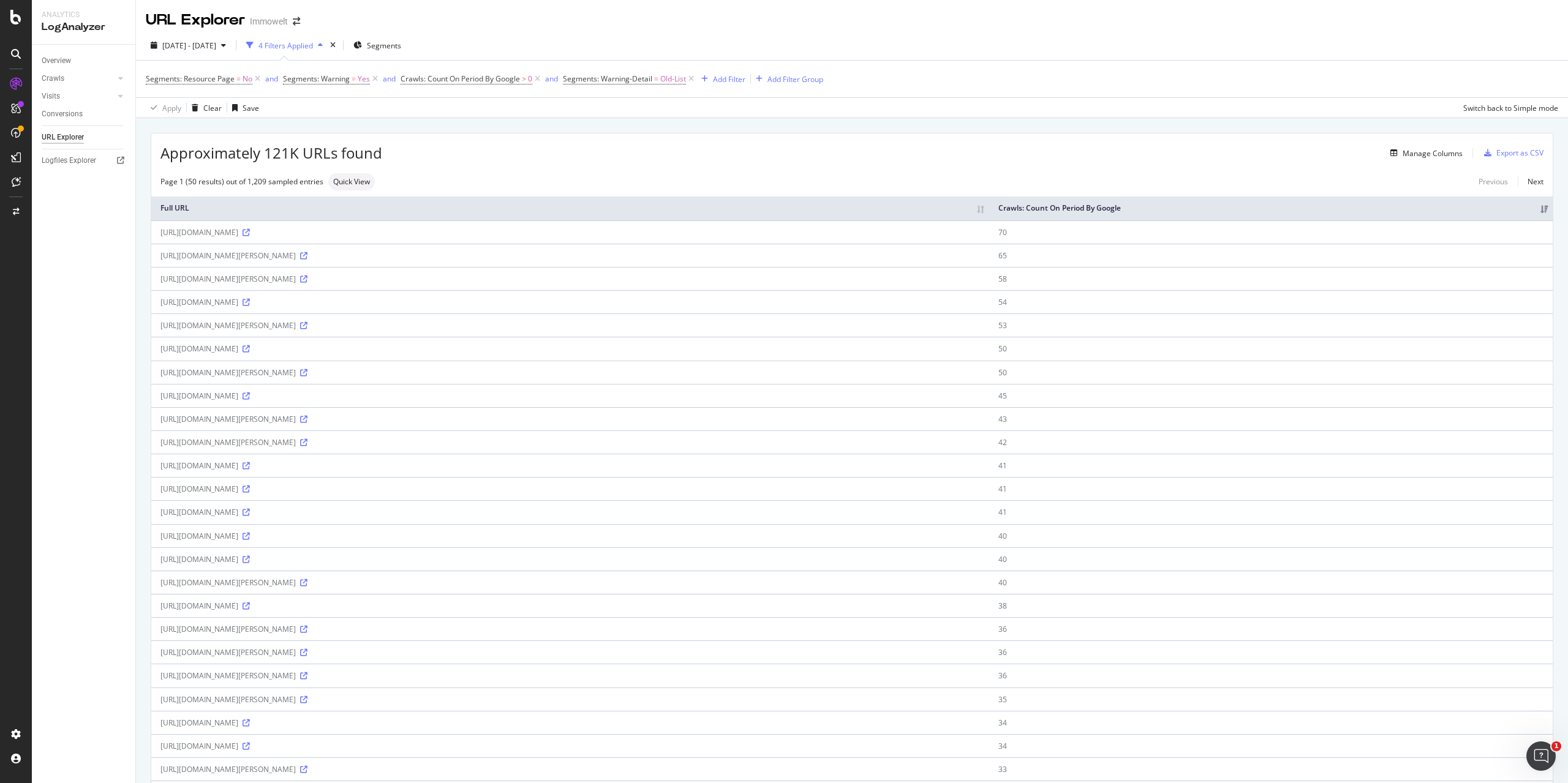
click at [685, 158] on div "Manage Columns" at bounding box center [922, 153] width 1081 height 15
